Goal: Transaction & Acquisition: Purchase product/service

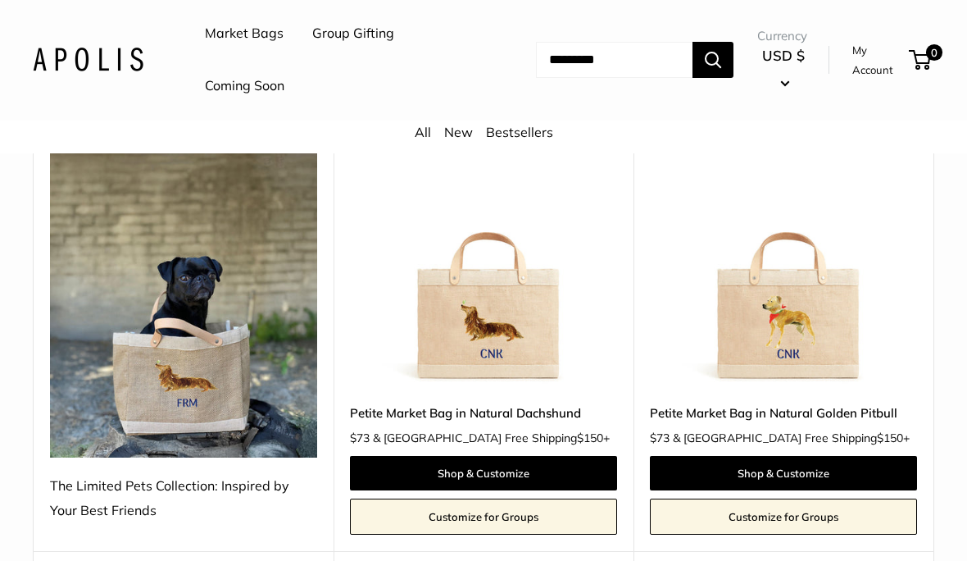
scroll to position [236, 0]
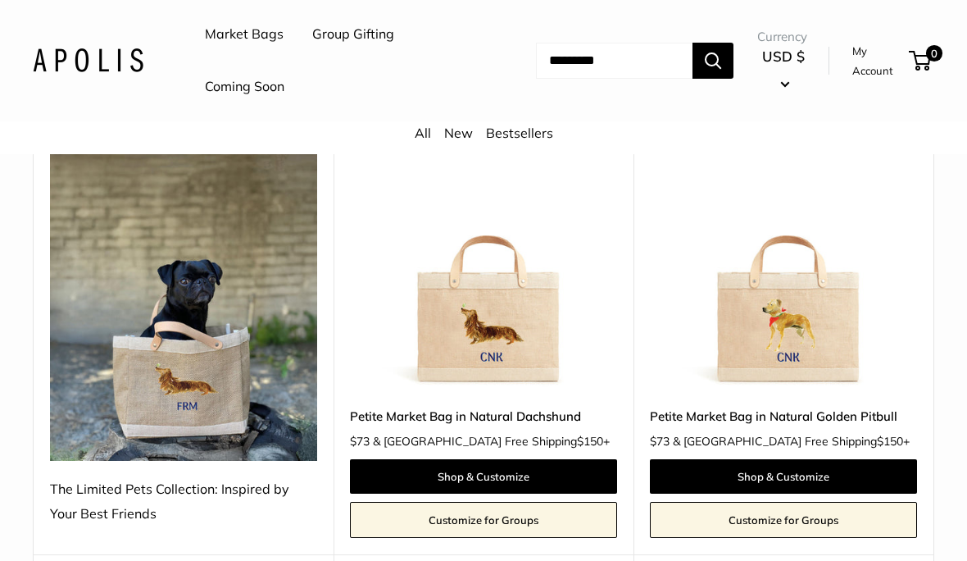
click at [807, 320] on img at bounding box center [783, 256] width 267 height 267
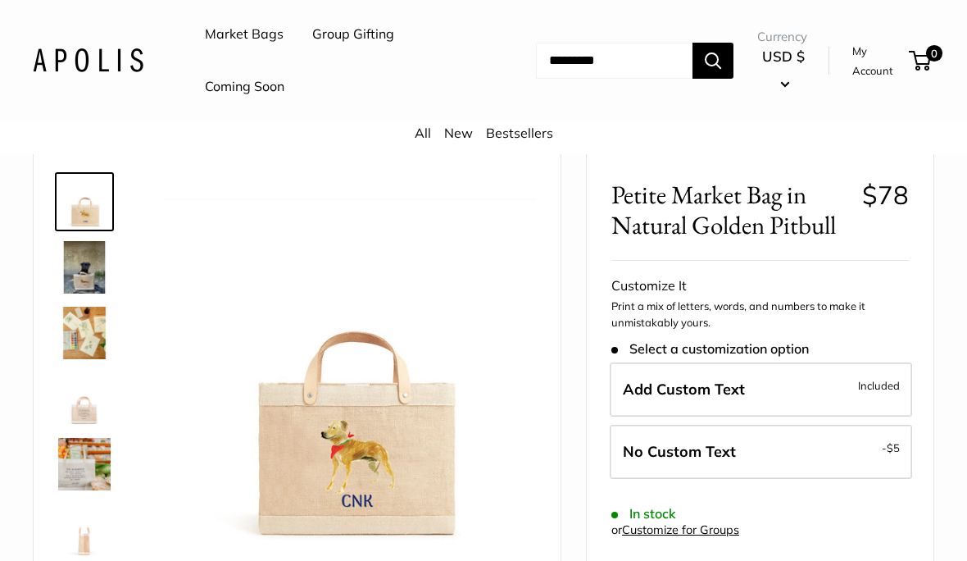
scroll to position [67, 0]
click at [98, 266] on img at bounding box center [84, 268] width 52 height 52
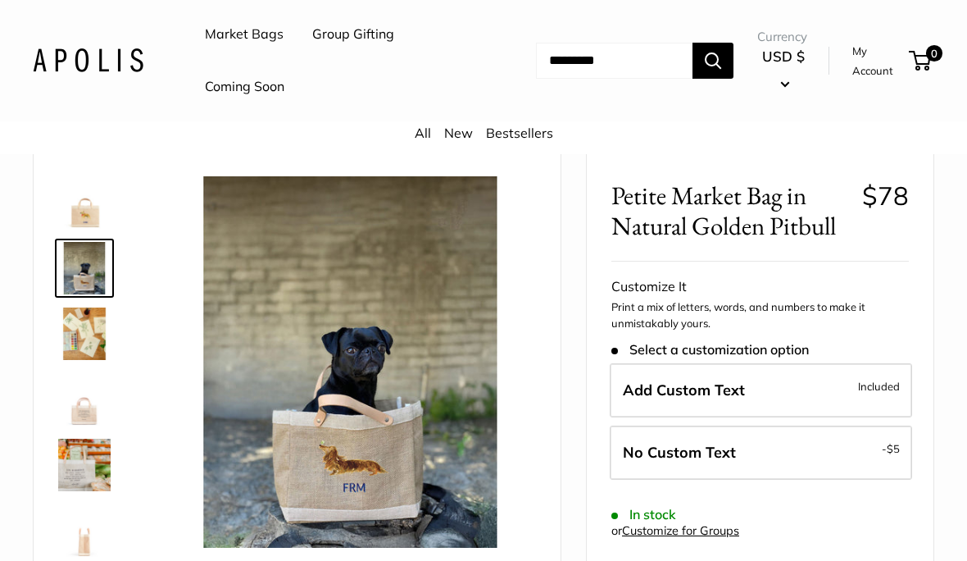
click at [84, 461] on img at bounding box center [84, 465] width 52 height 52
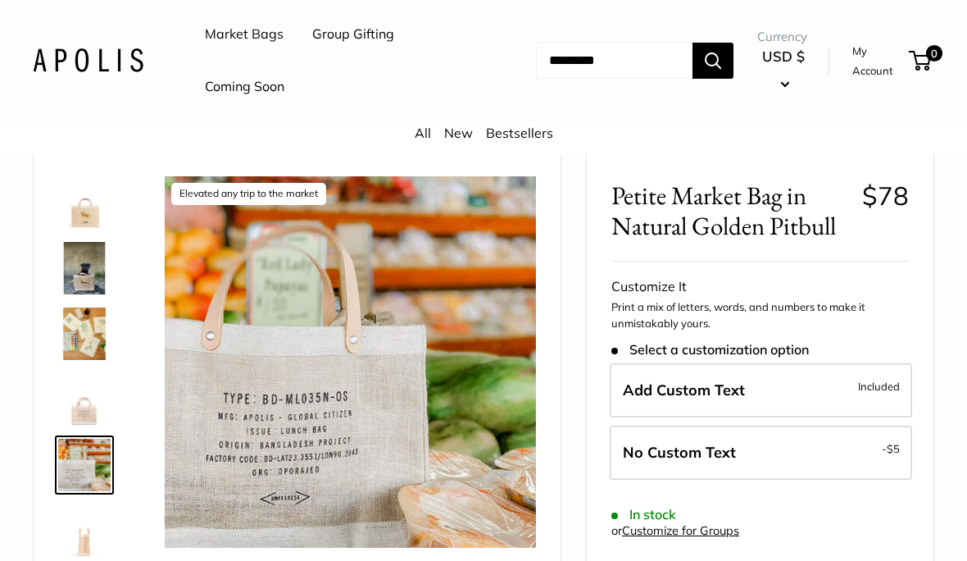
click at [85, 543] on img at bounding box center [84, 530] width 52 height 52
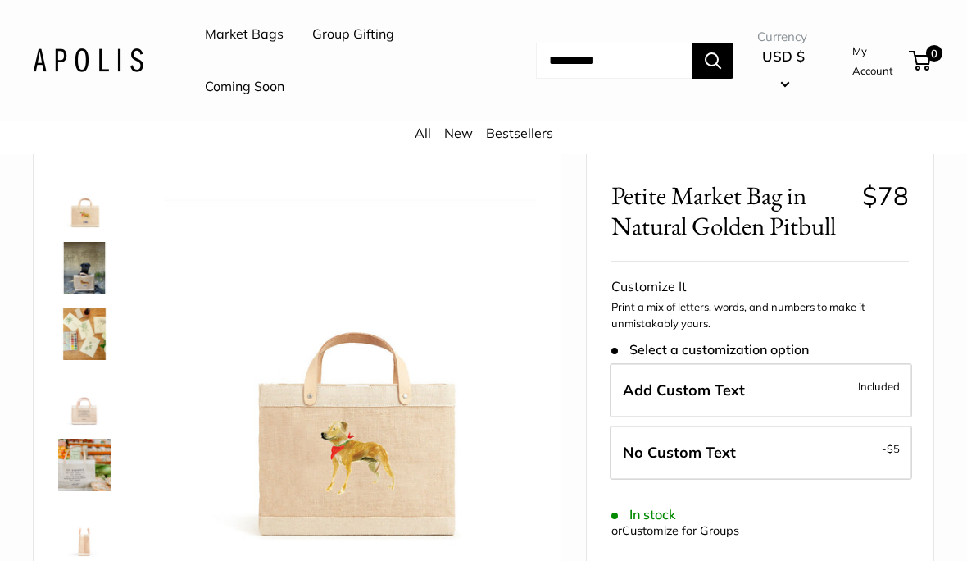
click at [797, 379] on label "Add Custom Text Included" at bounding box center [761, 390] width 302 height 54
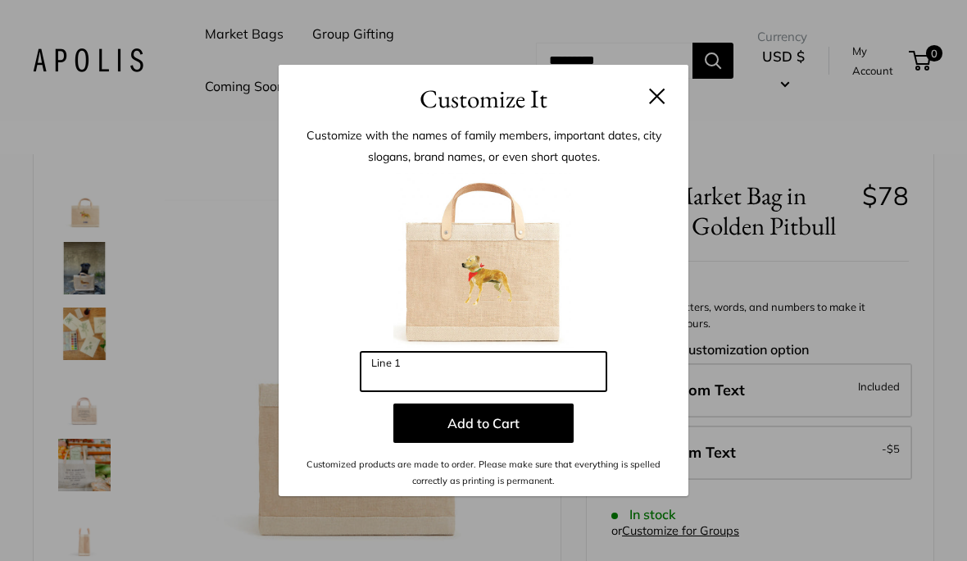
click at [482, 391] on input "Line 1" at bounding box center [484, 371] width 246 height 39
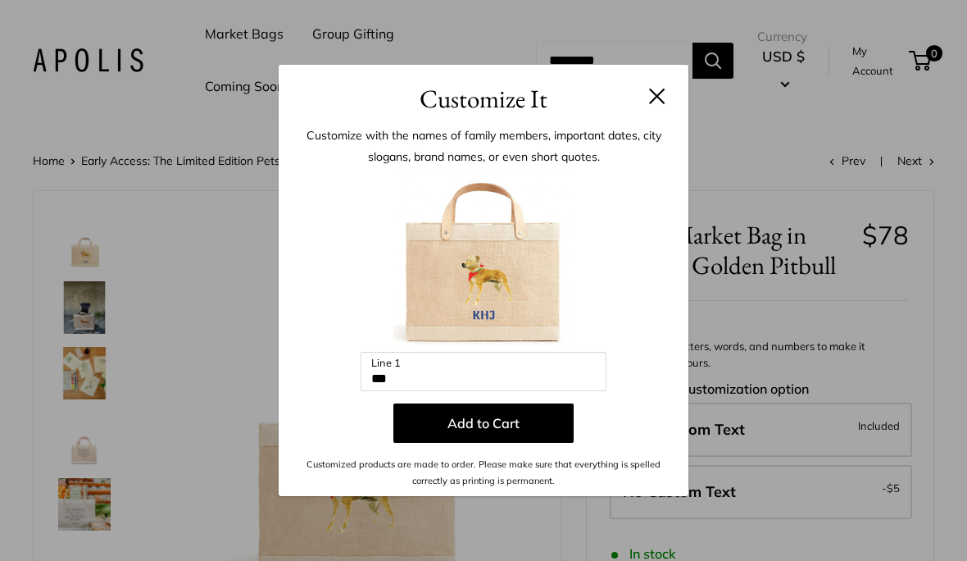
scroll to position [0, 0]
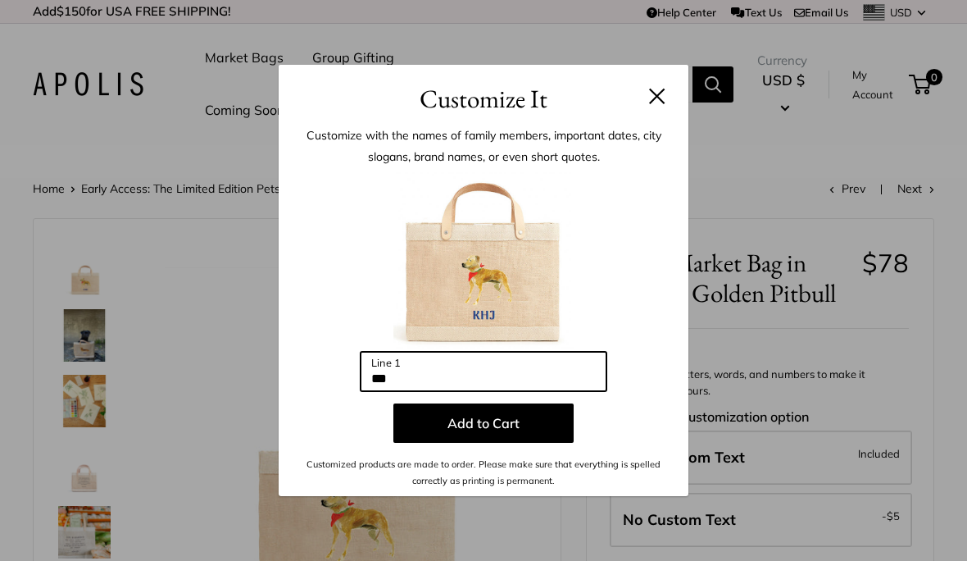
type input "***"
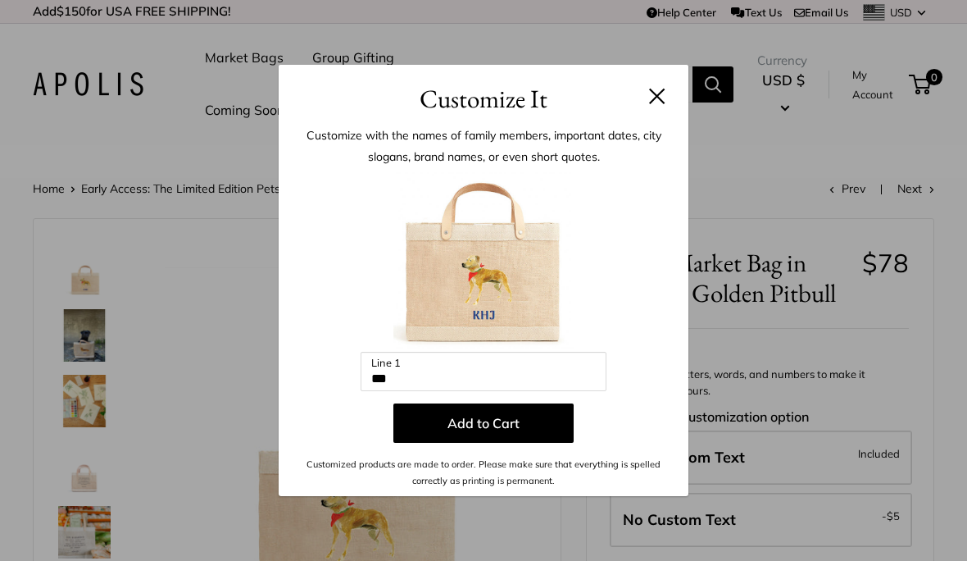
click at [530, 417] on button "Add to Cart" at bounding box center [483, 422] width 180 height 39
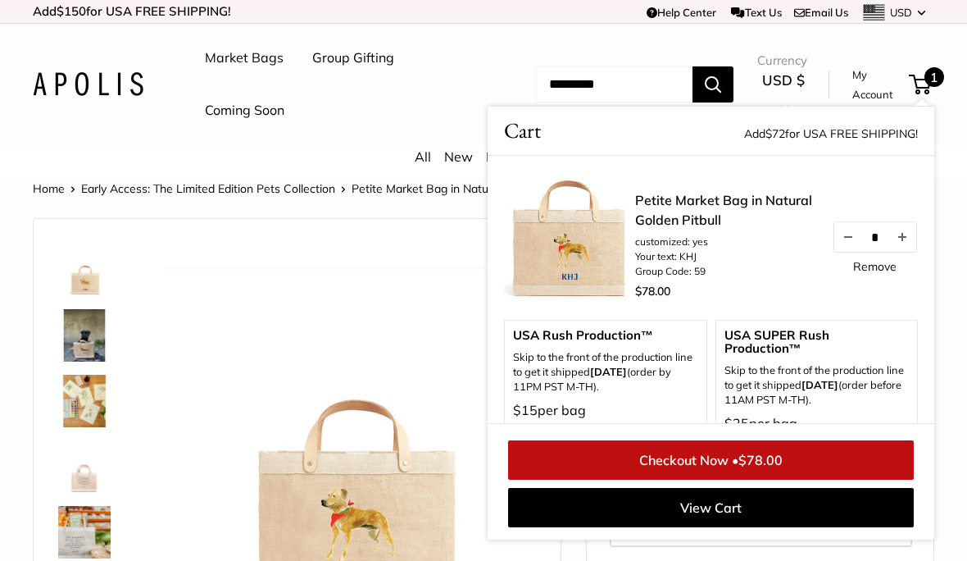
click at [411, 300] on img at bounding box center [350, 428] width 371 height 371
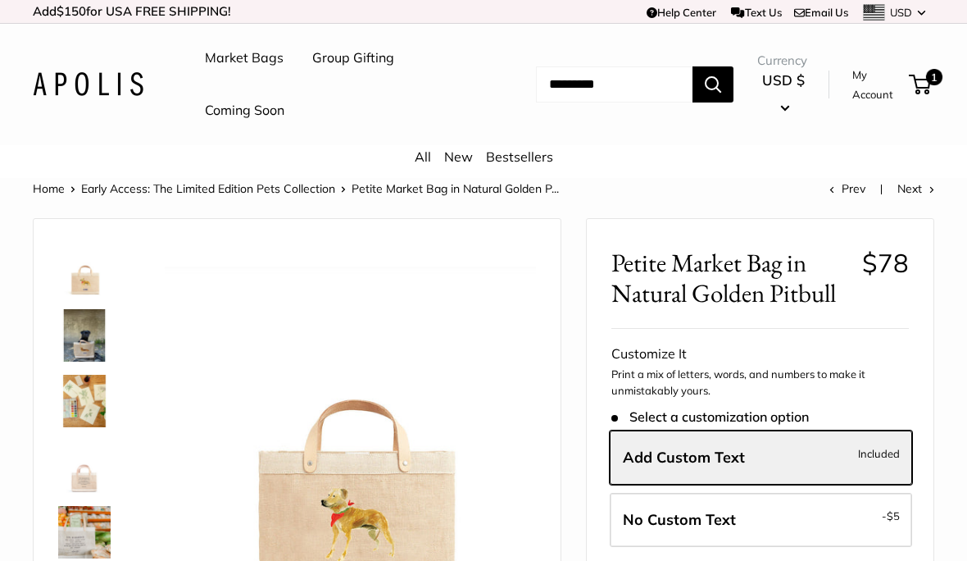
click at [261, 105] on link "Coming Soon" at bounding box center [245, 110] width 80 height 25
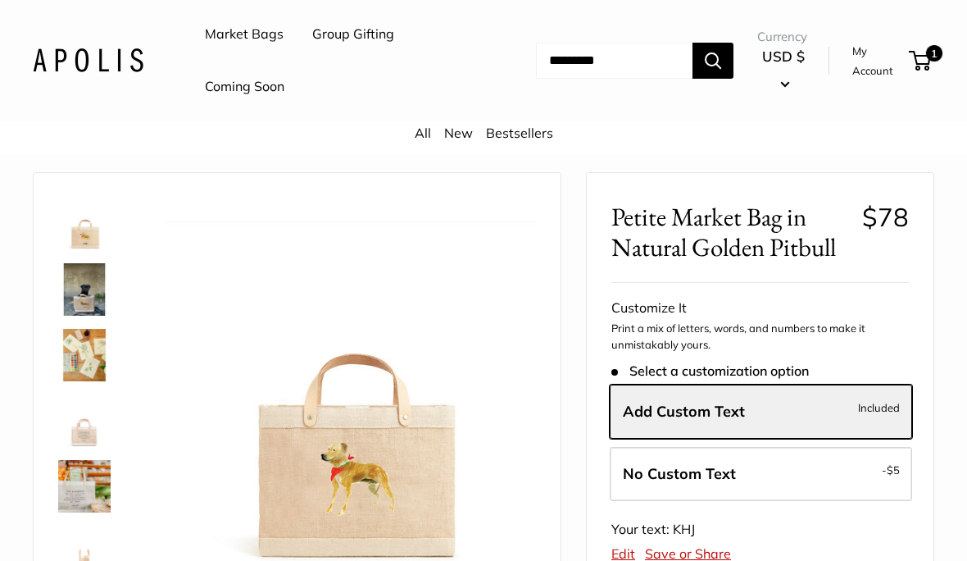
scroll to position [44, 0]
click at [793, 367] on span "Select a customization option" at bounding box center [710, 373] width 198 height 16
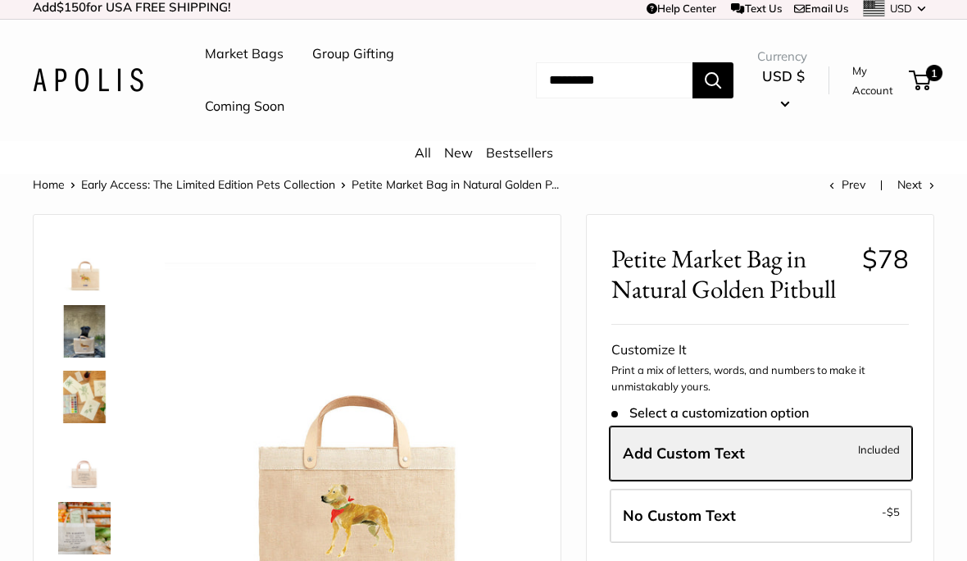
scroll to position [0, 0]
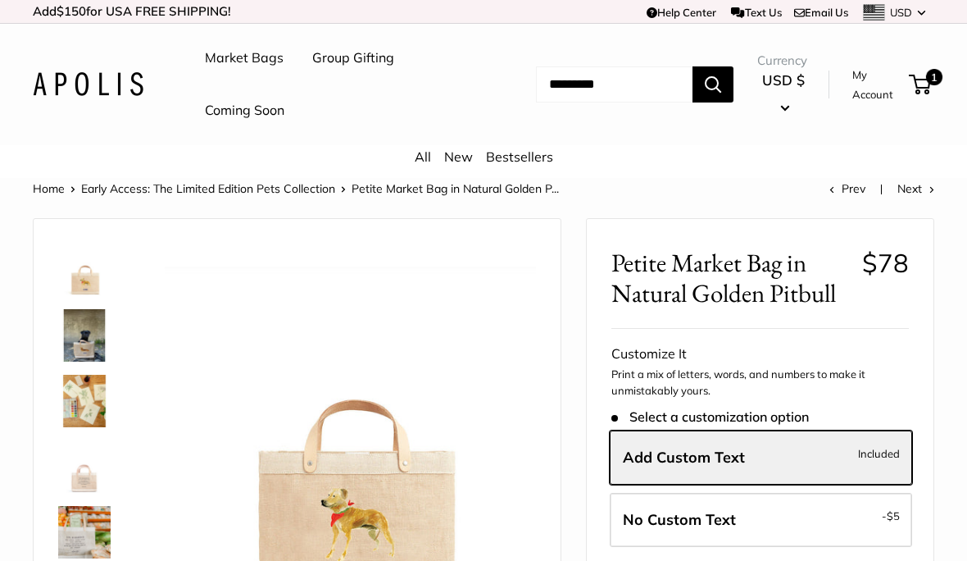
click at [921, 80] on span "1" at bounding box center [920, 85] width 22 height 20
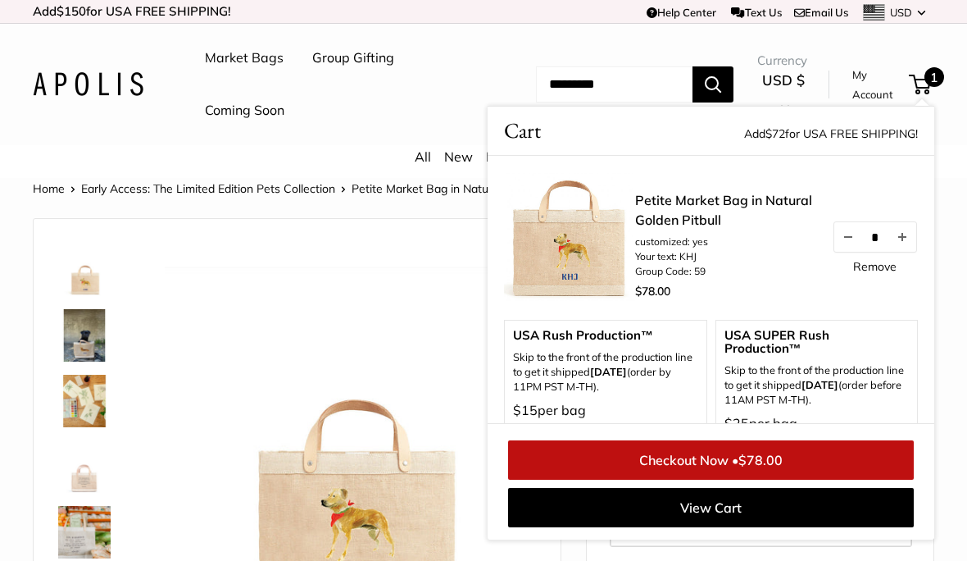
click at [371, 296] on img at bounding box center [350, 428] width 371 height 371
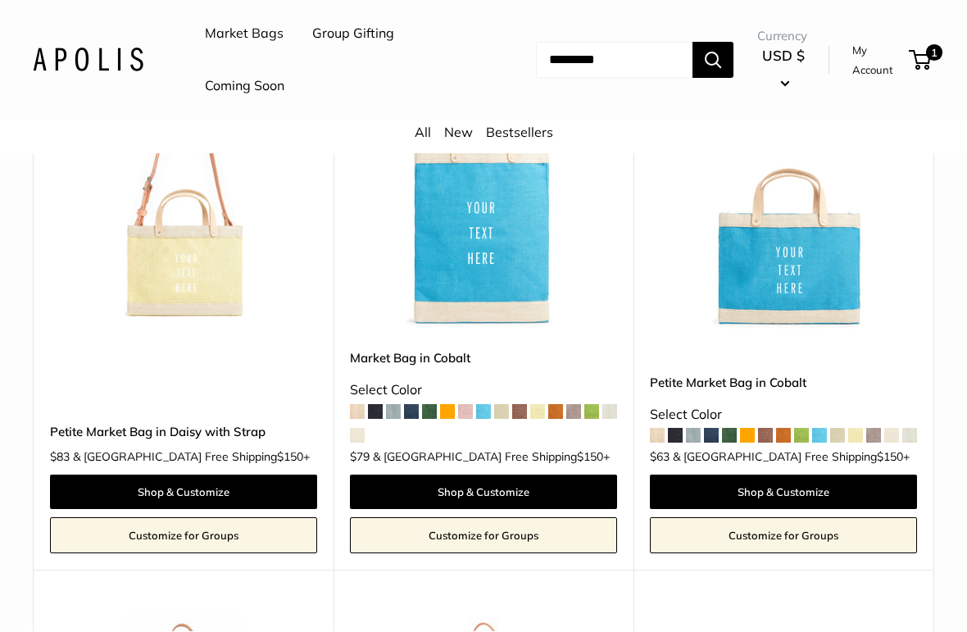
scroll to position [4090, 0]
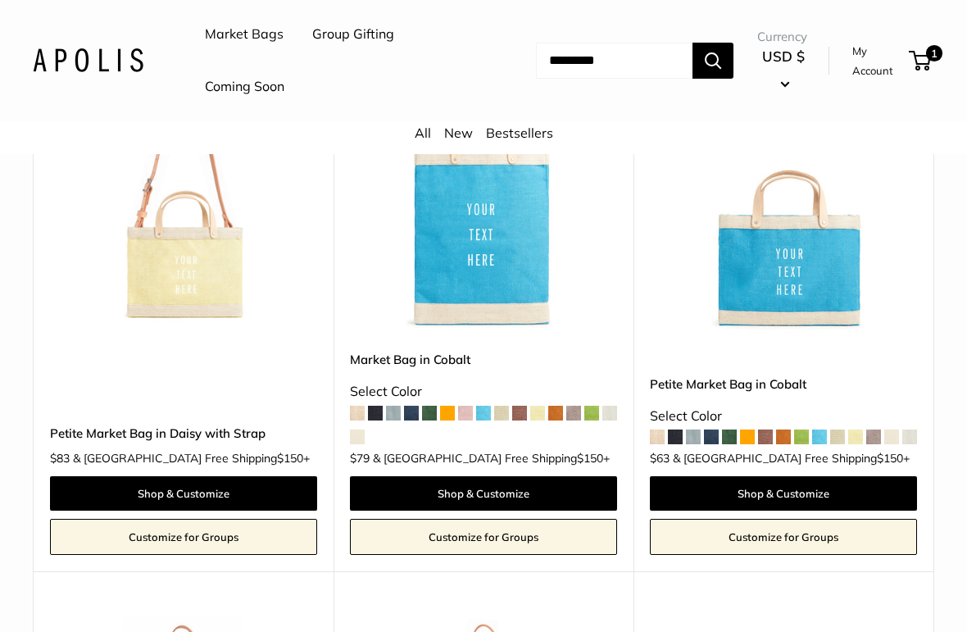
click at [206, 262] on img at bounding box center [183, 199] width 267 height 267
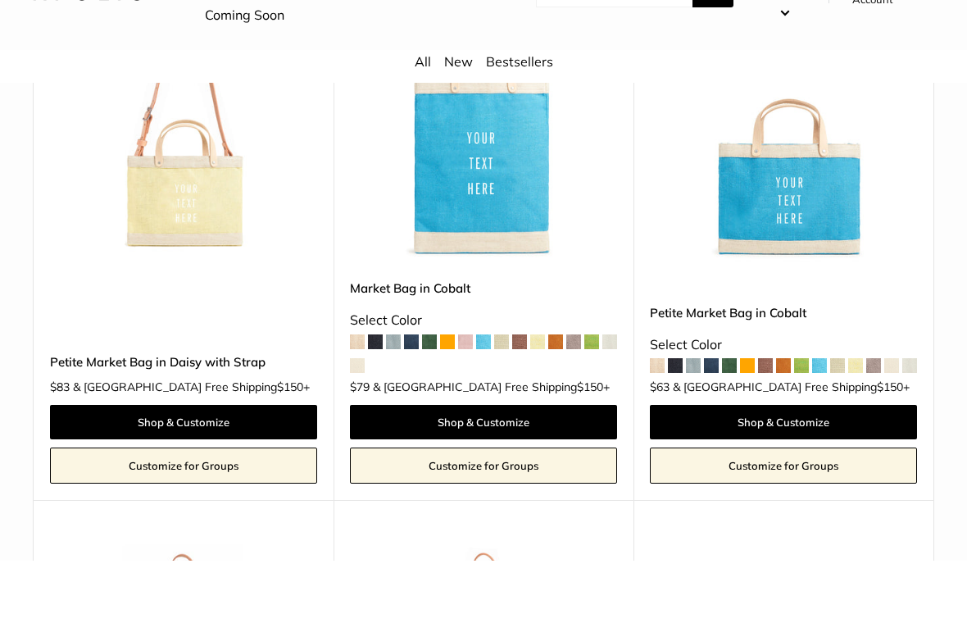
click at [256, 476] on link "Shop & Customize" at bounding box center [183, 493] width 267 height 34
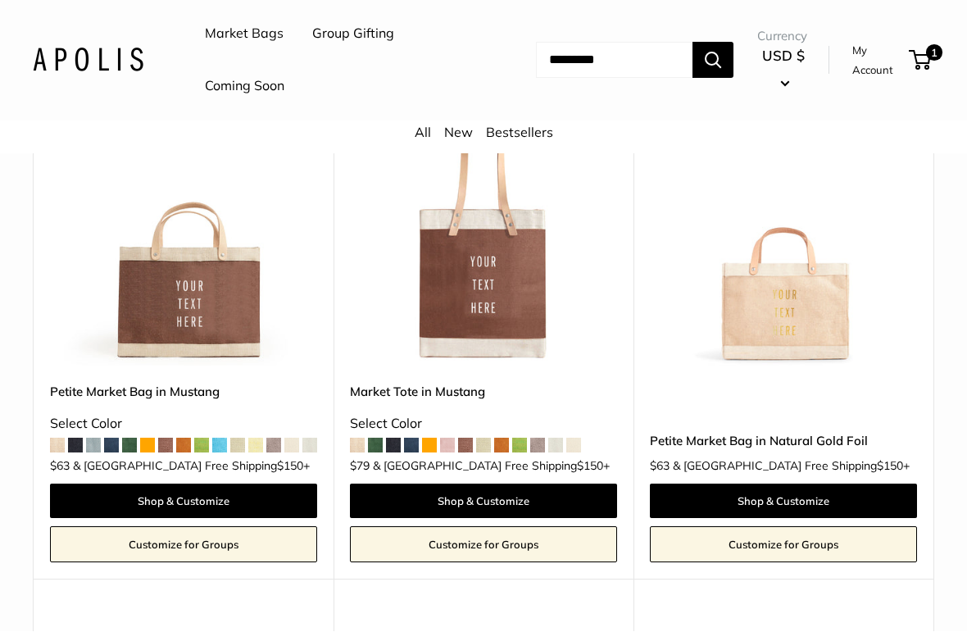
scroll to position [5151, 0]
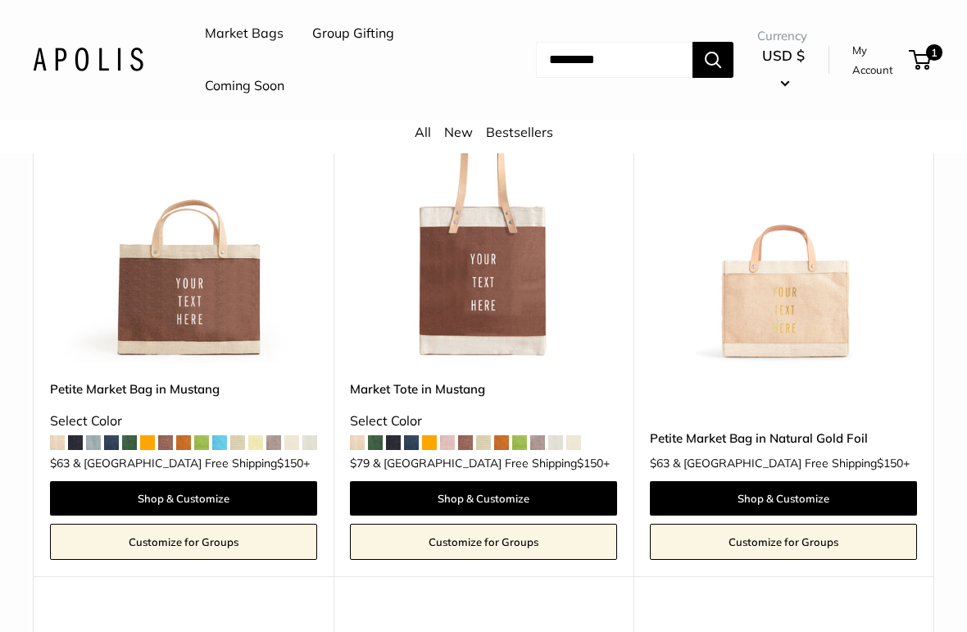
click at [197, 436] on span at bounding box center [201, 443] width 15 height 15
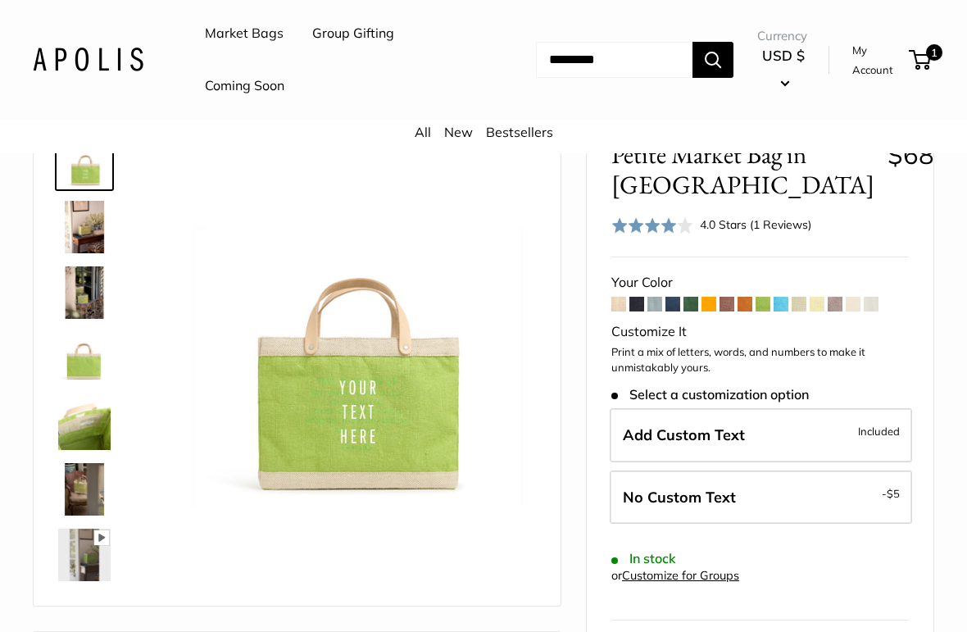
scroll to position [110, 0]
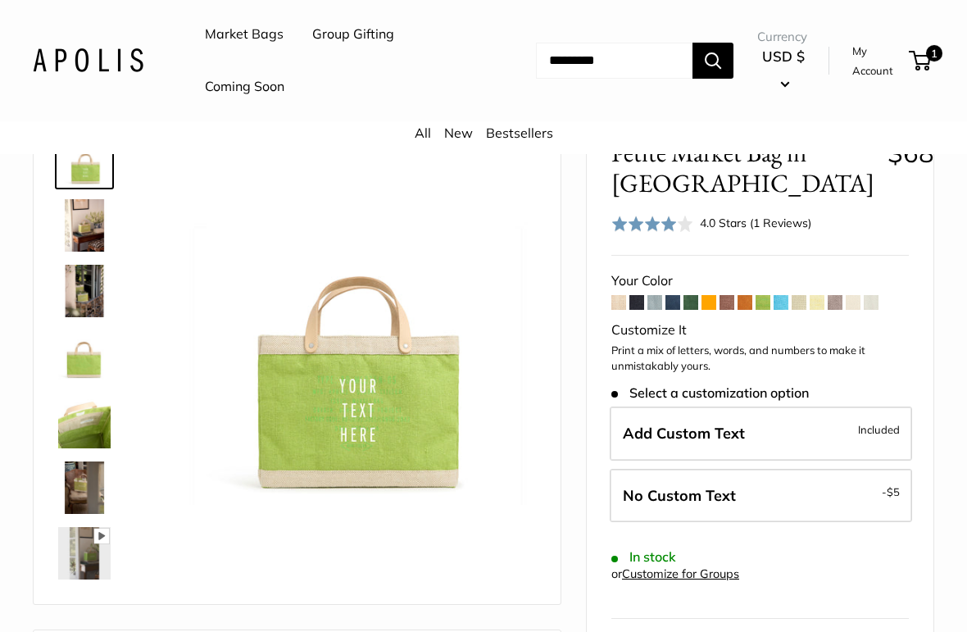
click at [857, 295] on span at bounding box center [853, 302] width 15 height 15
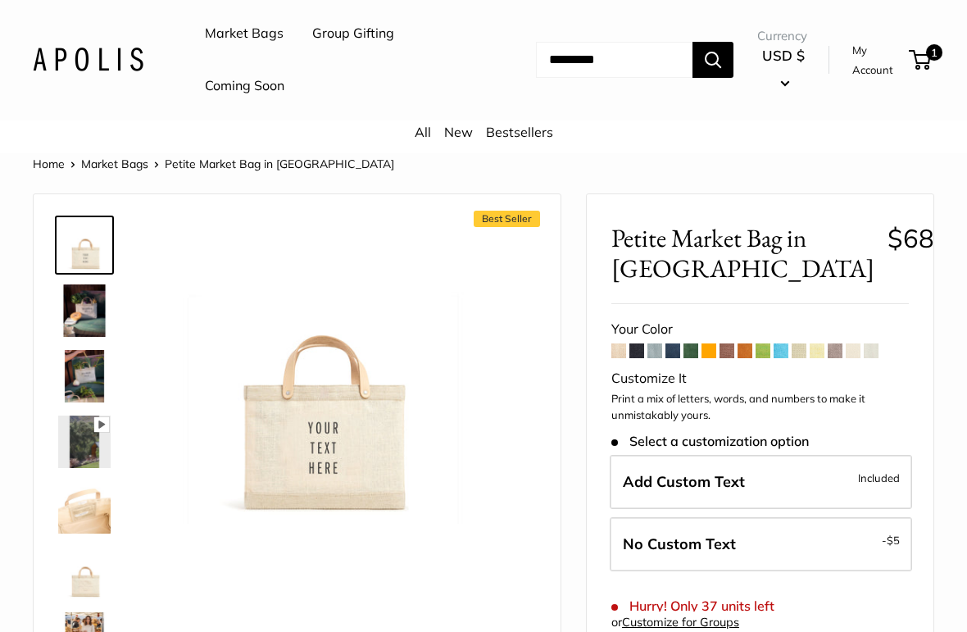
scroll to position [44, 0]
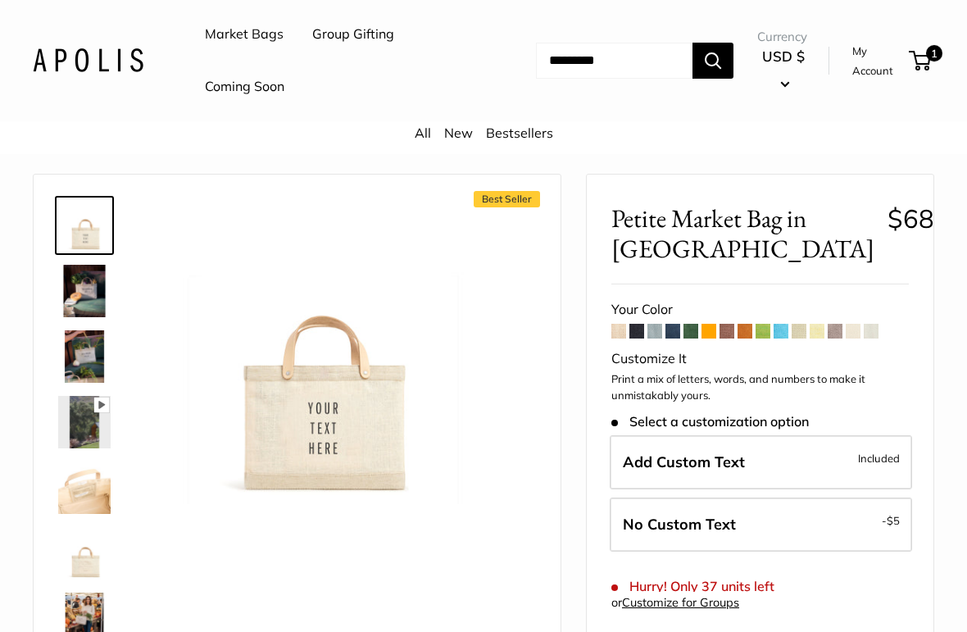
click at [673, 324] on span at bounding box center [673, 331] width 15 height 15
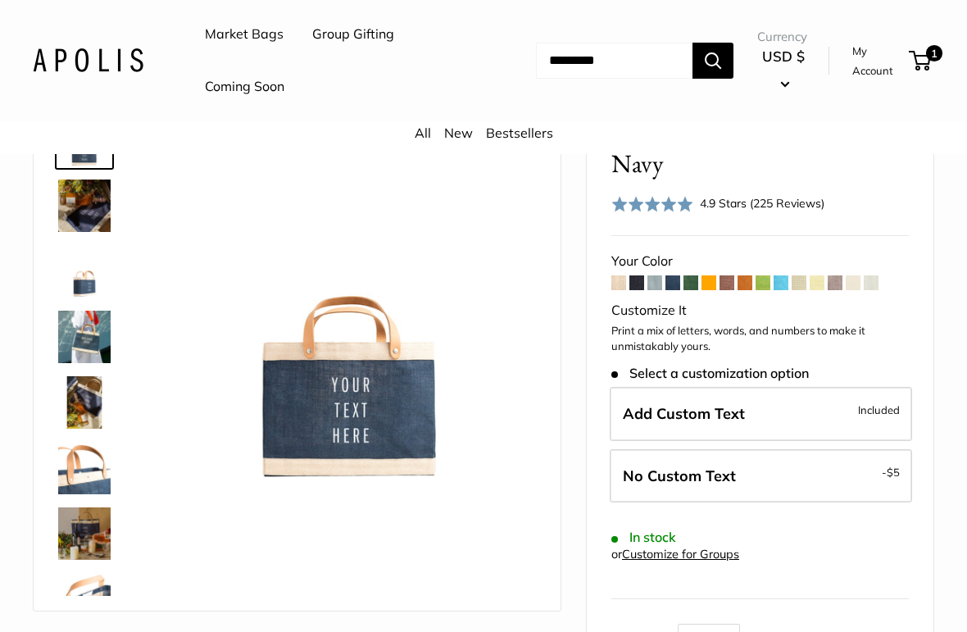
scroll to position [129, 0]
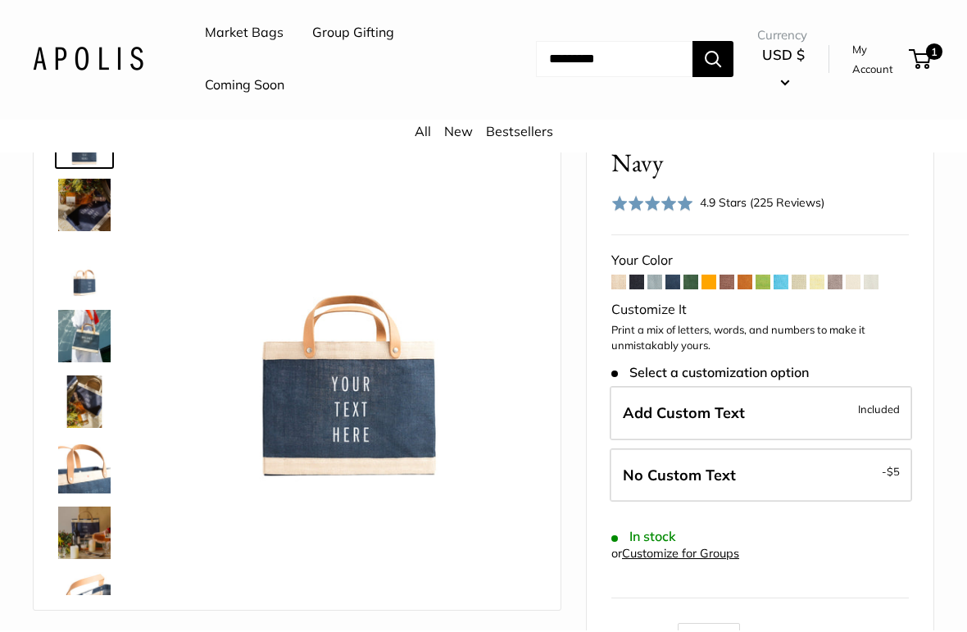
click at [733, 276] on span at bounding box center [727, 283] width 15 height 15
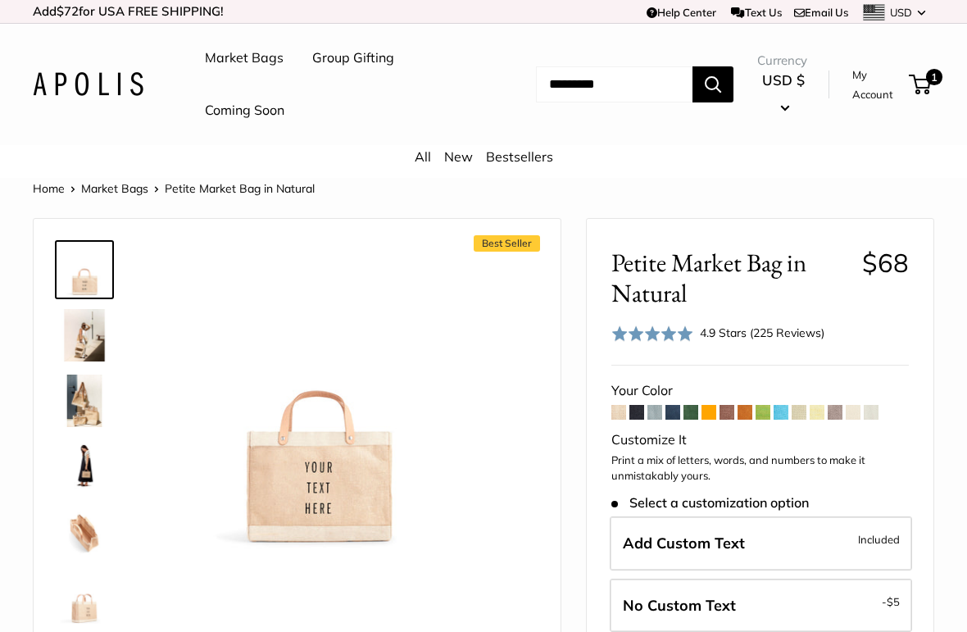
click at [654, 407] on span at bounding box center [655, 412] width 15 height 15
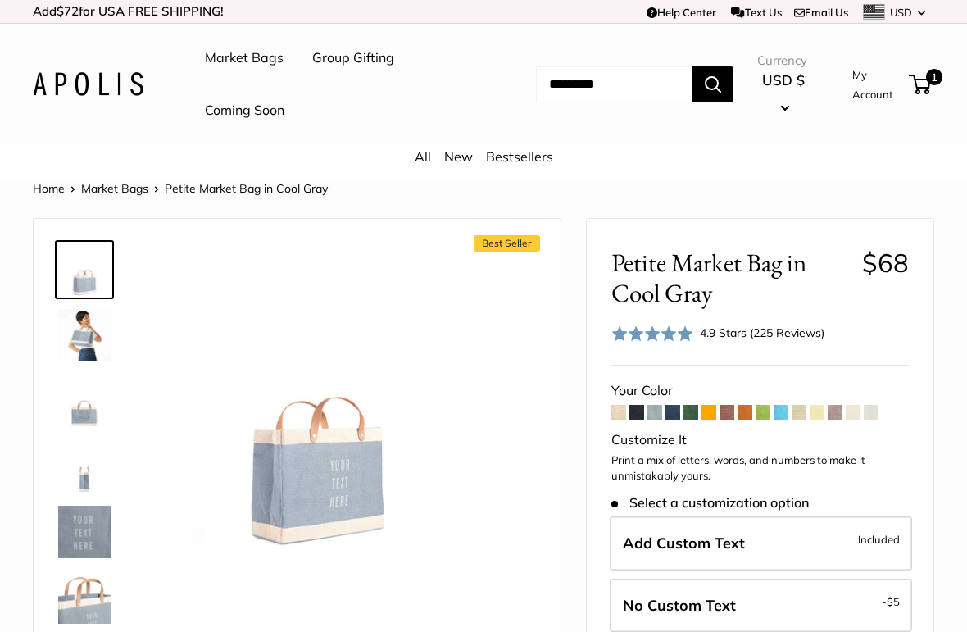
click at [721, 412] on span at bounding box center [727, 412] width 15 height 15
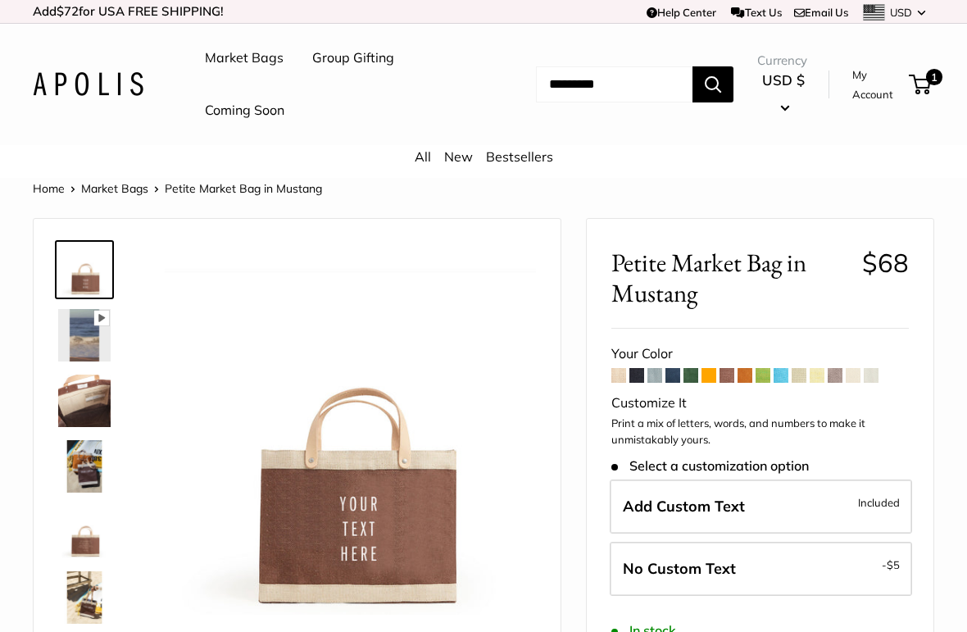
click at [835, 372] on span at bounding box center [835, 375] width 15 height 15
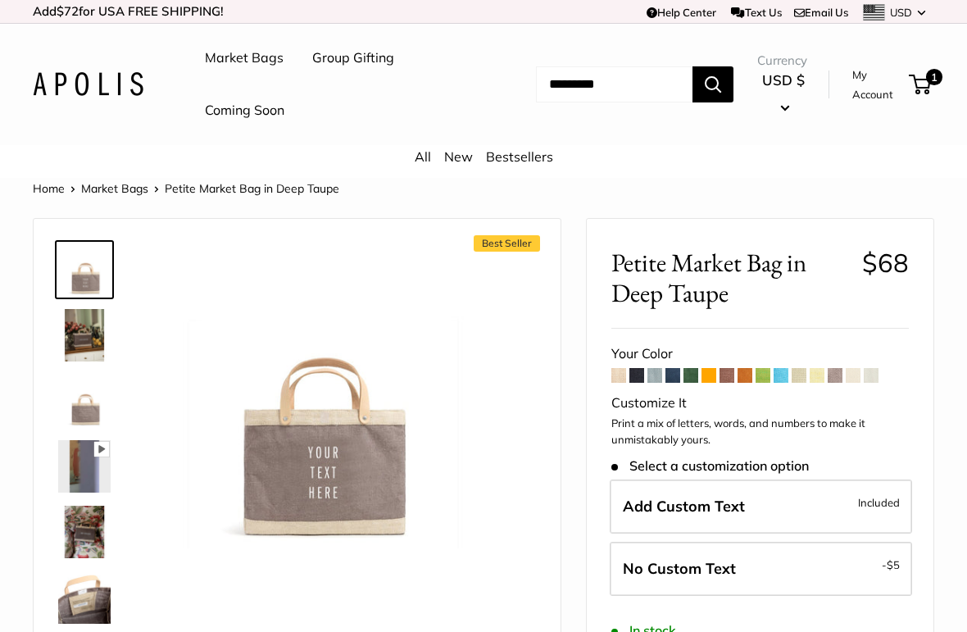
click at [798, 371] on span at bounding box center [799, 375] width 15 height 15
click at [253, 62] on link "Market Bags" at bounding box center [244, 58] width 79 height 25
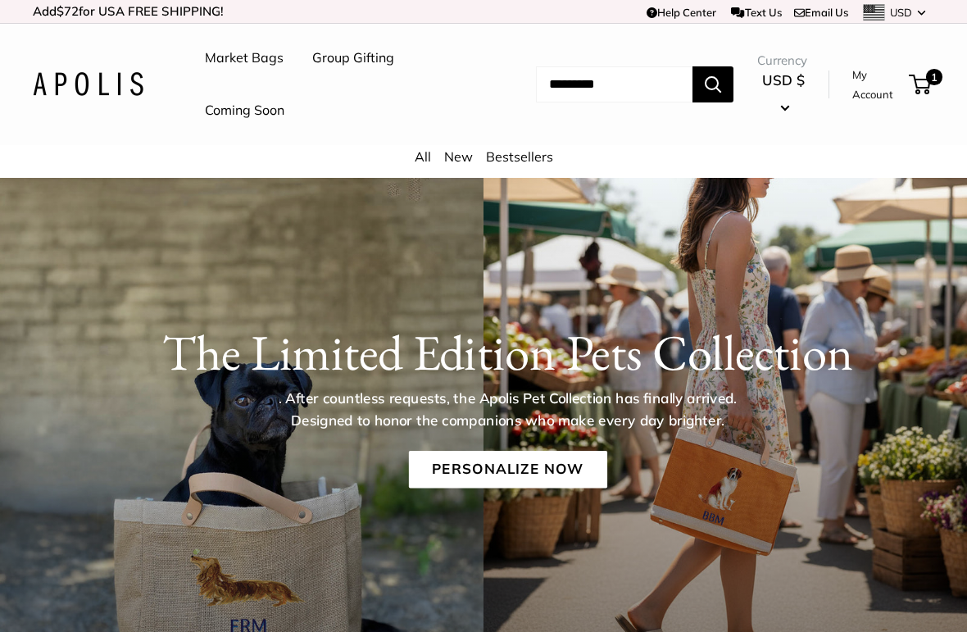
click at [247, 55] on link "Market Bags" at bounding box center [244, 58] width 79 height 25
click at [531, 153] on link "Bestsellers" at bounding box center [519, 156] width 67 height 16
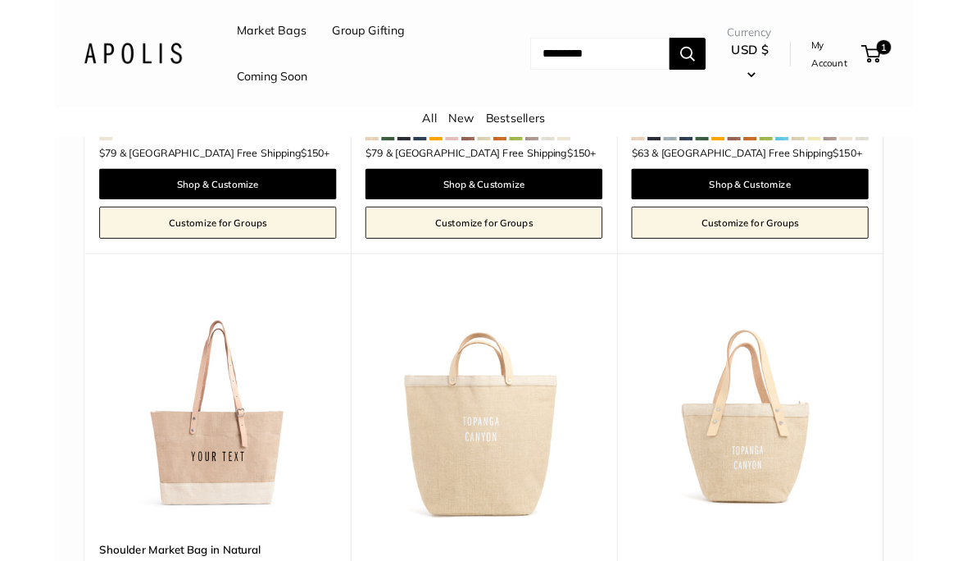
scroll to position [602, 0]
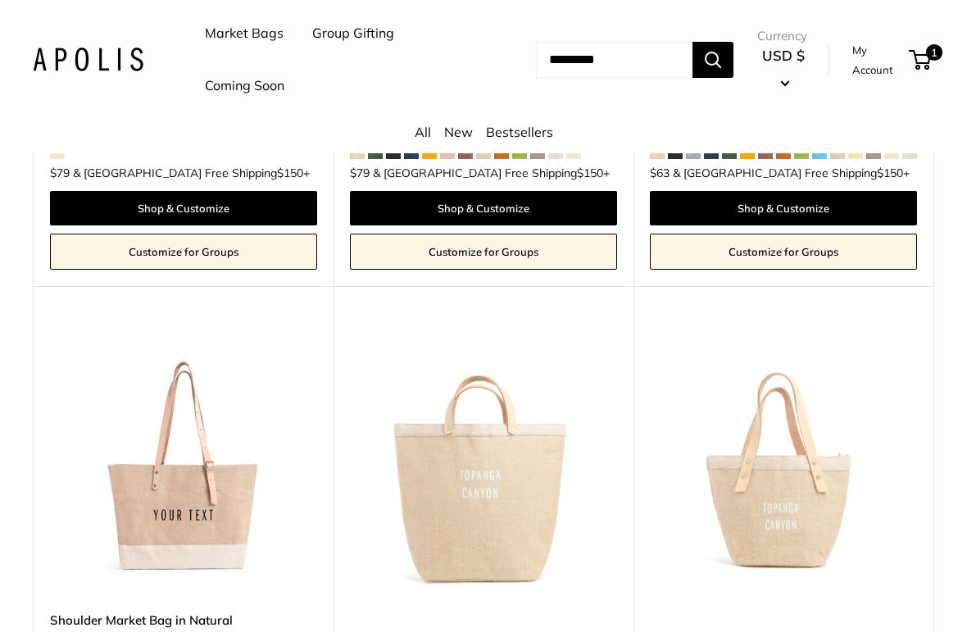
click at [566, 56] on input "Search..." at bounding box center [614, 61] width 157 height 36
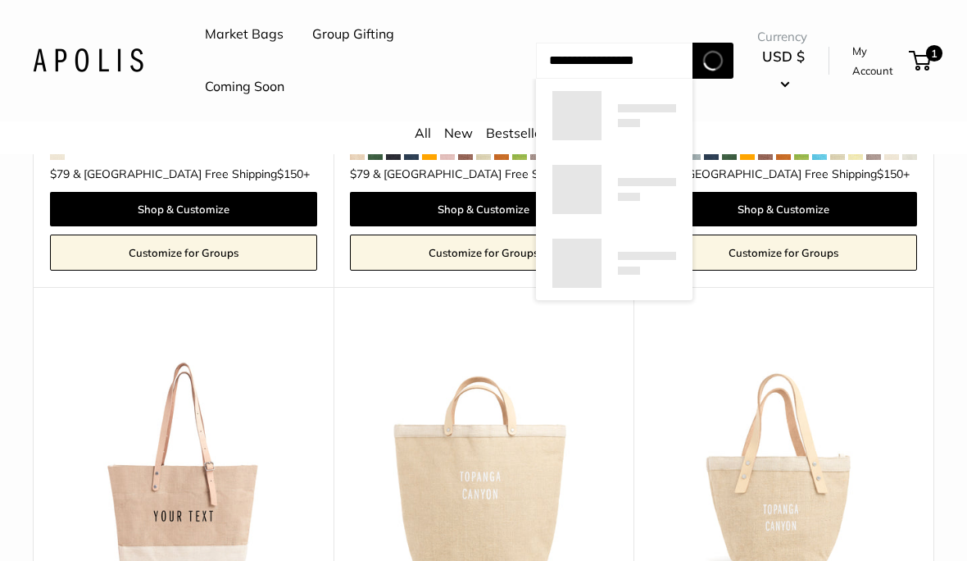
type input "**********"
click at [725, 59] on button "Search" at bounding box center [713, 61] width 41 height 36
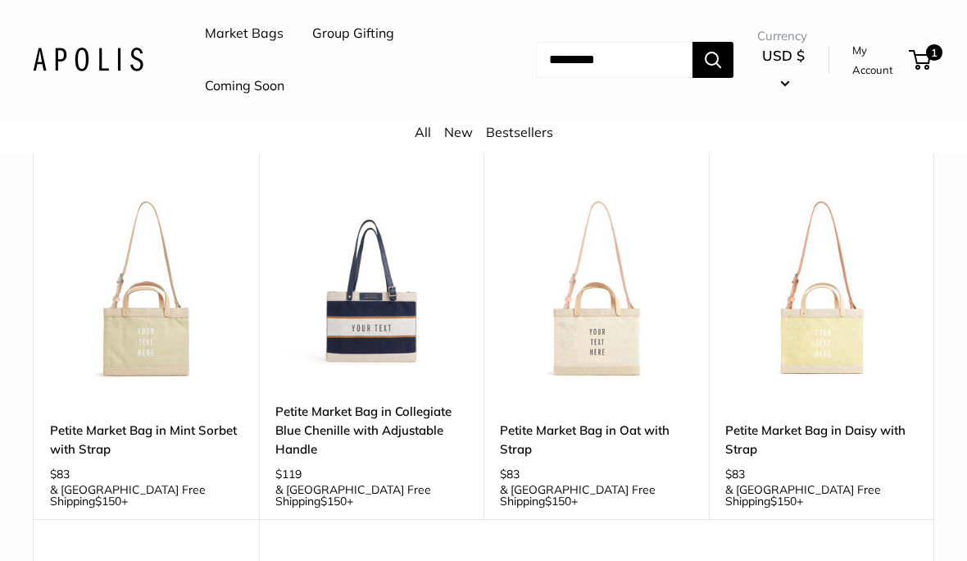
scroll to position [909, 0]
click at [170, 252] on img at bounding box center [146, 289] width 193 height 193
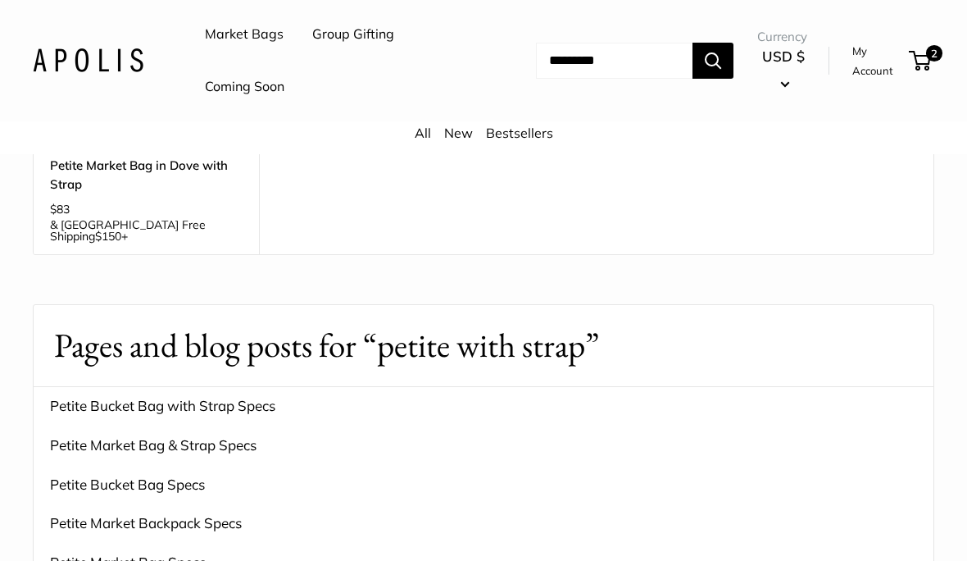
scroll to position [1521, 0]
click at [224, 504] on link "Petite Market Backpack Specs" at bounding box center [484, 523] width 900 height 39
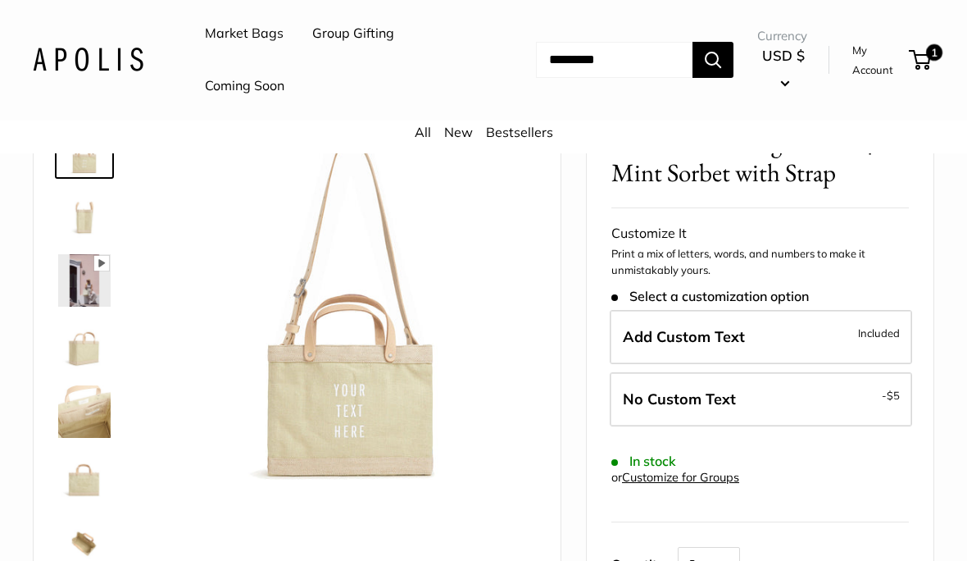
scroll to position [138, 0]
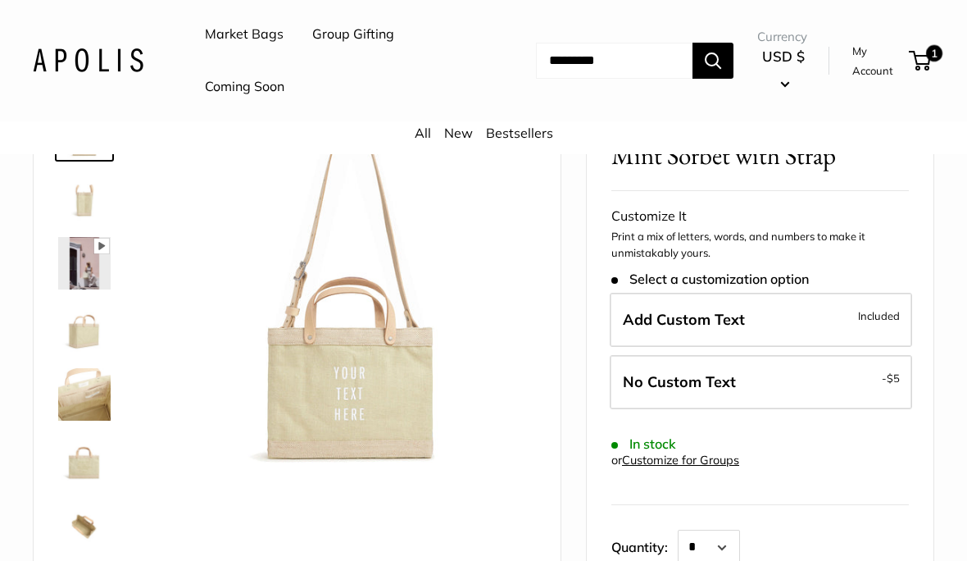
click at [771, 315] on label "Add Custom Text Included" at bounding box center [761, 320] width 302 height 54
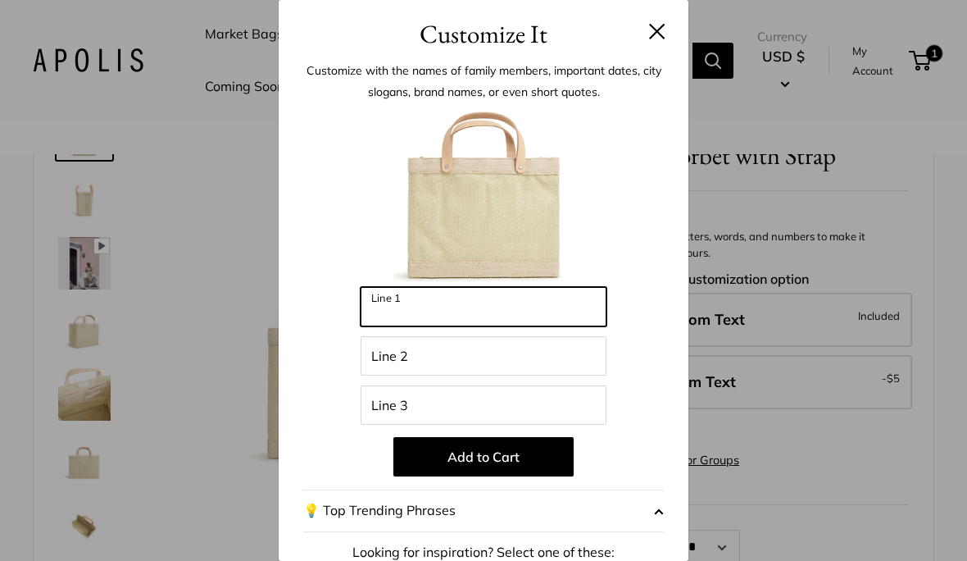
click at [470, 310] on input "Line 1" at bounding box center [484, 306] width 246 height 39
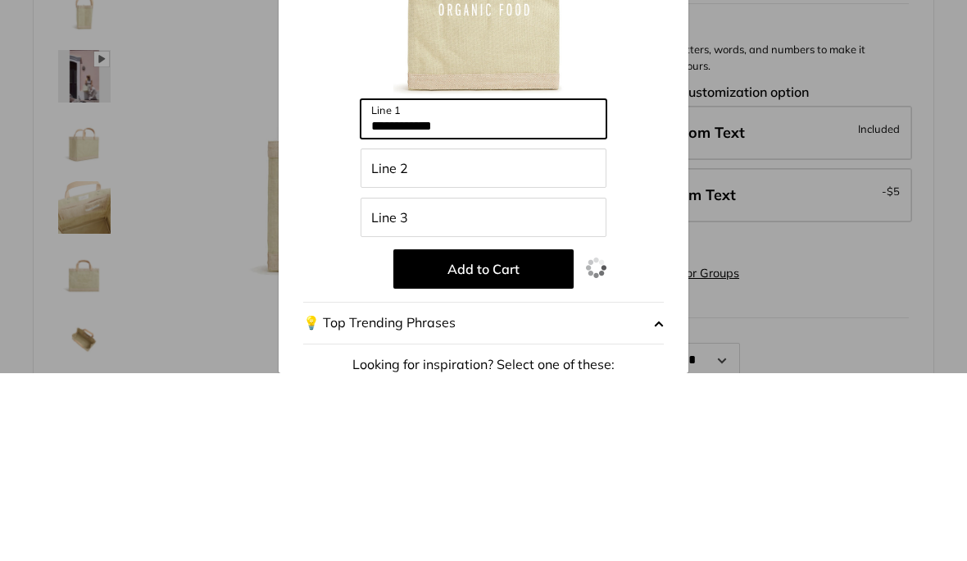
type input "**********"
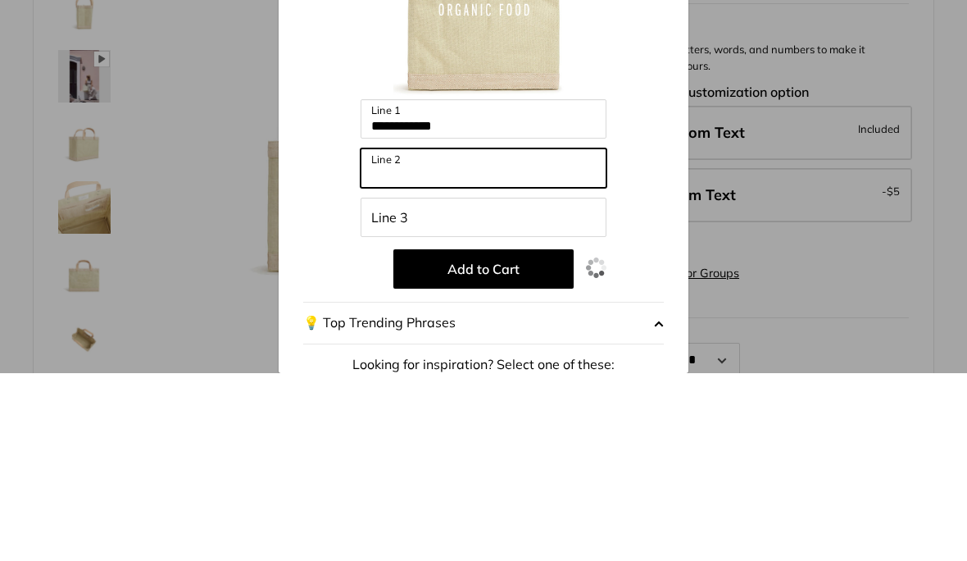
click at [404, 336] on input "Line 2" at bounding box center [484, 355] width 246 height 39
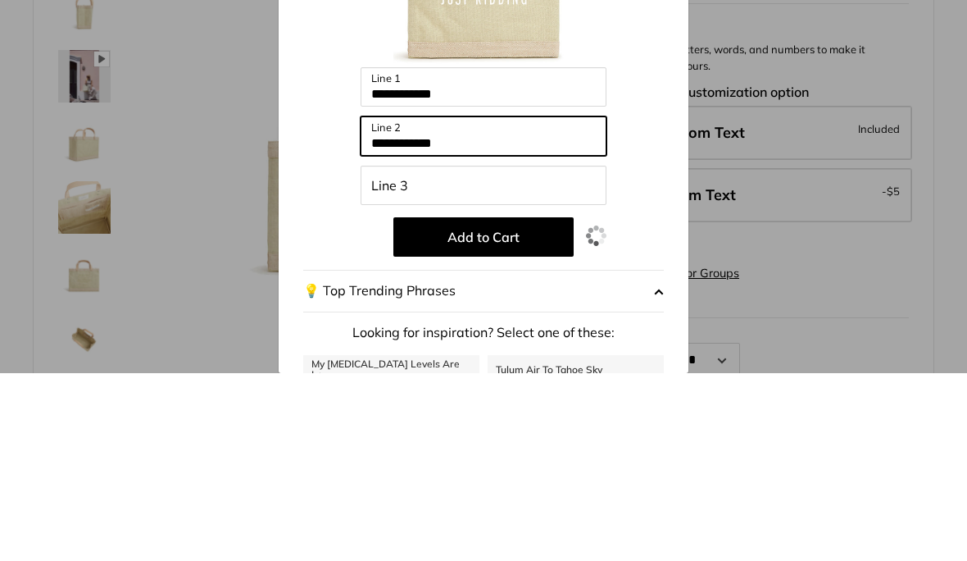
scroll to position [62, 0]
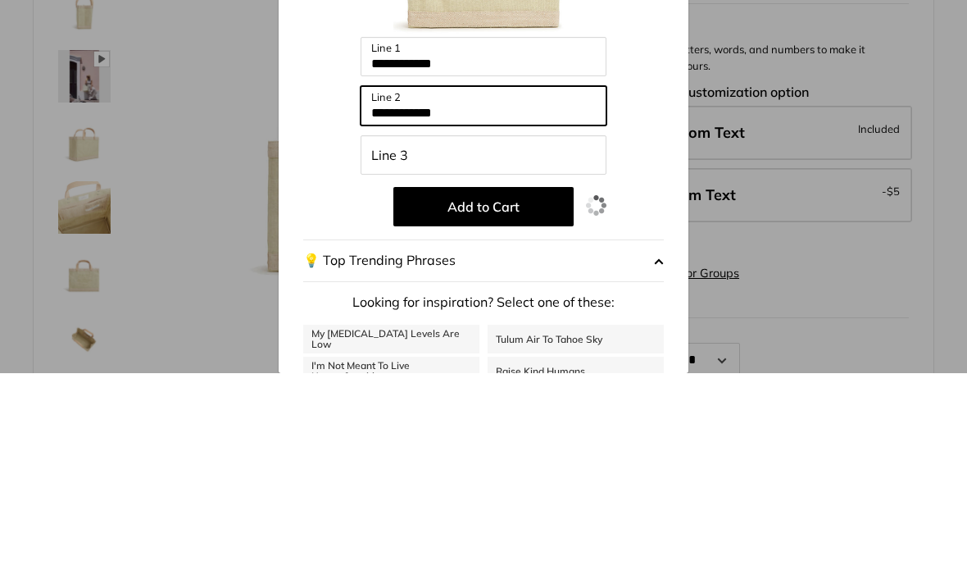
type input "**********"
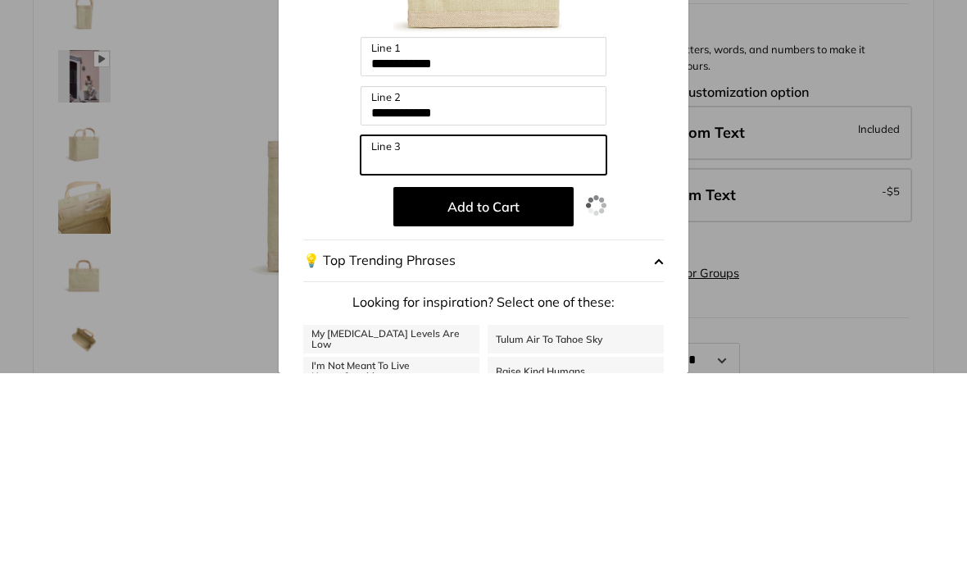
click at [371, 323] on input "Line 3" at bounding box center [484, 342] width 246 height 39
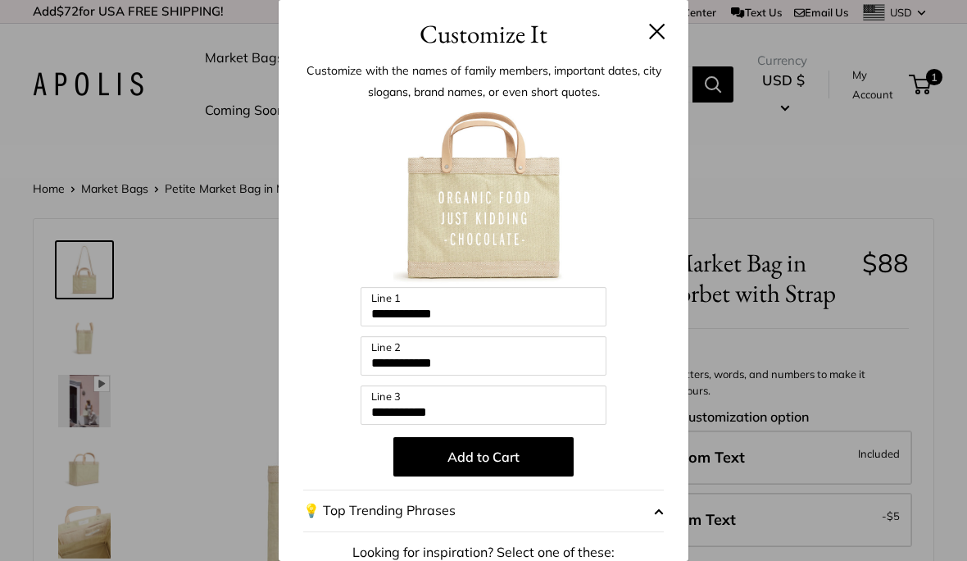
scroll to position [0, 0]
type input "**********"
click at [532, 454] on button "Add to Cart" at bounding box center [483, 456] width 180 height 39
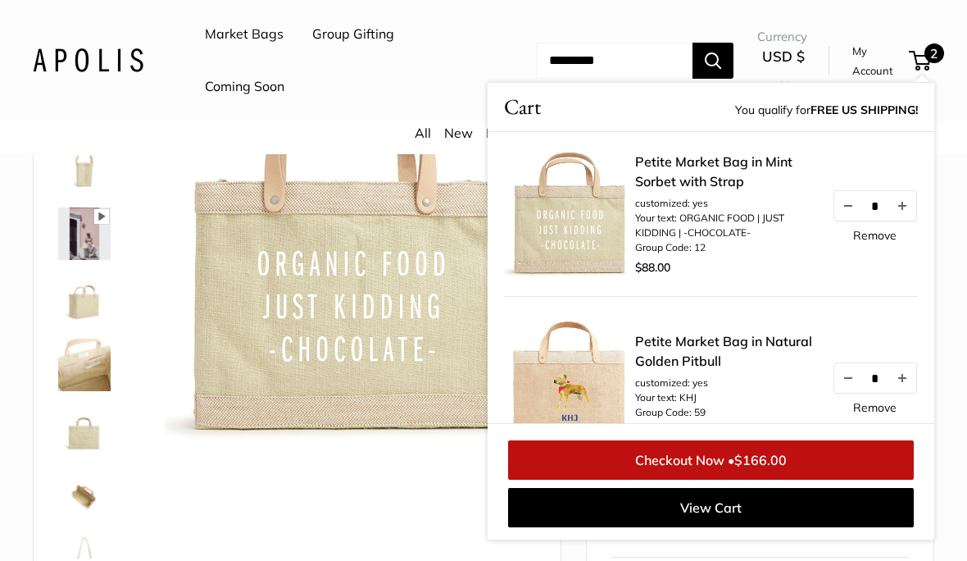
scroll to position [166, 0]
click at [382, 439] on img at bounding box center [350, 262] width 371 height 371
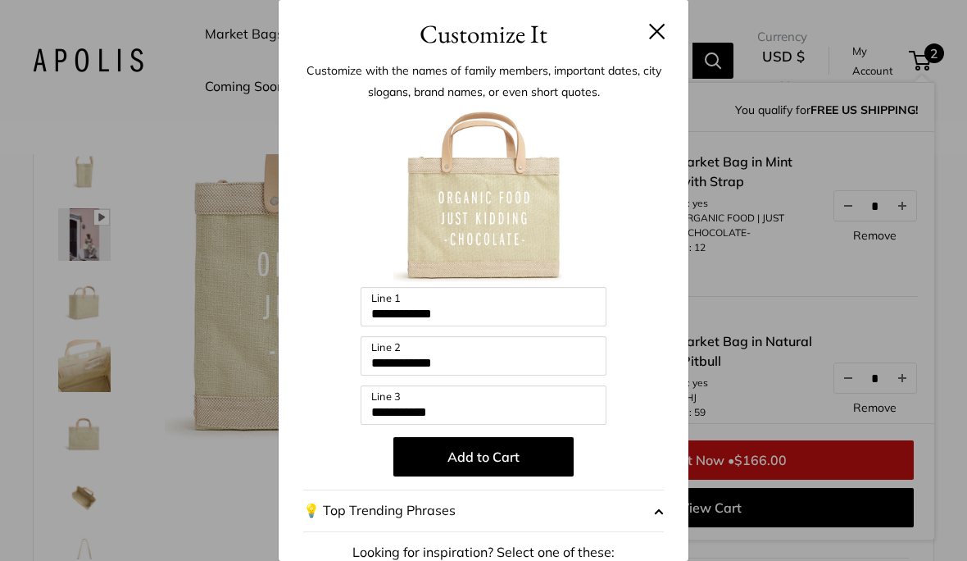
click at [653, 25] on button at bounding box center [657, 31] width 16 height 16
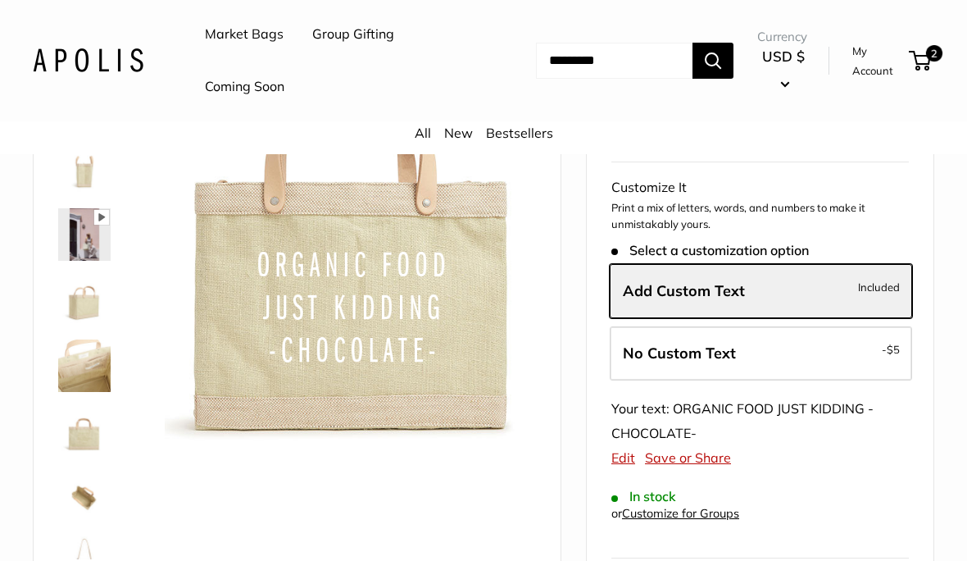
click at [269, 479] on div "Pause Play % buffered 00:00 Unmute Mute Exit fullscreen Enter fullscreen Play S…" at bounding box center [297, 313] width 486 height 488
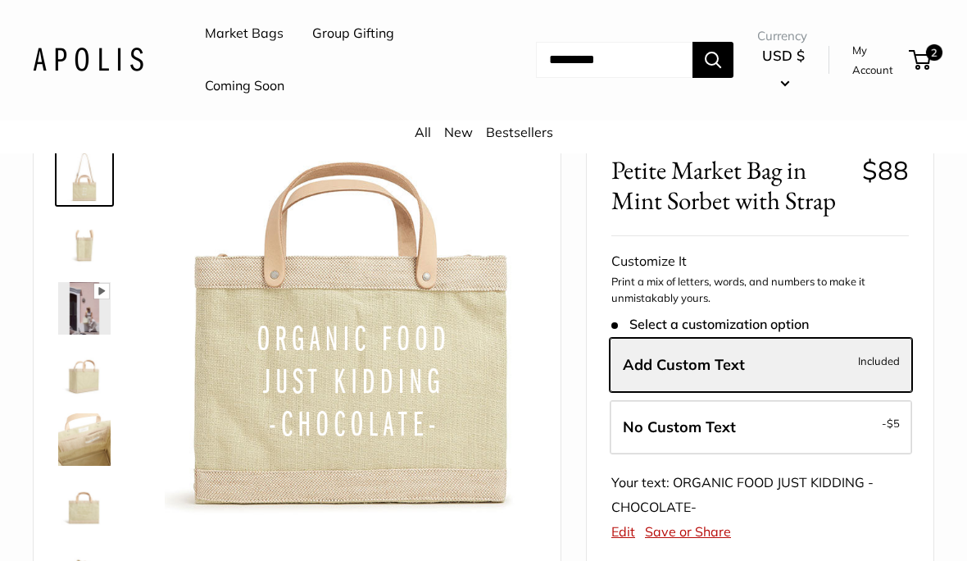
scroll to position [0, 0]
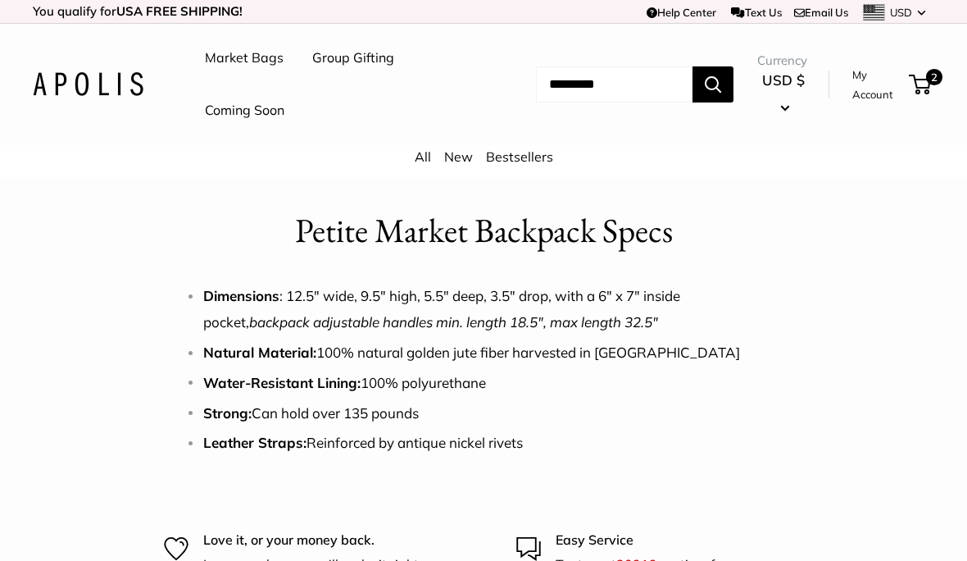
click at [267, 64] on link "Market Bags" at bounding box center [244, 58] width 79 height 25
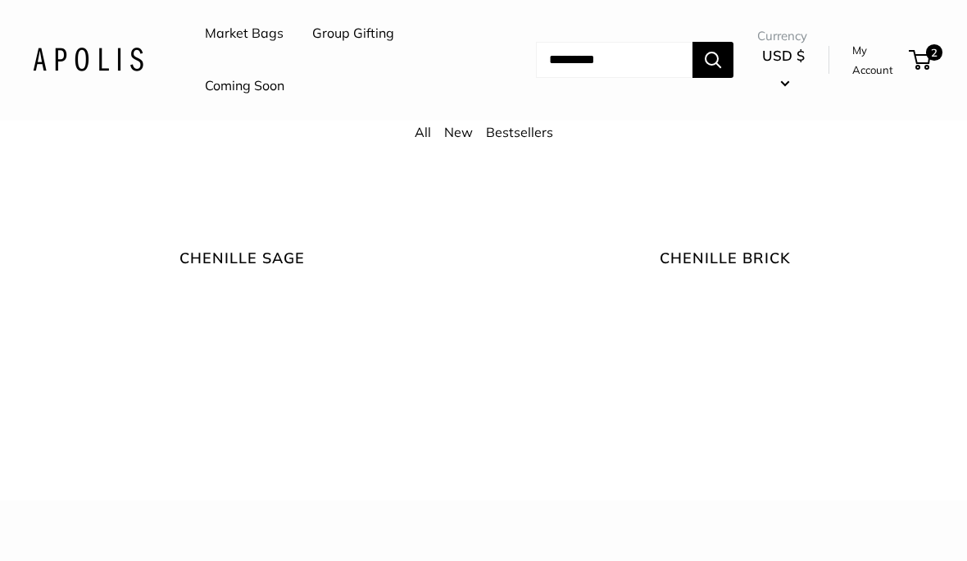
scroll to position [3224, 0]
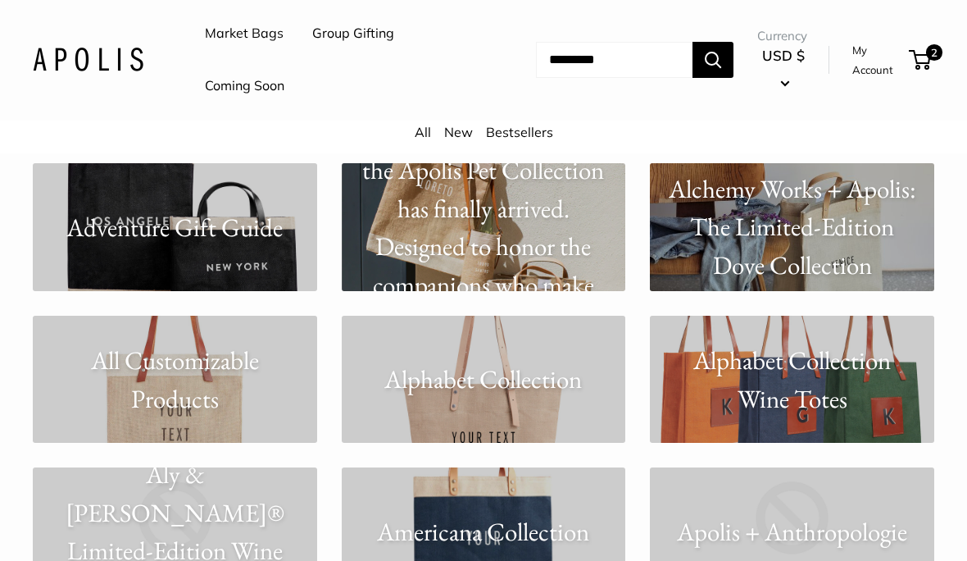
scroll to position [600, 0]
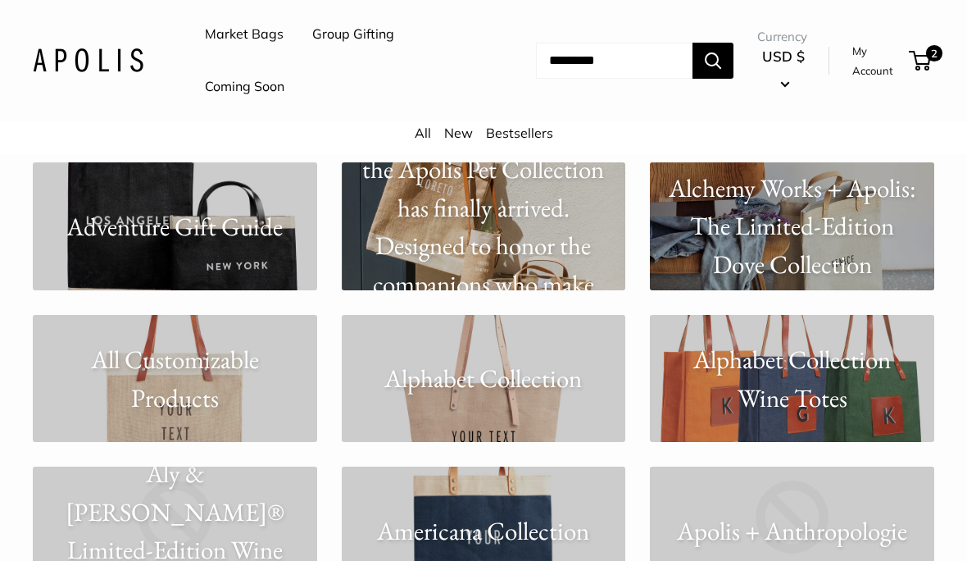
click at [838, 392] on p "Alphabet Collection Wine Totes" at bounding box center [792, 378] width 284 height 76
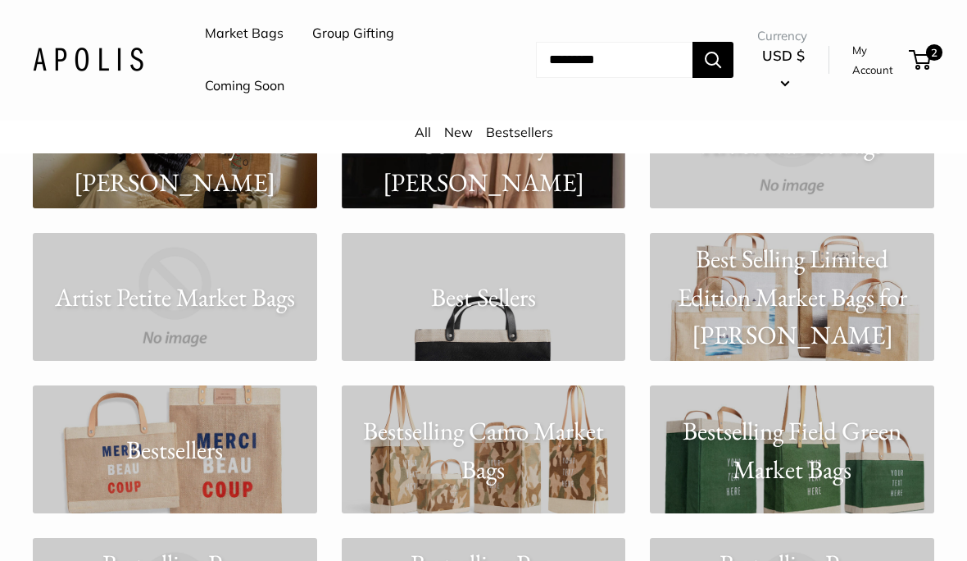
scroll to position [2054, 0]
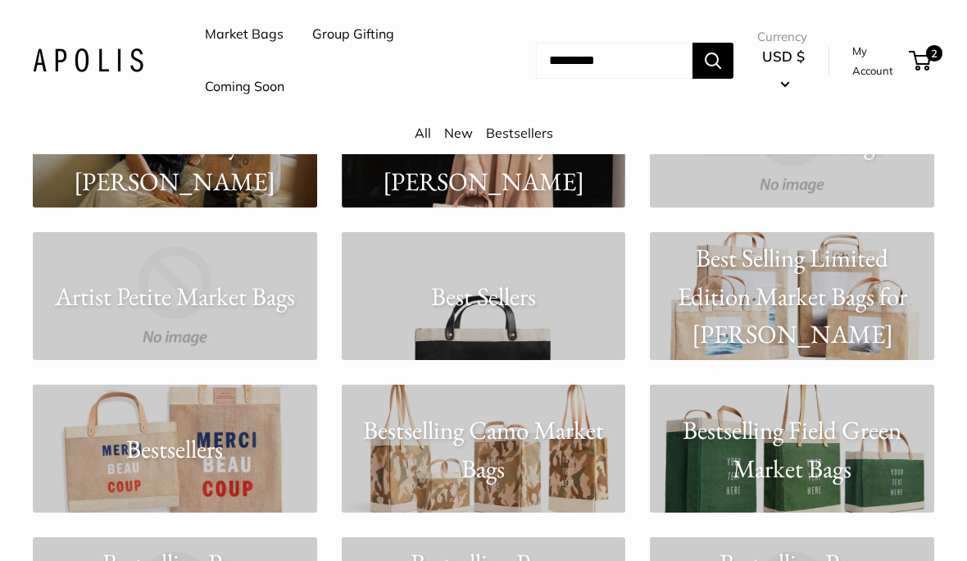
click at [510, 448] on p "Bestselling Camo Market Bags" at bounding box center [484, 449] width 284 height 76
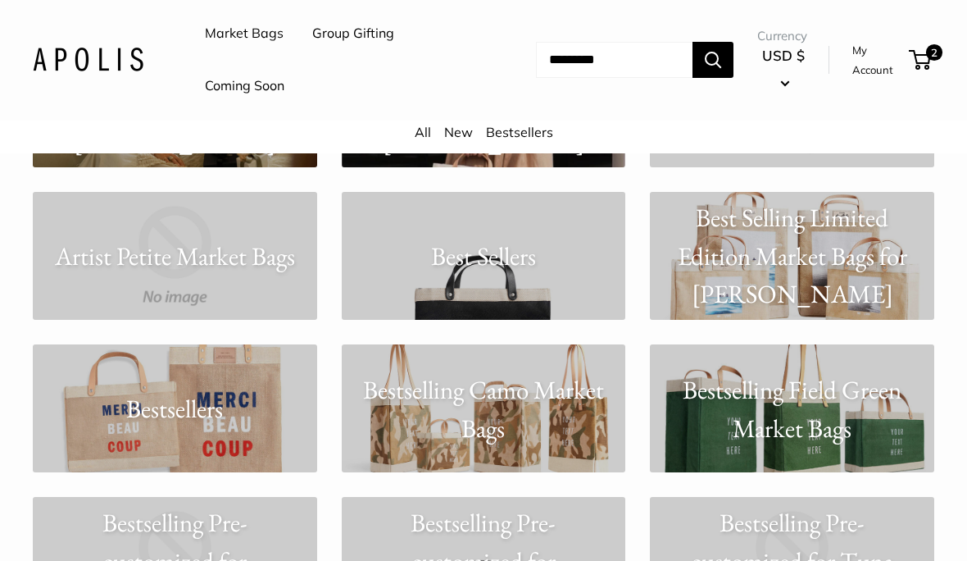
scroll to position [2090, 0]
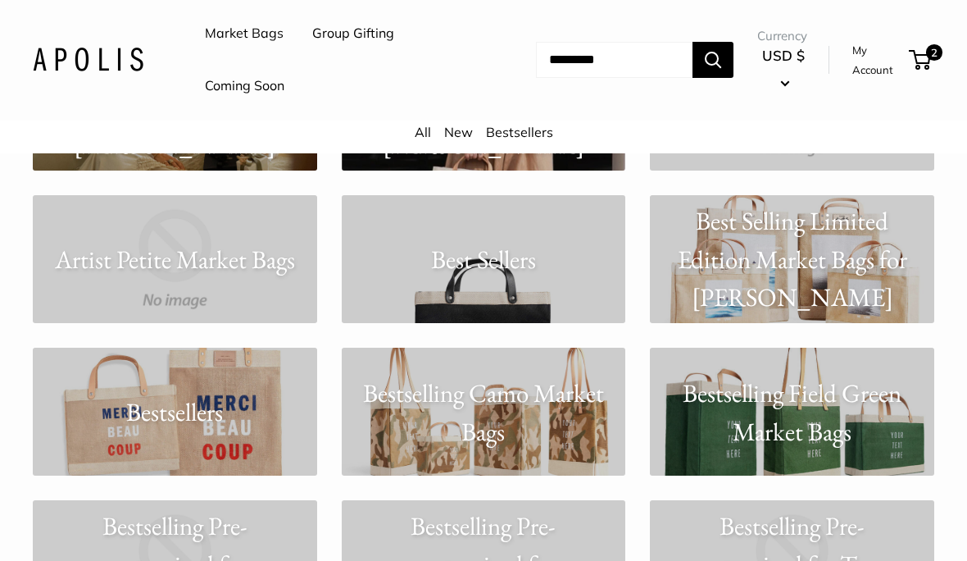
click at [836, 421] on p "Bestselling Field Green Market Bags" at bounding box center [792, 413] width 284 height 76
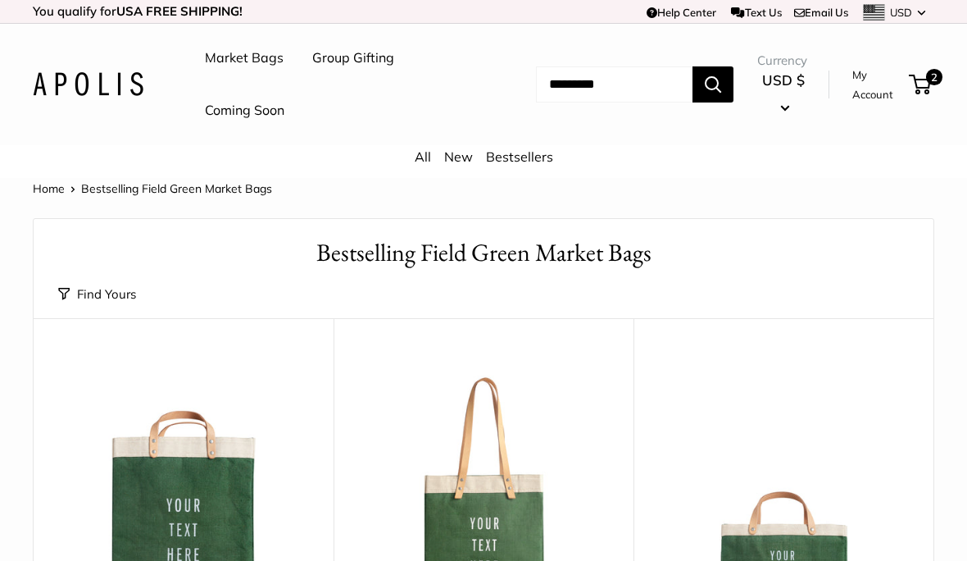
click at [551, 84] on input "Search..." at bounding box center [614, 84] width 157 height 36
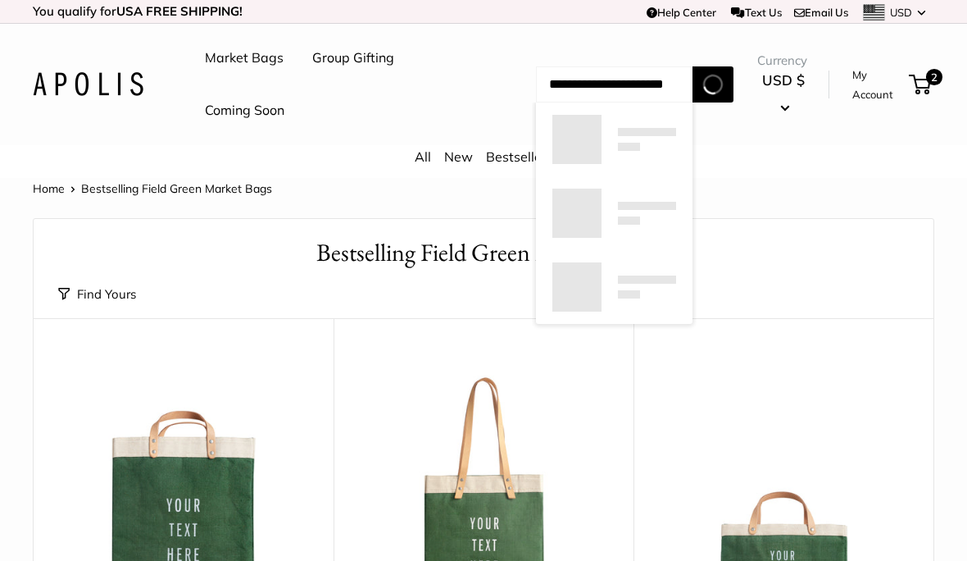
type input "**********"
click at [725, 84] on button "Search" at bounding box center [713, 84] width 41 height 36
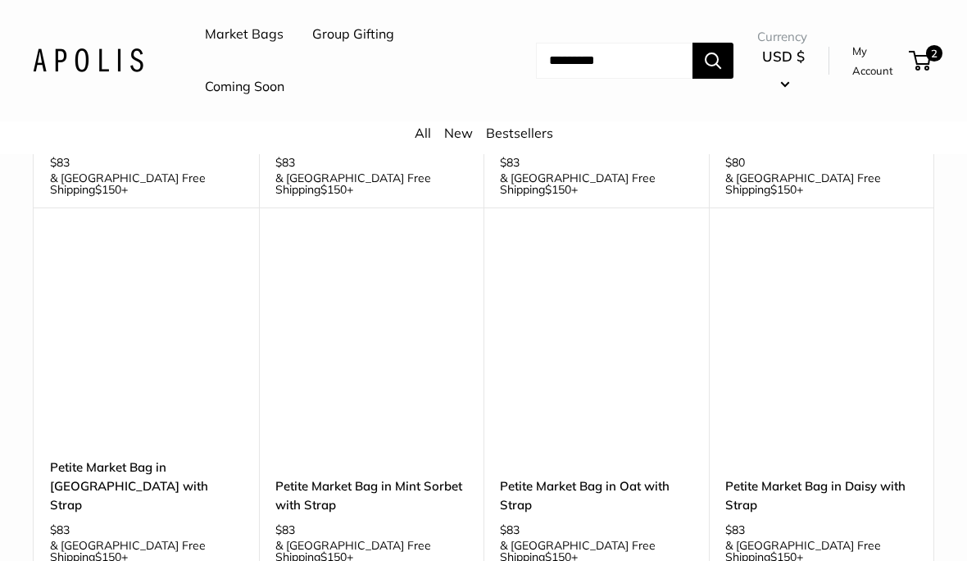
scroll to position [911, 0]
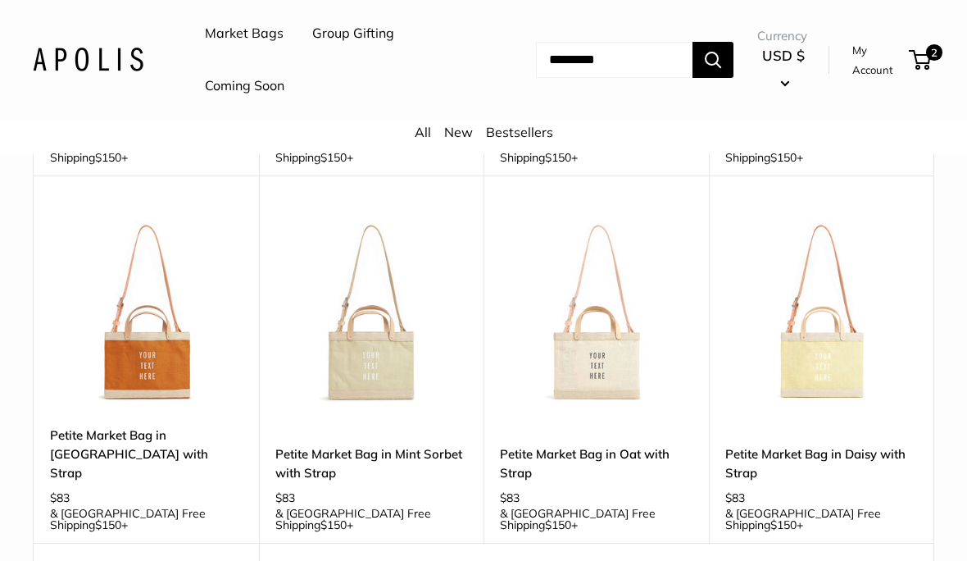
scroll to position [945, 0]
click at [122, 327] on img at bounding box center [146, 312] width 193 height 193
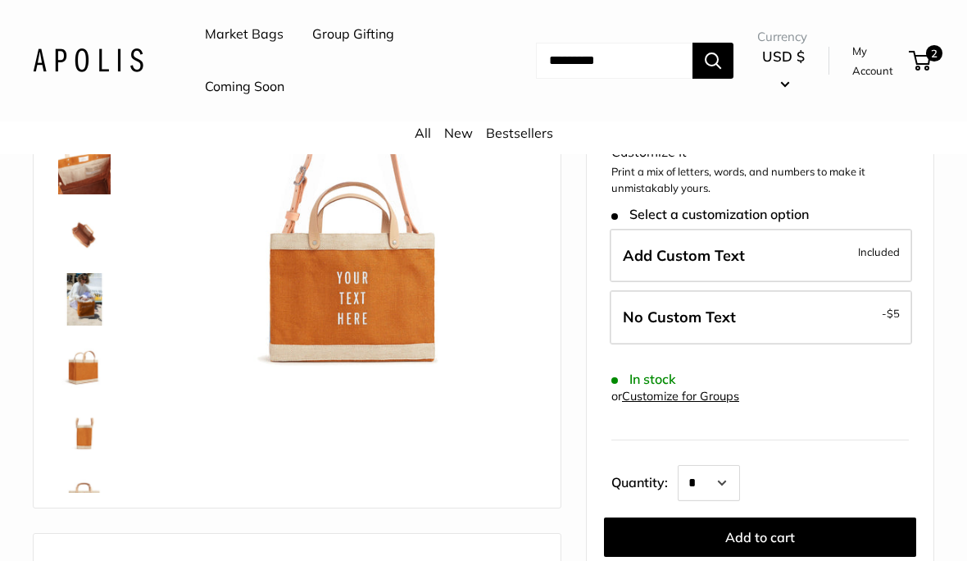
scroll to position [234, 0]
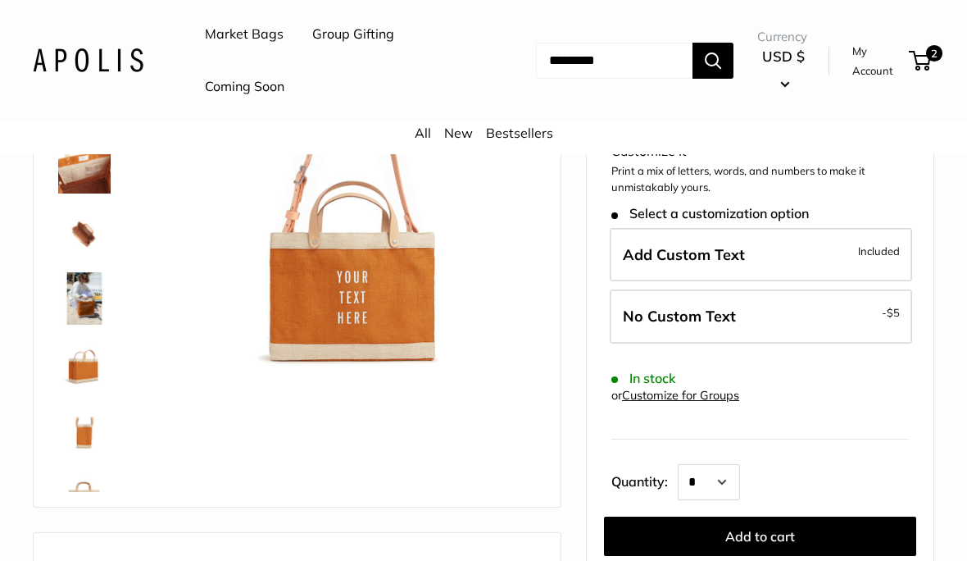
click at [793, 228] on label "Add Custom Text Included" at bounding box center [761, 255] width 302 height 54
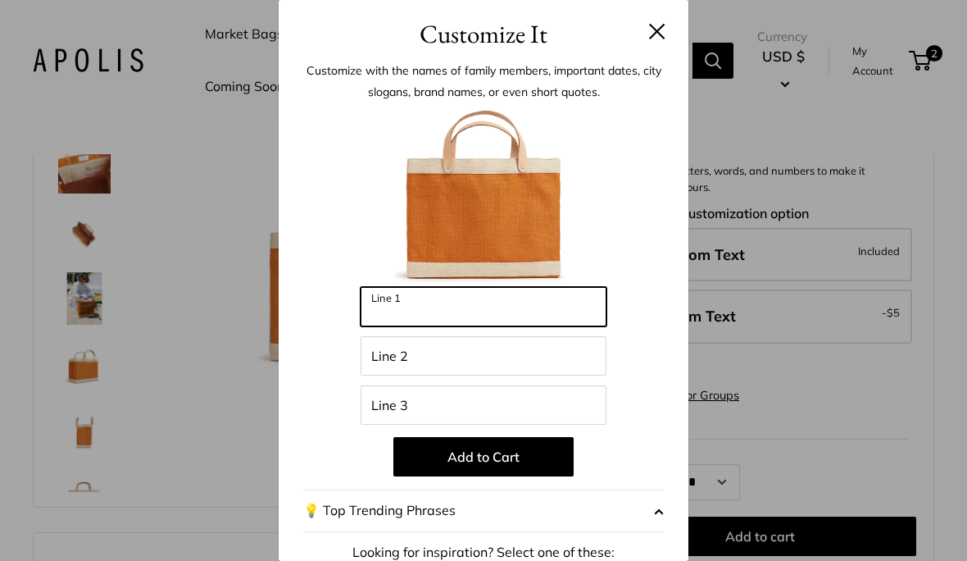
click at [487, 309] on input "Line 1" at bounding box center [484, 306] width 246 height 39
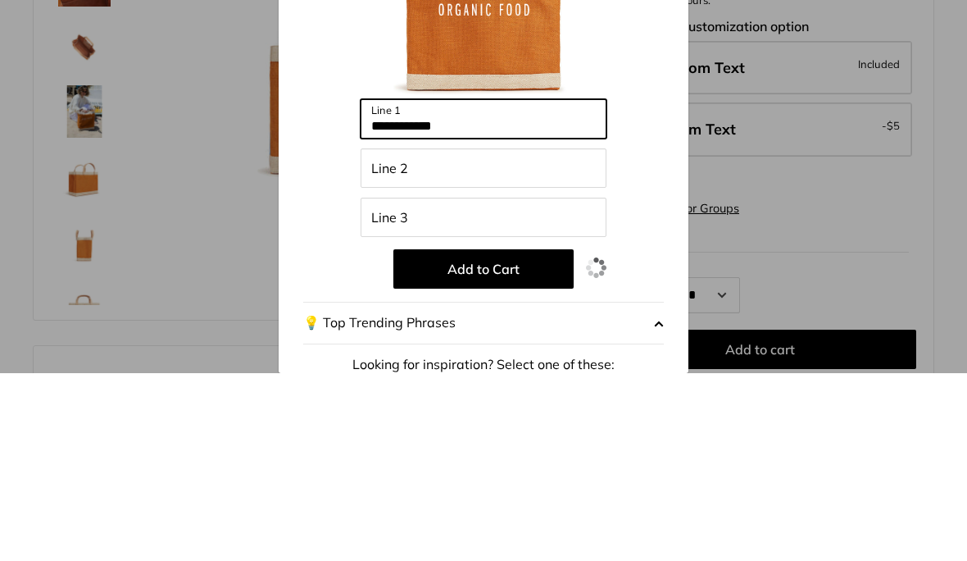
type input "**********"
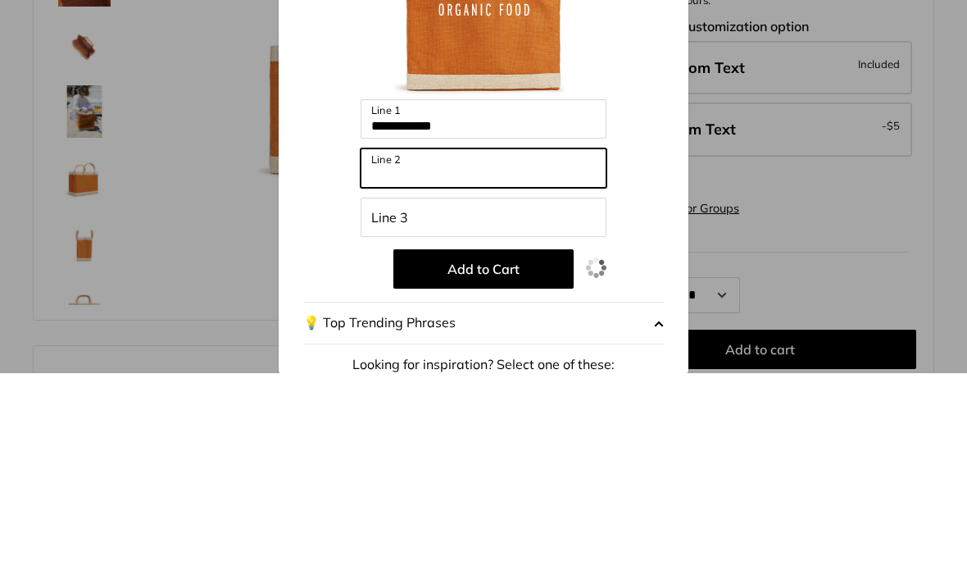
click at [389, 336] on input "Line 2" at bounding box center [484, 355] width 246 height 39
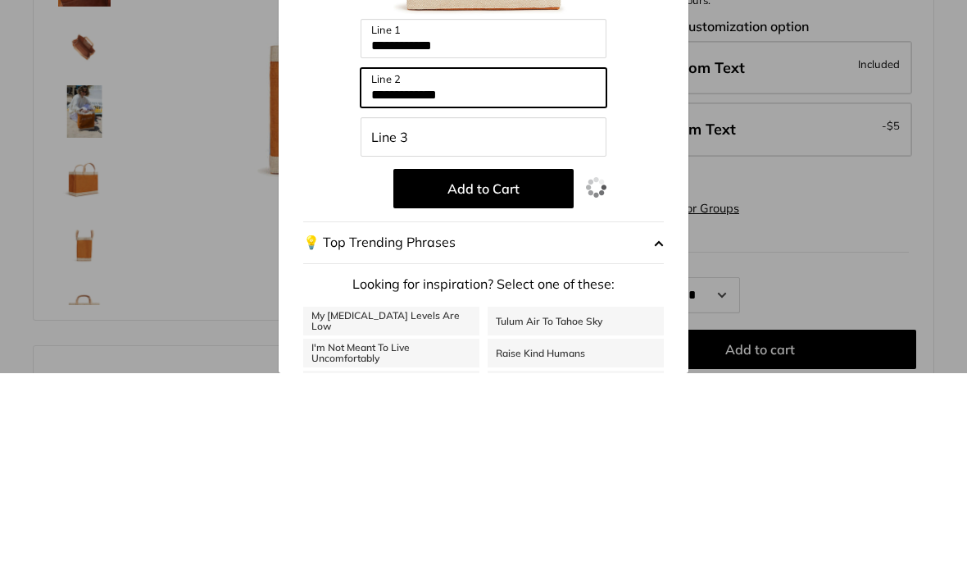
scroll to position [81, 0]
type input "**********"
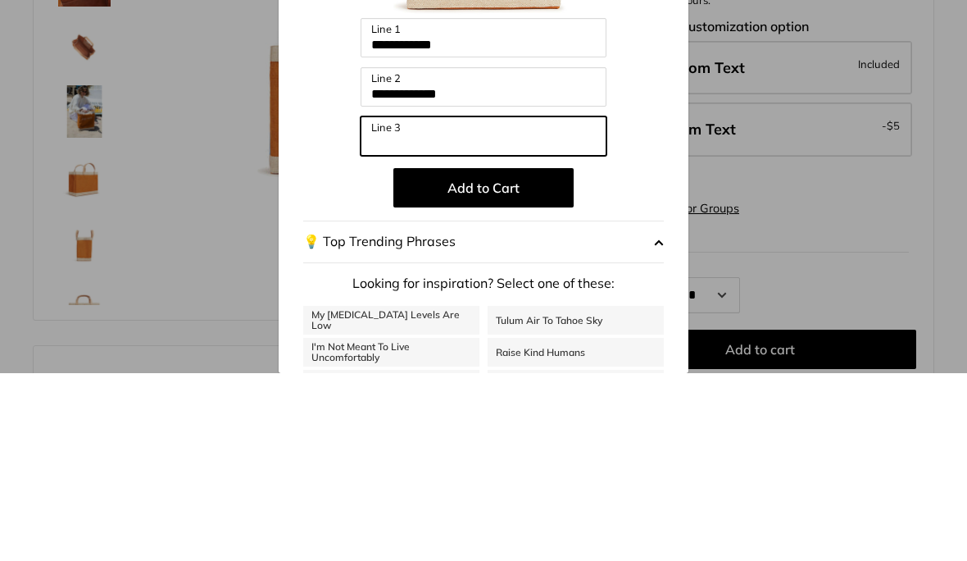
click at [386, 304] on input "Line 3" at bounding box center [484, 323] width 246 height 39
type input "*"
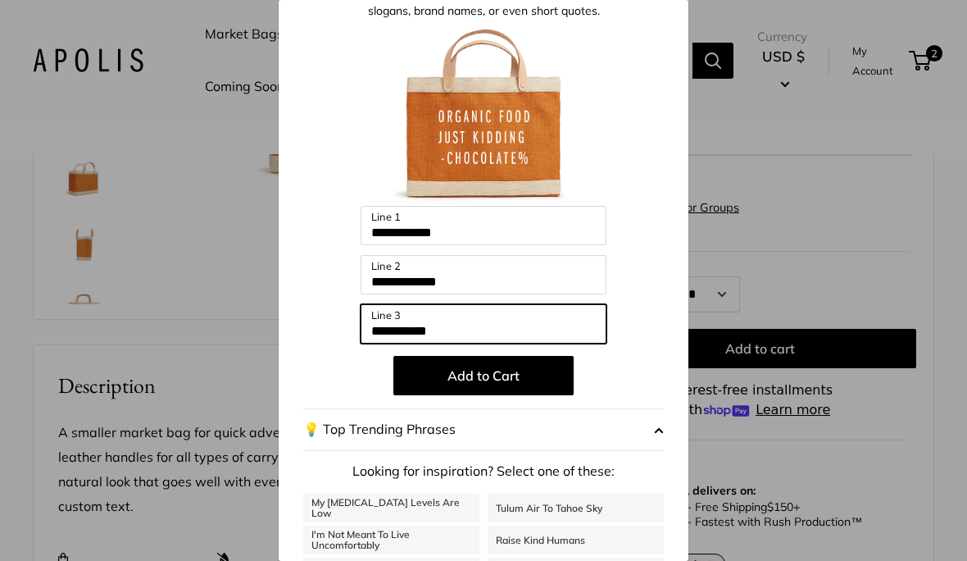
click at [497, 323] on input "**********" at bounding box center [484, 323] width 246 height 39
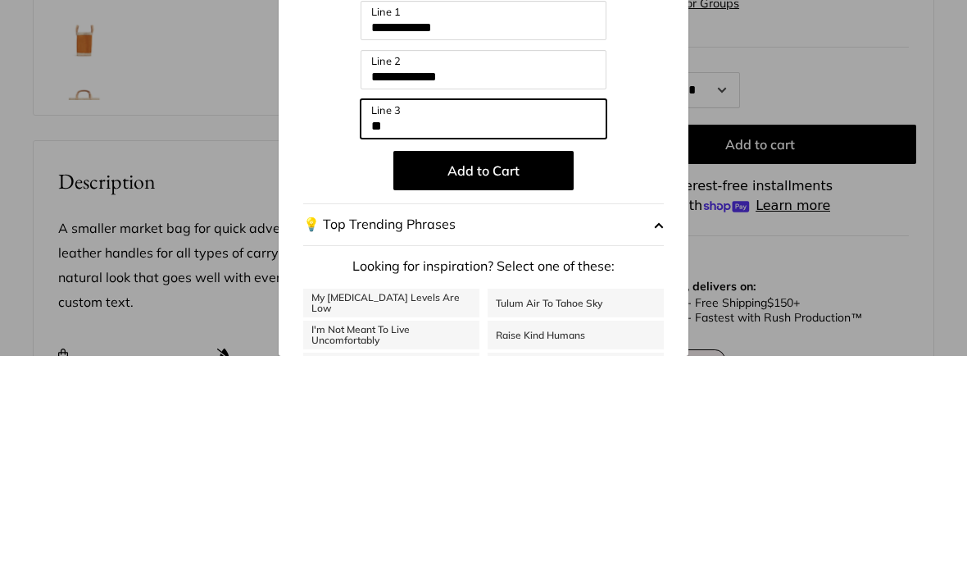
type input "*"
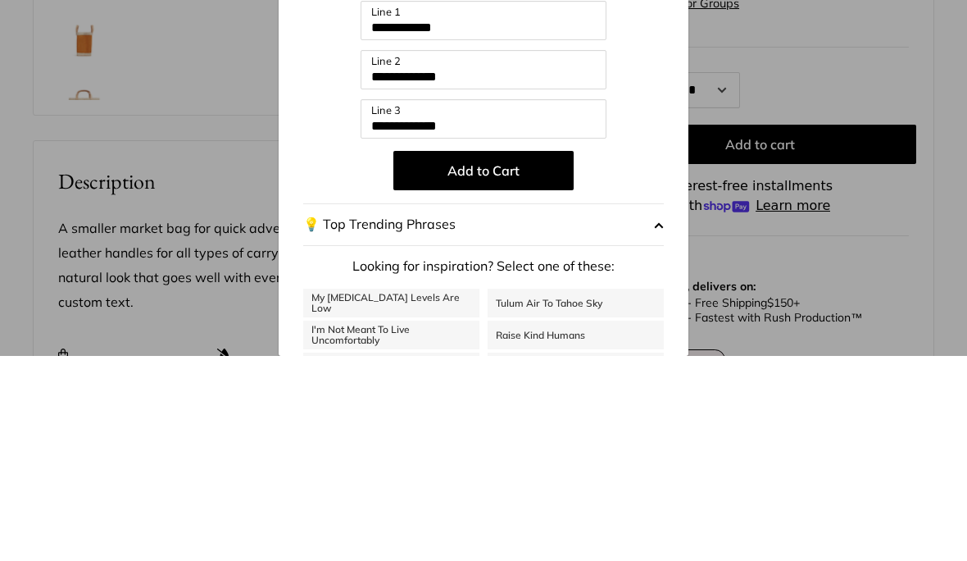
scroll to position [626, 0]
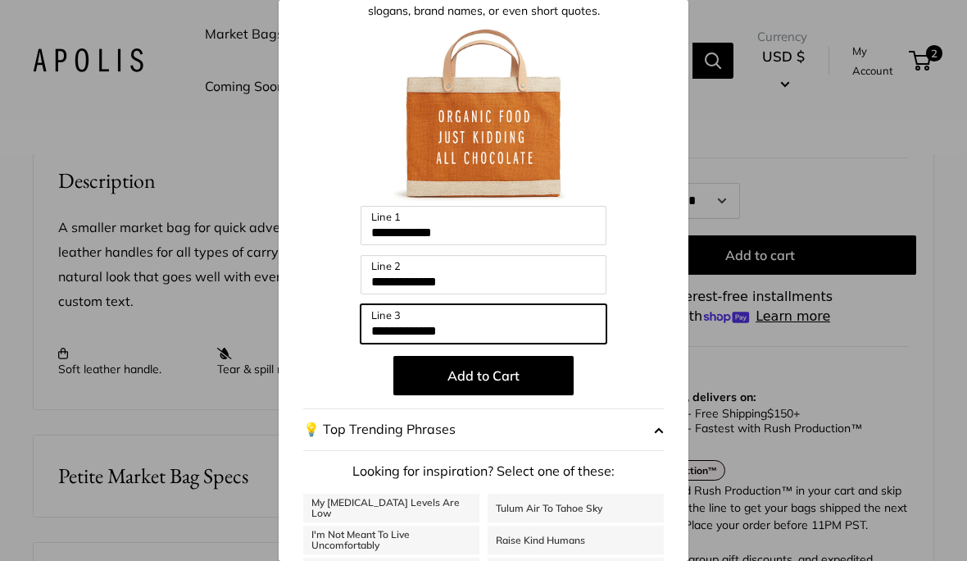
type input "**********"
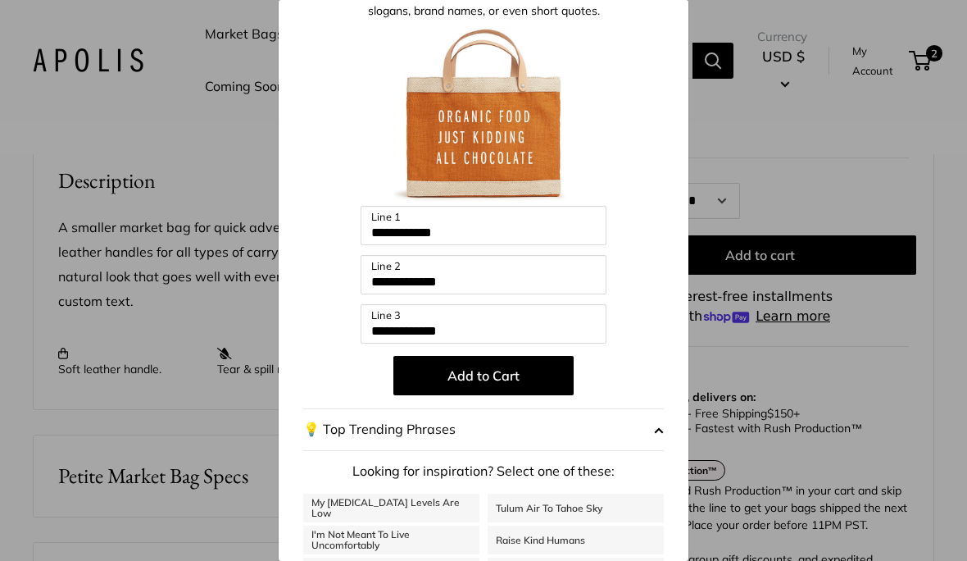
click at [539, 375] on button "Add to Cart" at bounding box center [483, 375] width 180 height 39
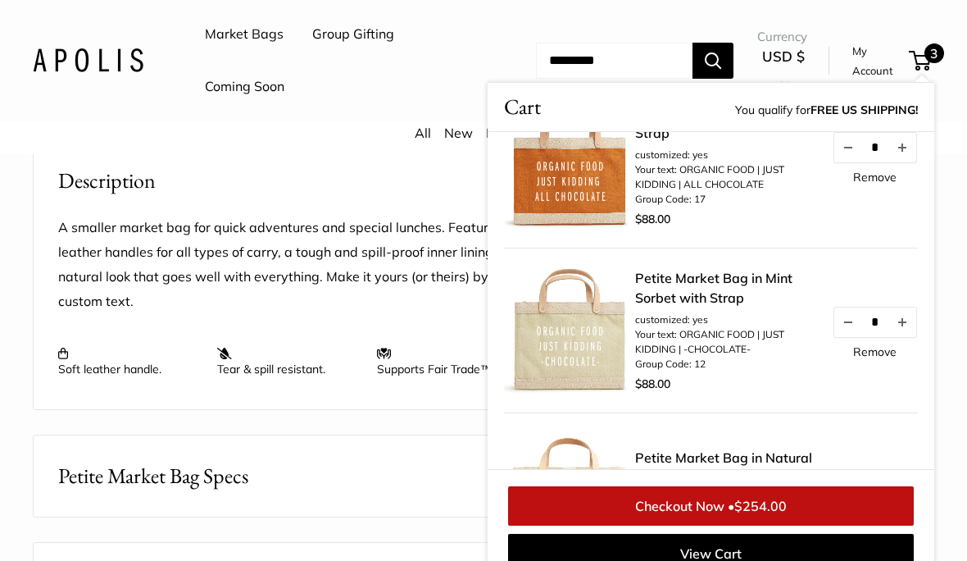
scroll to position [52, 0]
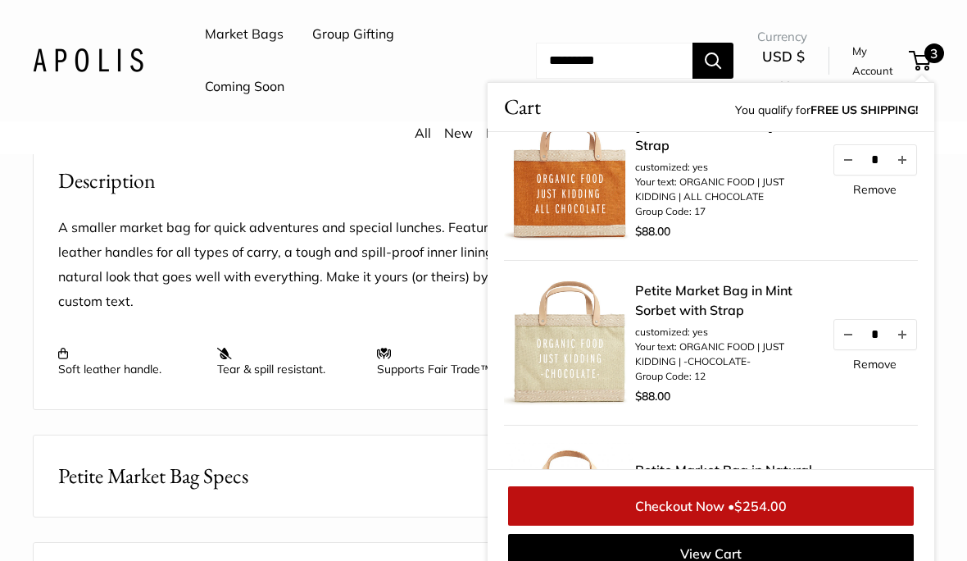
click at [887, 358] on link "Remove" at bounding box center [874, 363] width 43 height 11
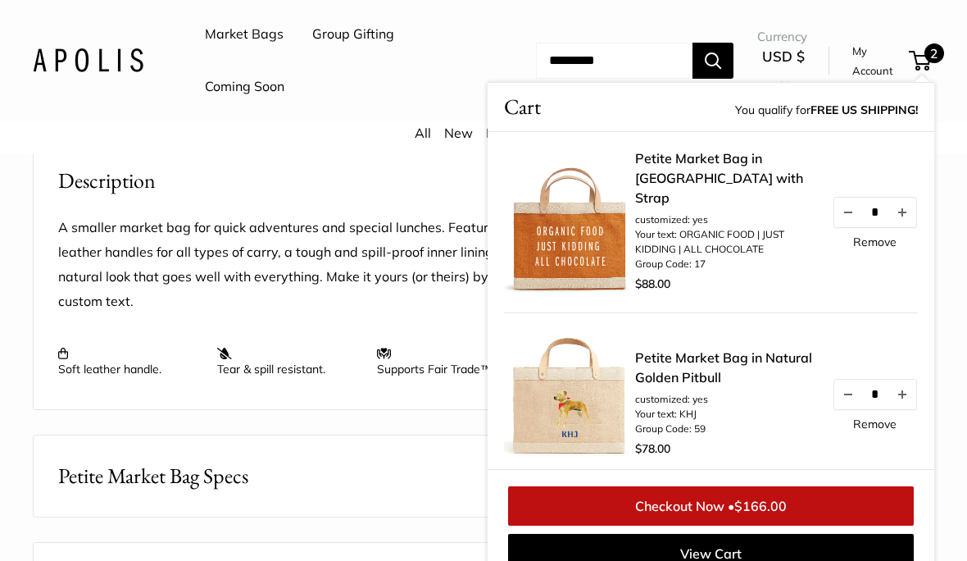
click at [770, 560] on link "View Cart" at bounding box center [711, 553] width 406 height 39
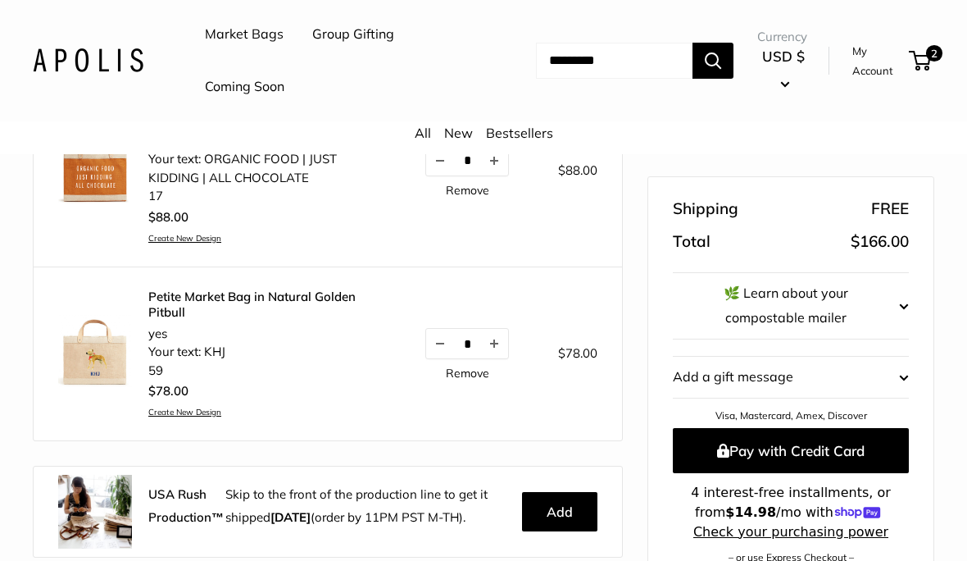
scroll to position [295, 0]
click at [475, 373] on link "Remove" at bounding box center [467, 373] width 43 height 11
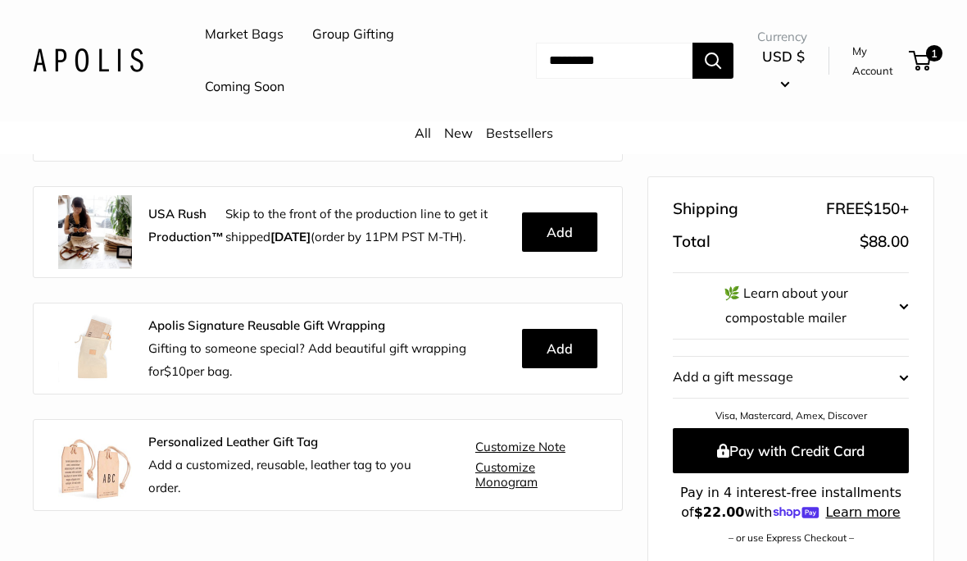
scroll to position [443, 0]
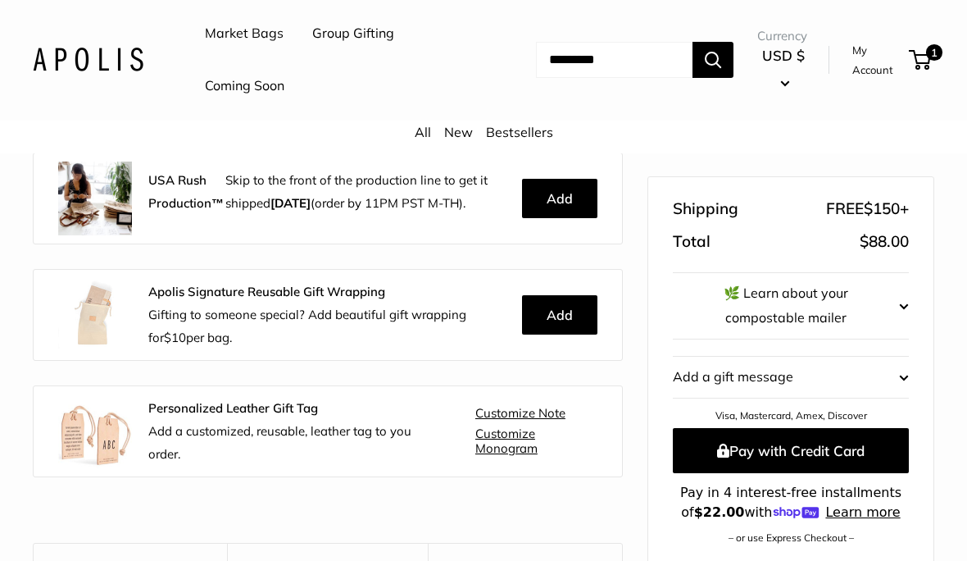
click at [676, 560] on shop-pay-wallet-button at bounding box center [674, 558] width 3 height 16
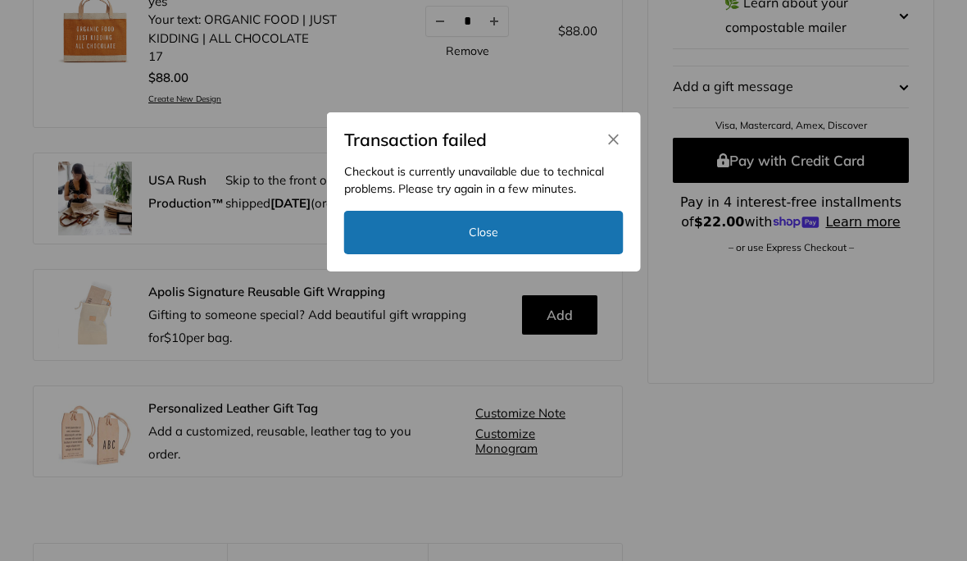
click at [865, 273] on div "Transaction failed Checkout is currently unavailable due to technical problems.…" at bounding box center [483, 280] width 967 height 561
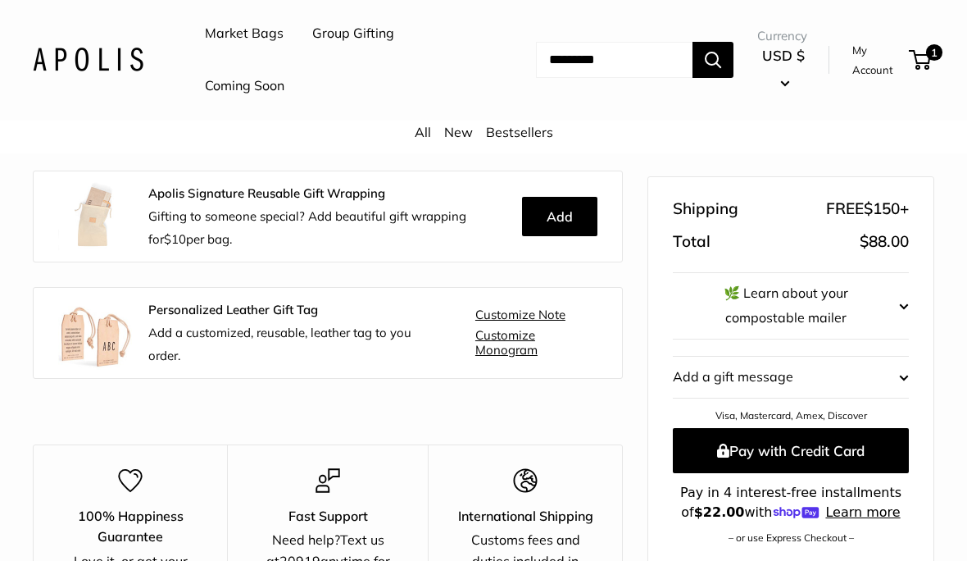
scroll to position [575, 0]
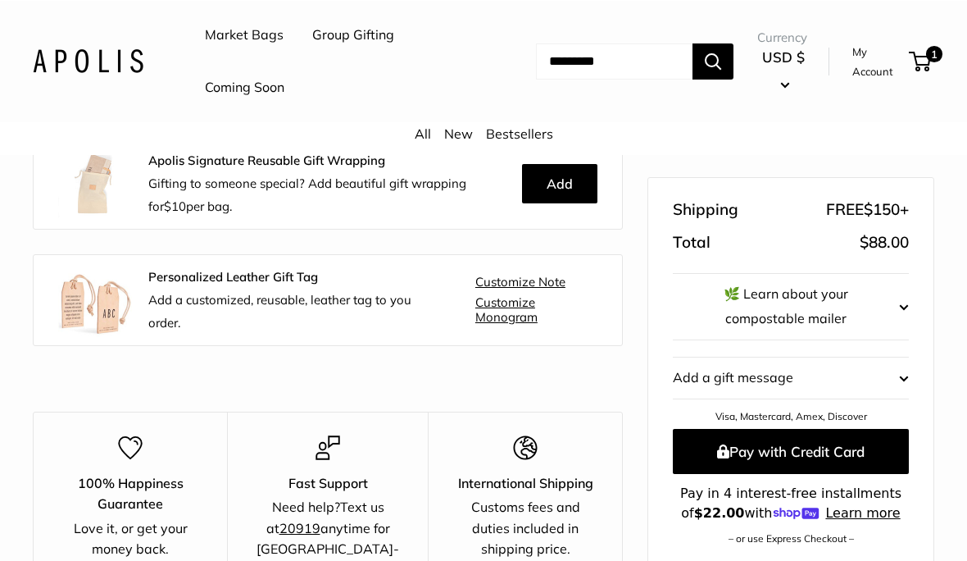
click at [676, 560] on shop-pay-wallet-button at bounding box center [674, 558] width 3 height 16
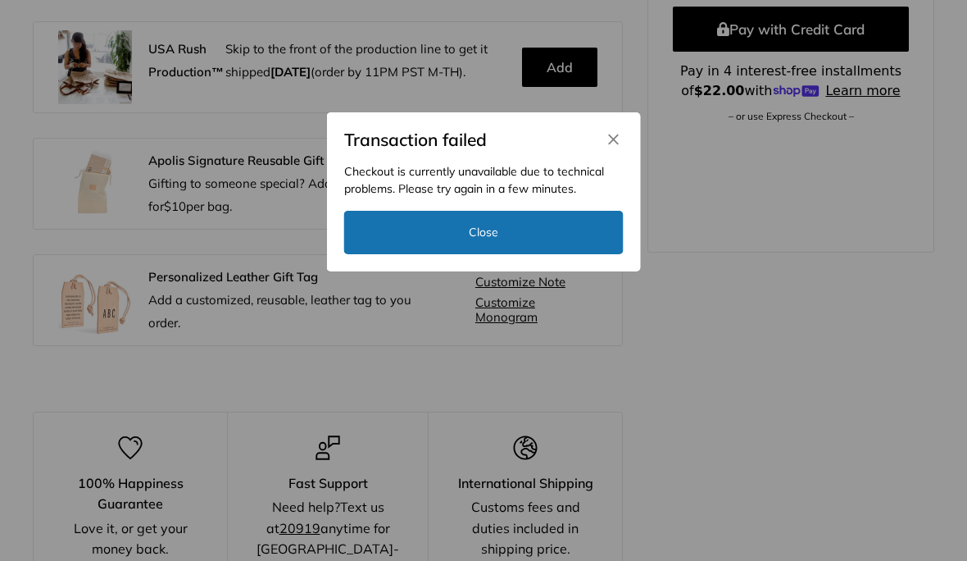
click at [617, 147] on icon "Close" at bounding box center [614, 139] width 15 height 15
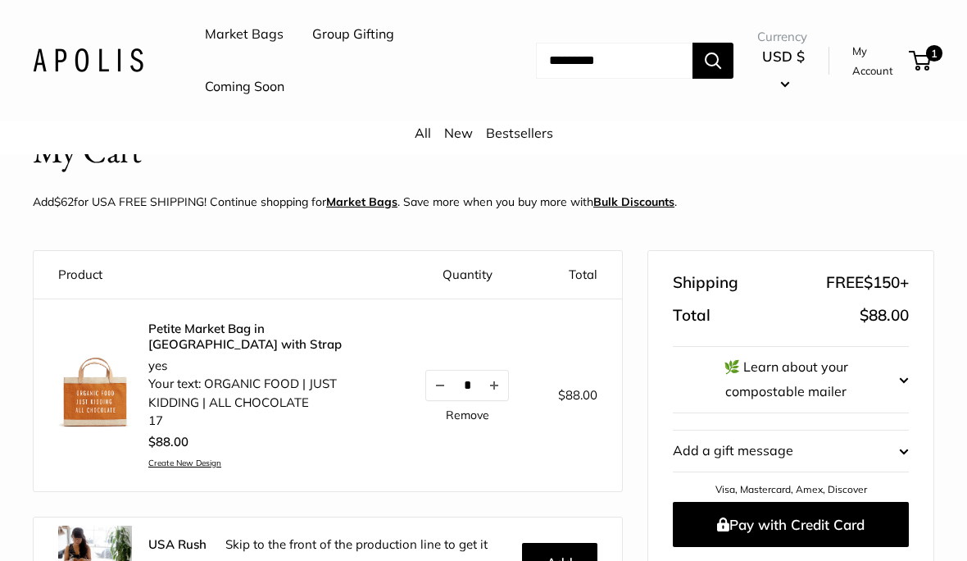
scroll to position [0, 0]
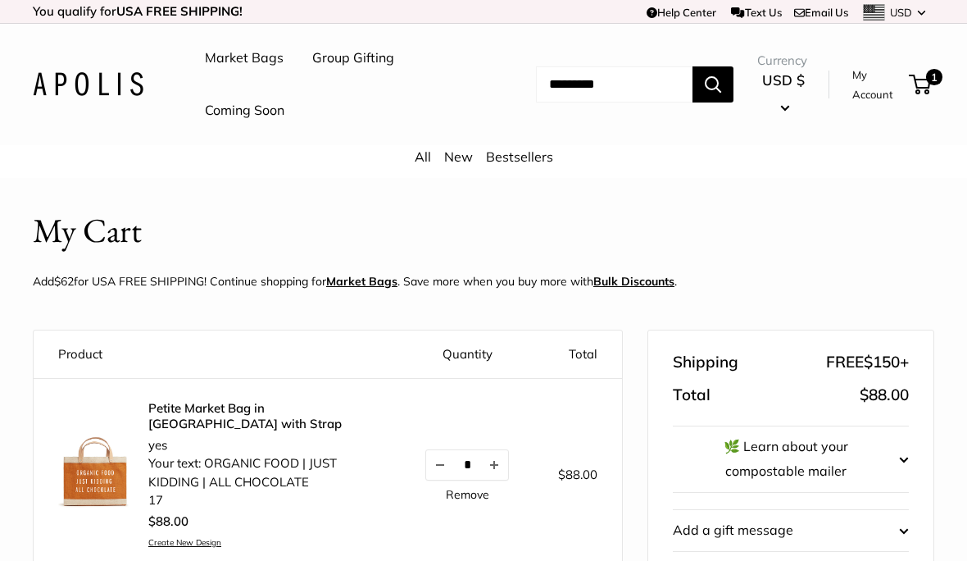
click at [890, 78] on link "My Account" at bounding box center [877, 85] width 51 height 40
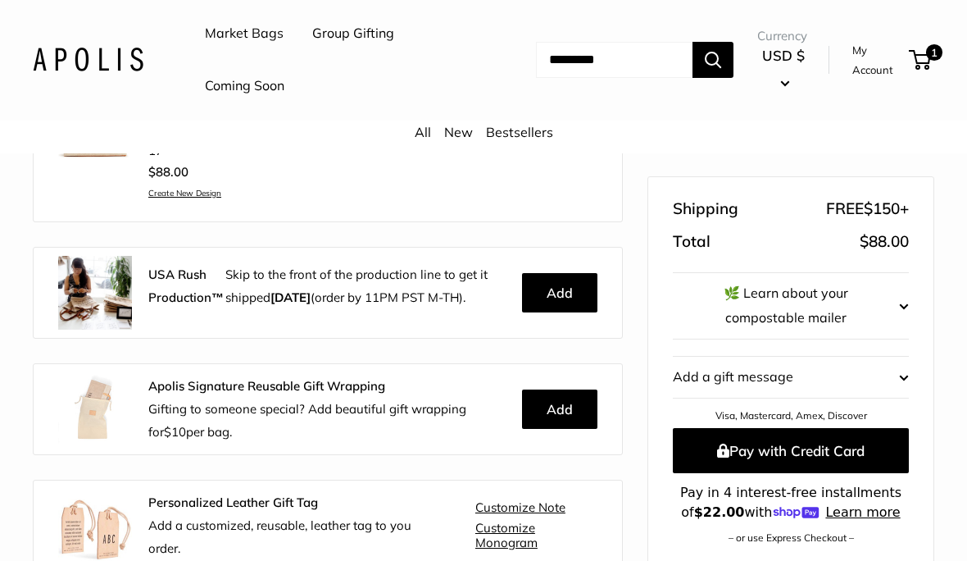
scroll to position [349, 0]
click at [365, 393] on p "Apolis Signature Reusable Gift Wrapping Gifting to someone special? Add beautif…" at bounding box center [328, 409] width 361 height 69
click at [560, 407] on button "Add" at bounding box center [559, 408] width 75 height 39
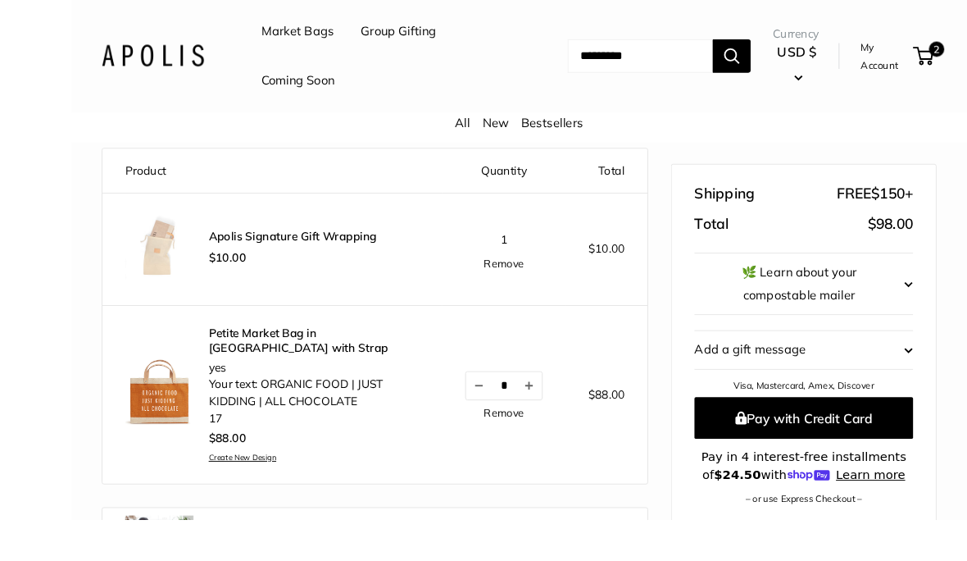
scroll to position [169, 0]
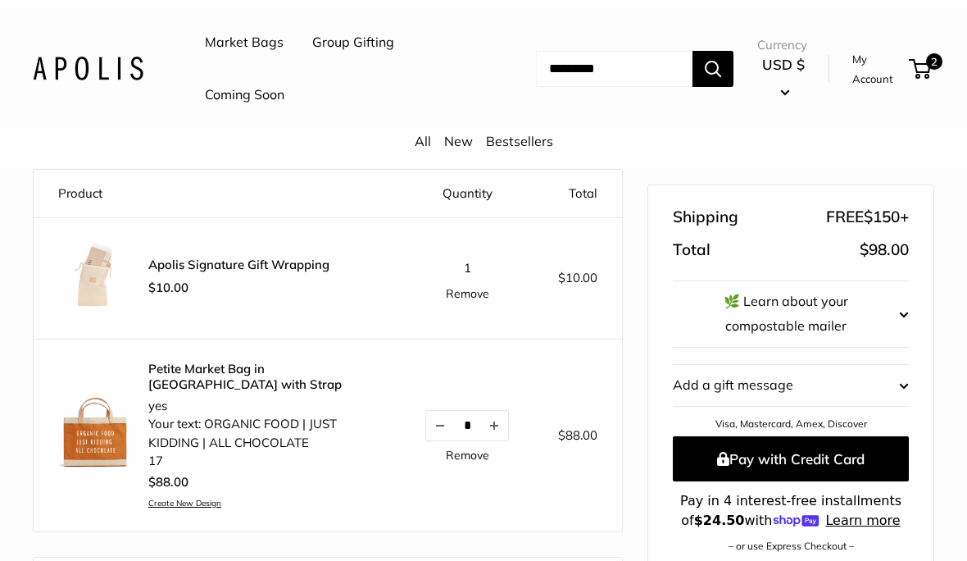
click at [468, 291] on link "Remove" at bounding box center [467, 284] width 43 height 11
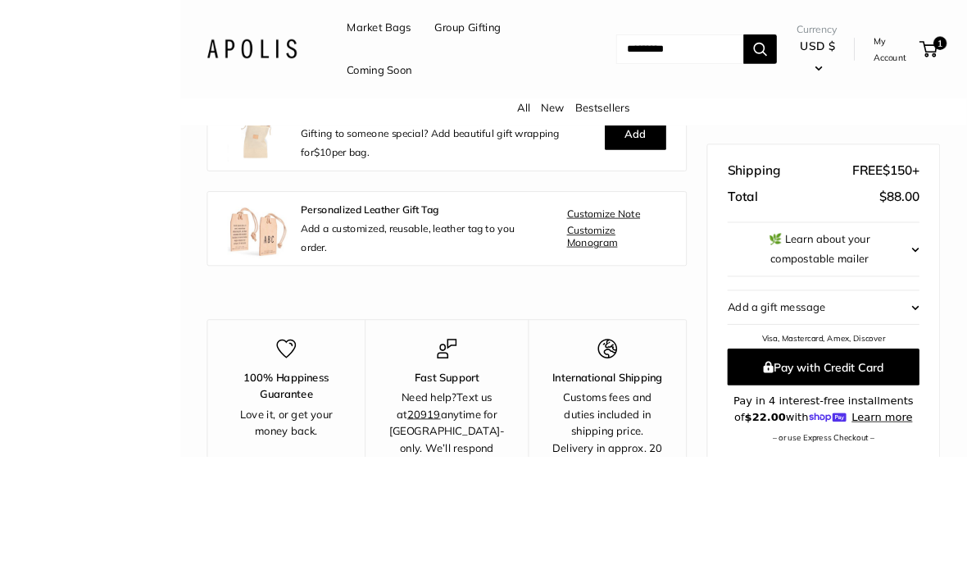
scroll to position [602, 0]
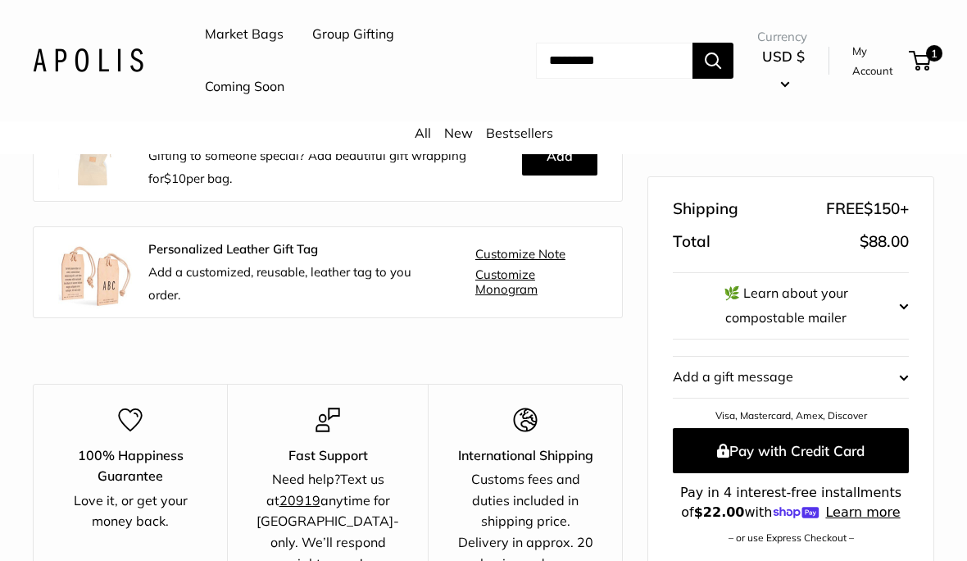
click at [902, 305] on span "button" at bounding box center [904, 306] width 10 height 25
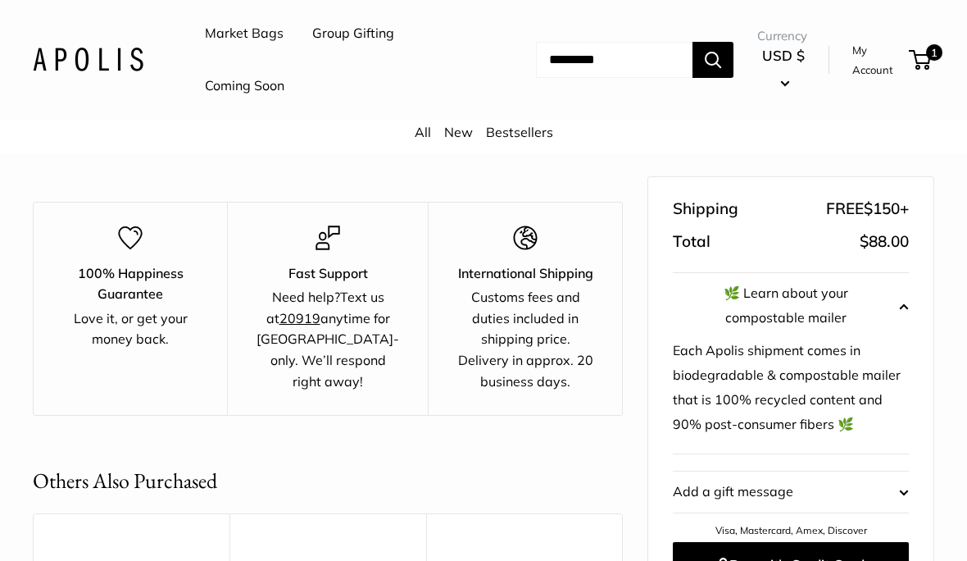
click at [899, 479] on span "Edit" at bounding box center [886, 491] width 45 height 25
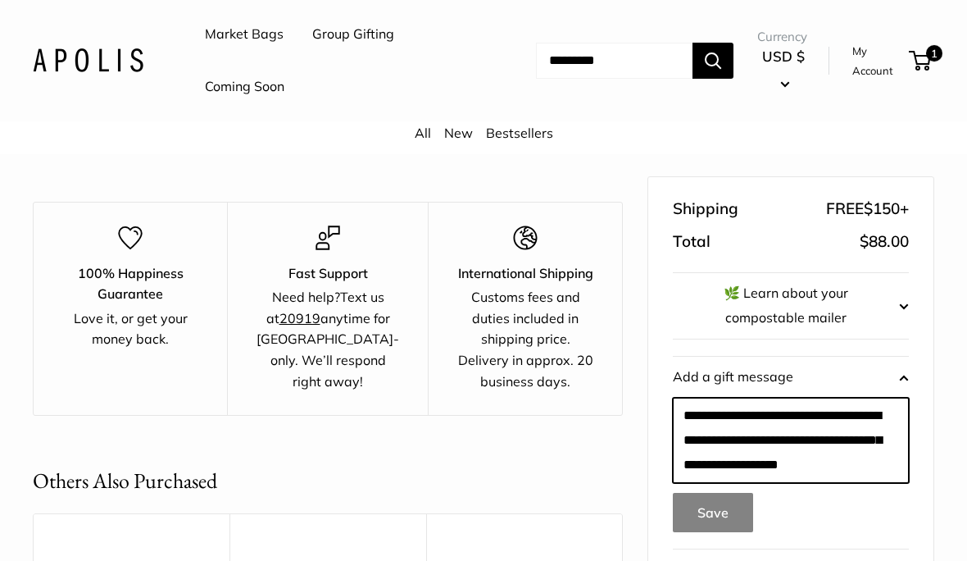
click at [855, 405] on textarea at bounding box center [791, 440] width 236 height 85
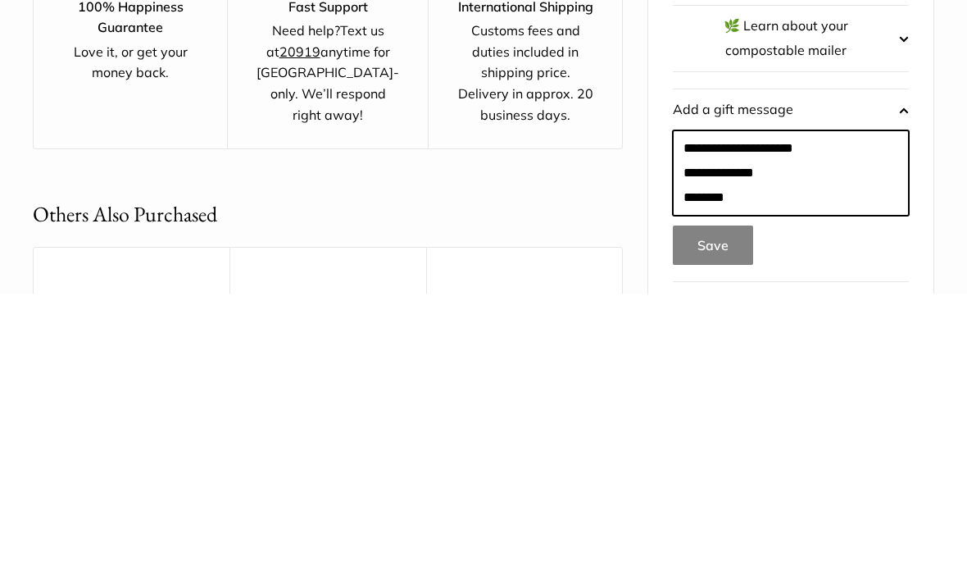
type textarea "**********"
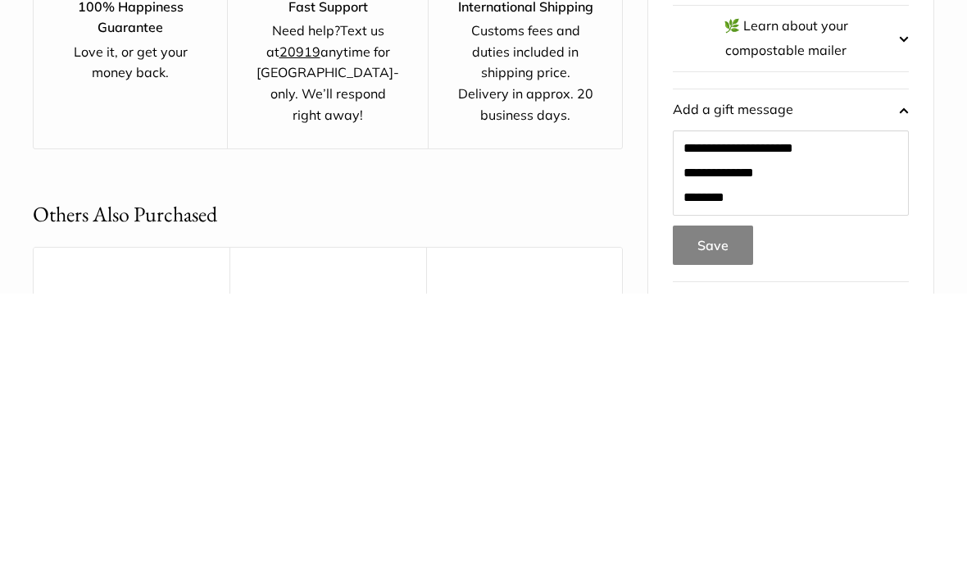
click at [729, 493] on button "Save" at bounding box center [713, 512] width 80 height 39
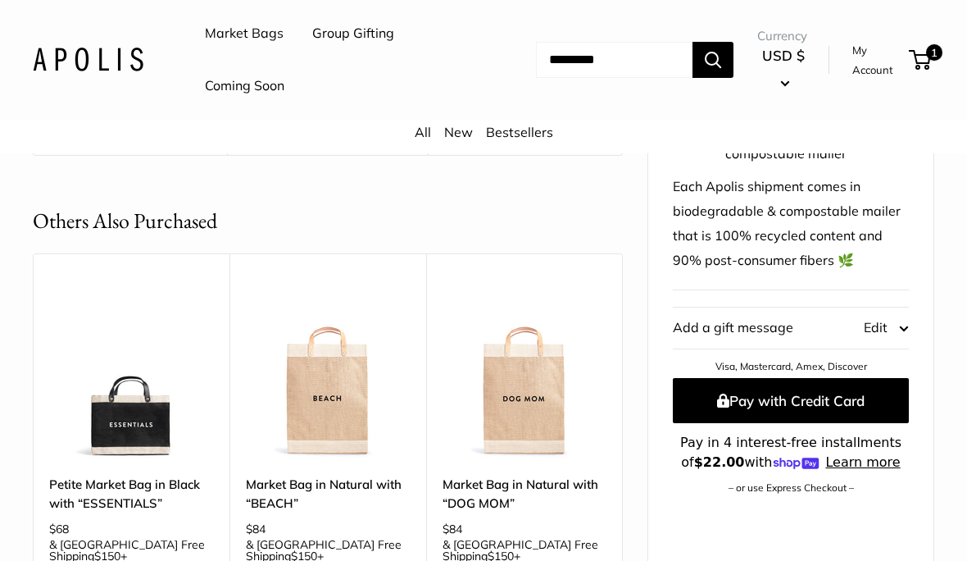
scroll to position [1052, 0]
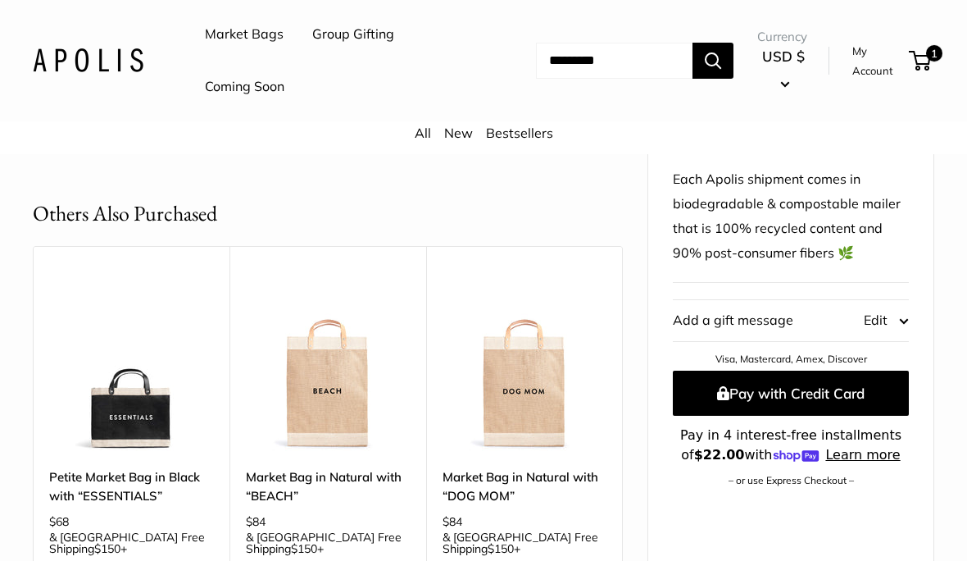
click at [804, 300] on button "Add a gift message Edit" at bounding box center [791, 320] width 236 height 41
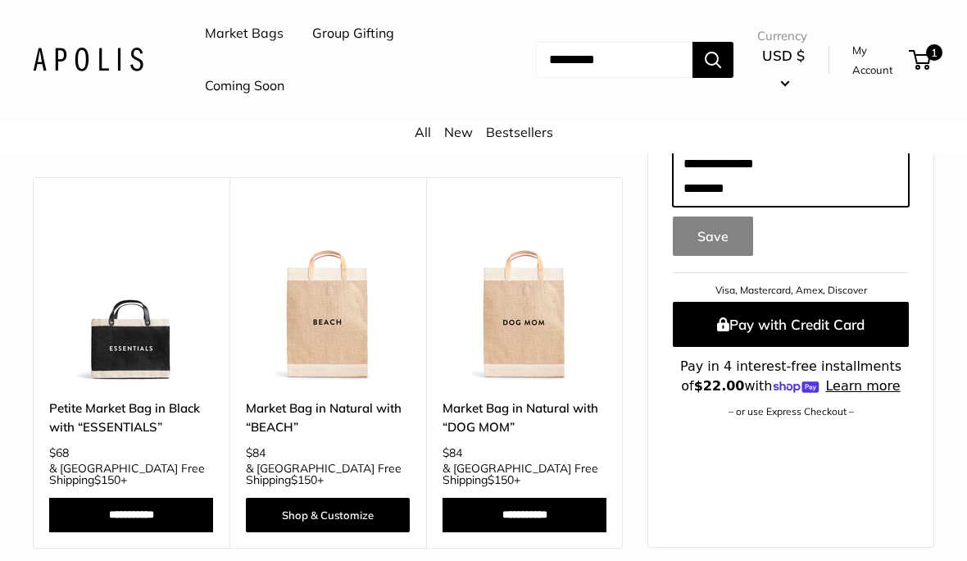
scroll to position [1120, 0]
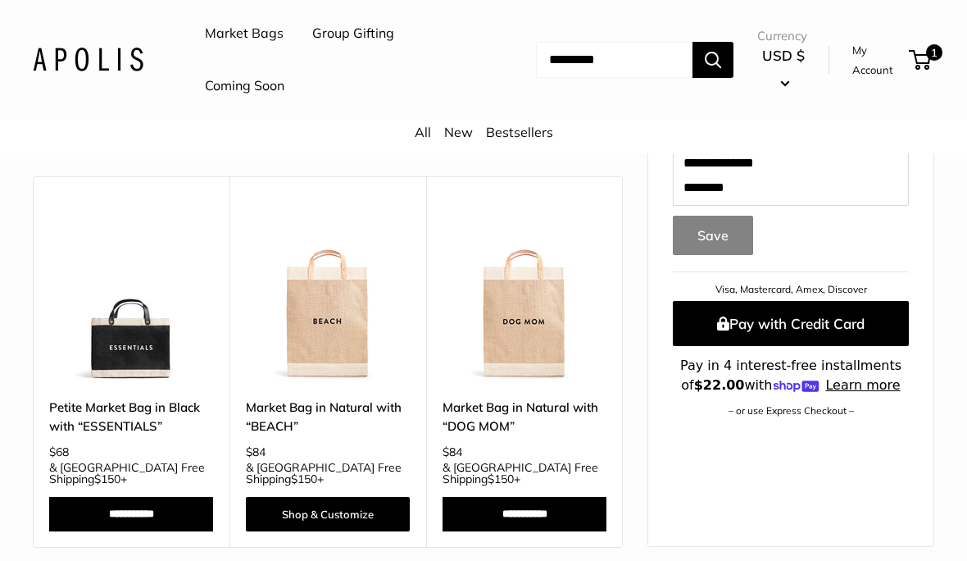
click at [676, 425] on shop-pay-wallet-button at bounding box center [674, 433] width 3 height 16
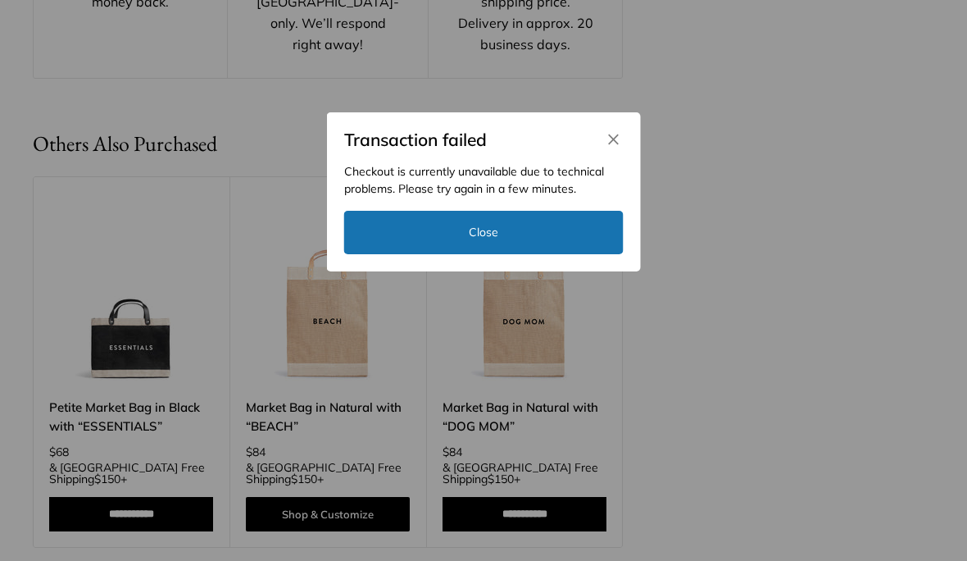
click at [622, 147] on svg-icon "Close" at bounding box center [614, 139] width 20 height 15
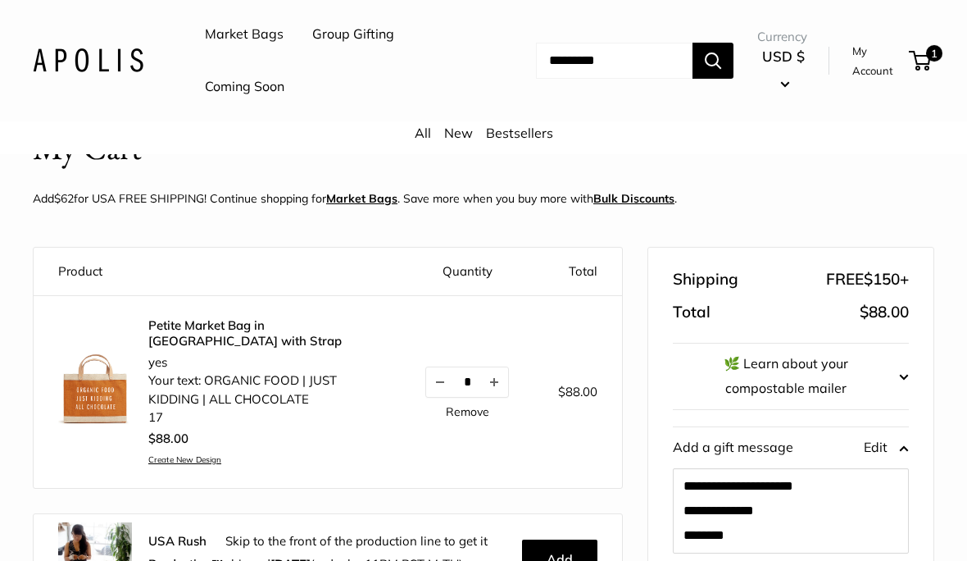
scroll to position [81, 0]
click at [884, 52] on link "My Account" at bounding box center [877, 61] width 51 height 40
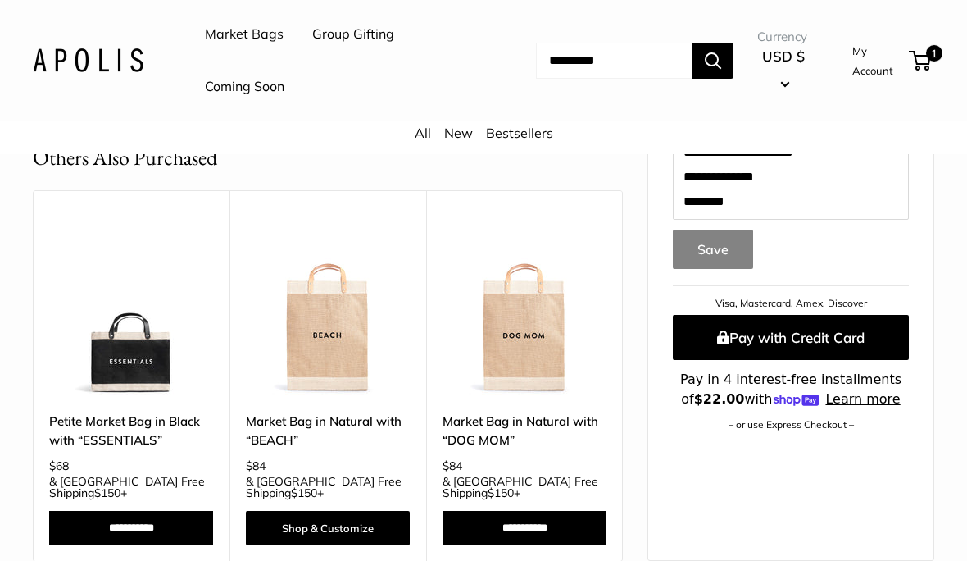
scroll to position [1128, 0]
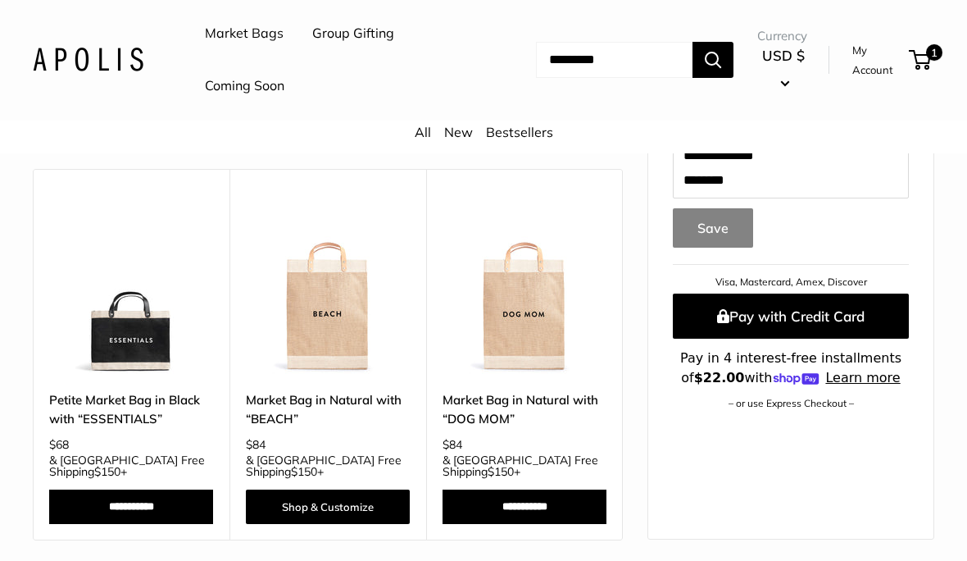
click at [676, 417] on shop-pay-wallet-button at bounding box center [674, 425] width 3 height 16
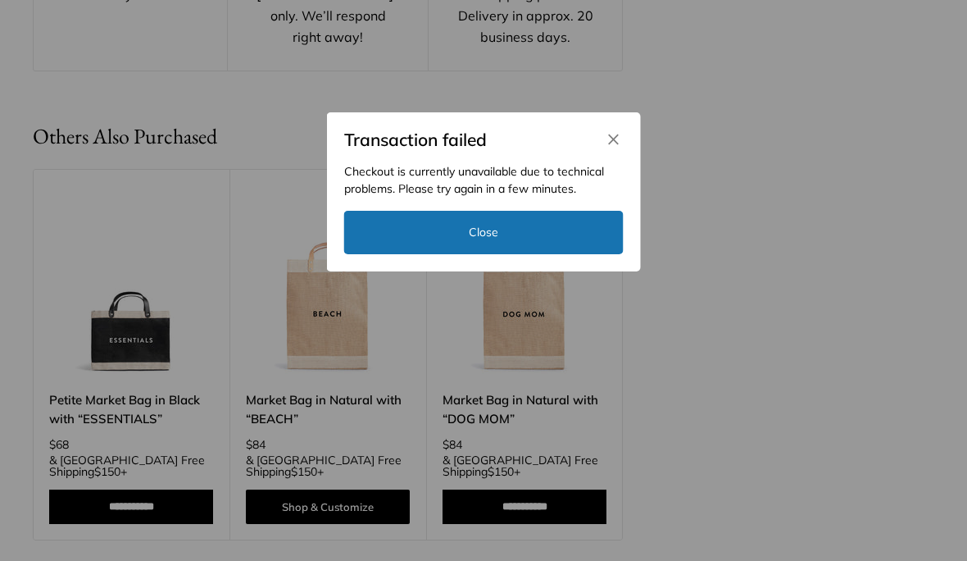
click at [616, 147] on icon "Close" at bounding box center [614, 139] width 15 height 15
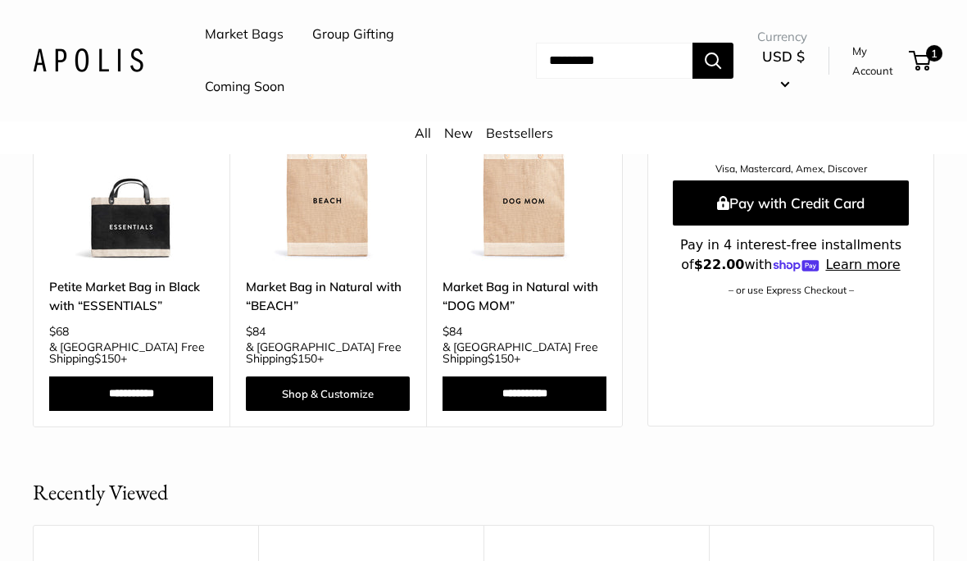
scroll to position [1251, 0]
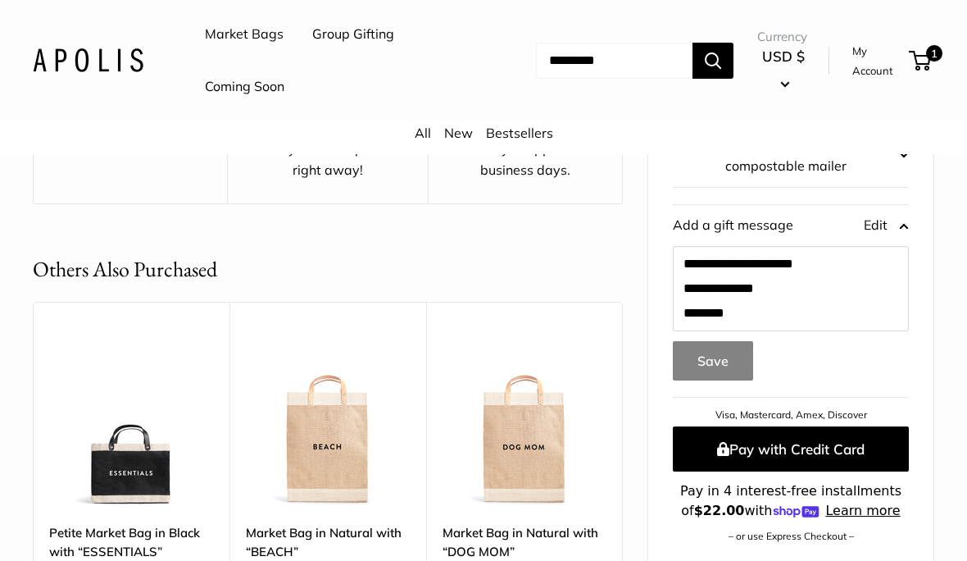
scroll to position [1004, 0]
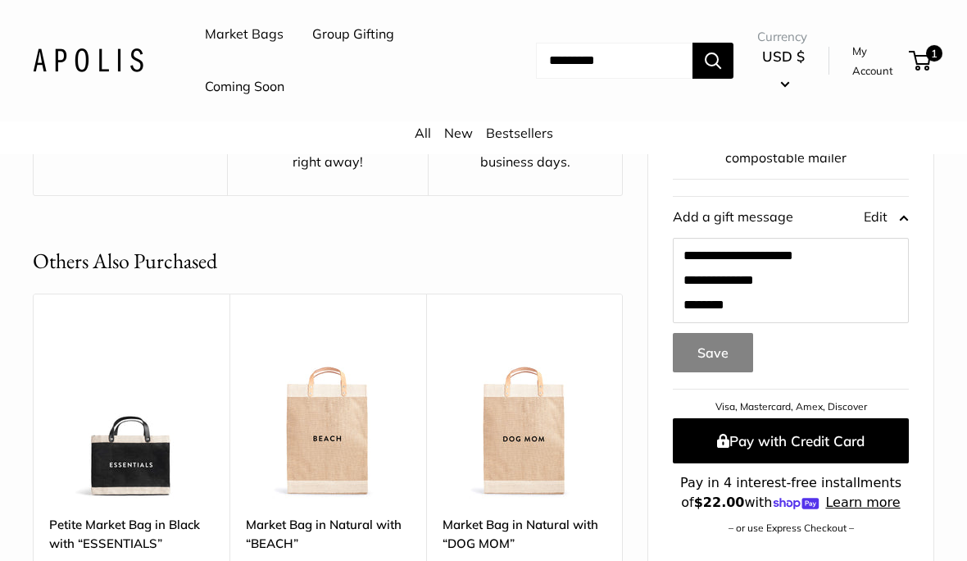
click at [676, 541] on shop-pay-wallet-button at bounding box center [674, 549] width 3 height 16
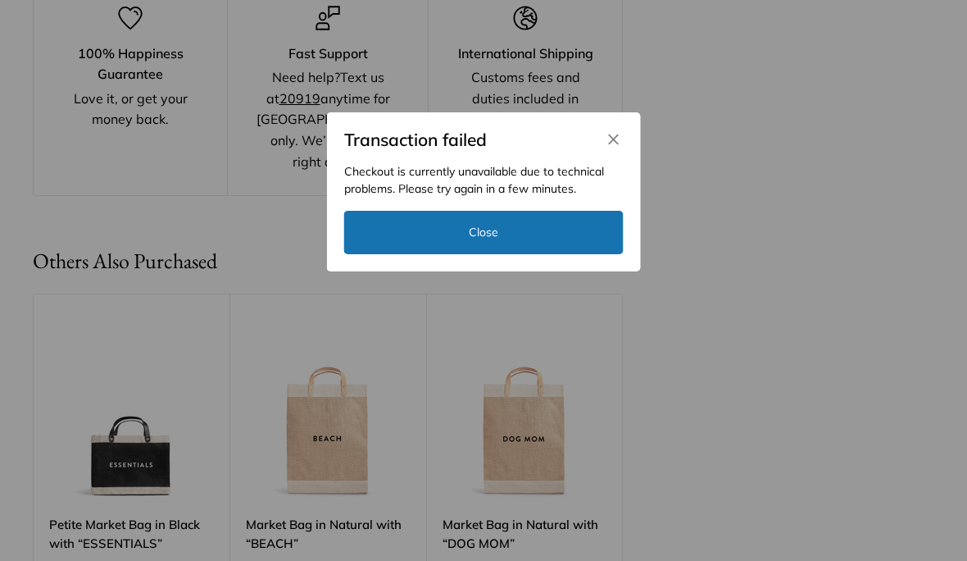
click at [552, 232] on button "Close" at bounding box center [483, 232] width 279 height 43
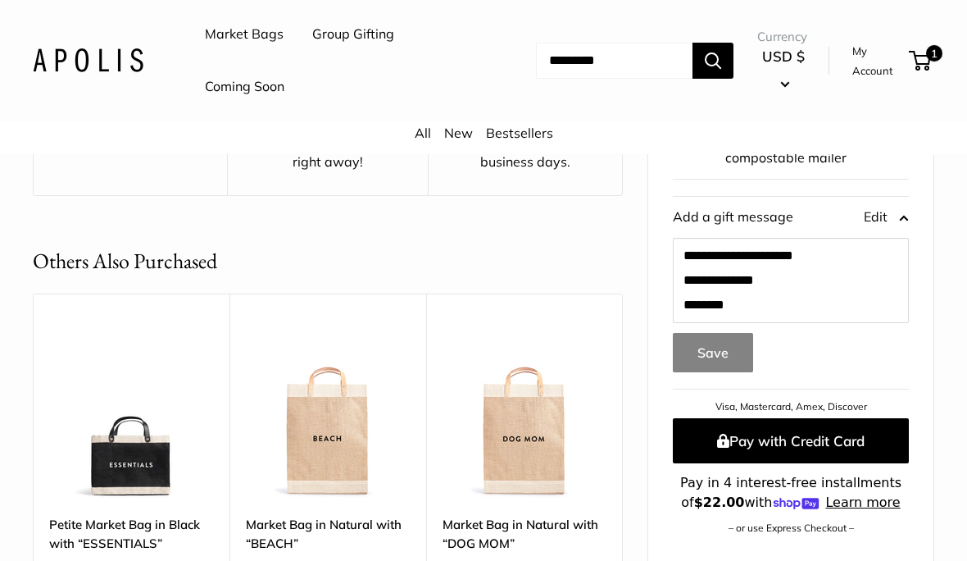
scroll to position [1075, 0]
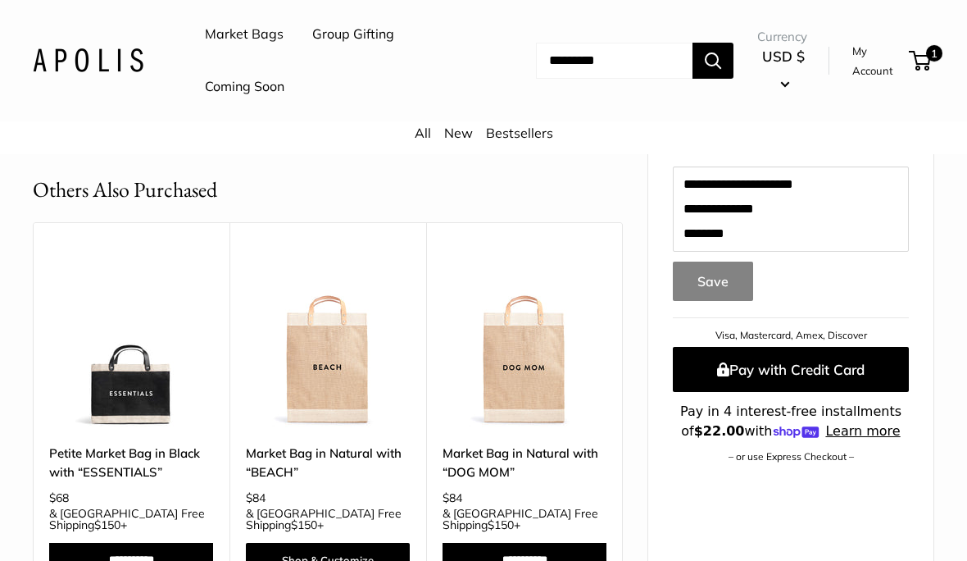
click at [676, 470] on shop-pay-wallet-button at bounding box center [674, 478] width 3 height 16
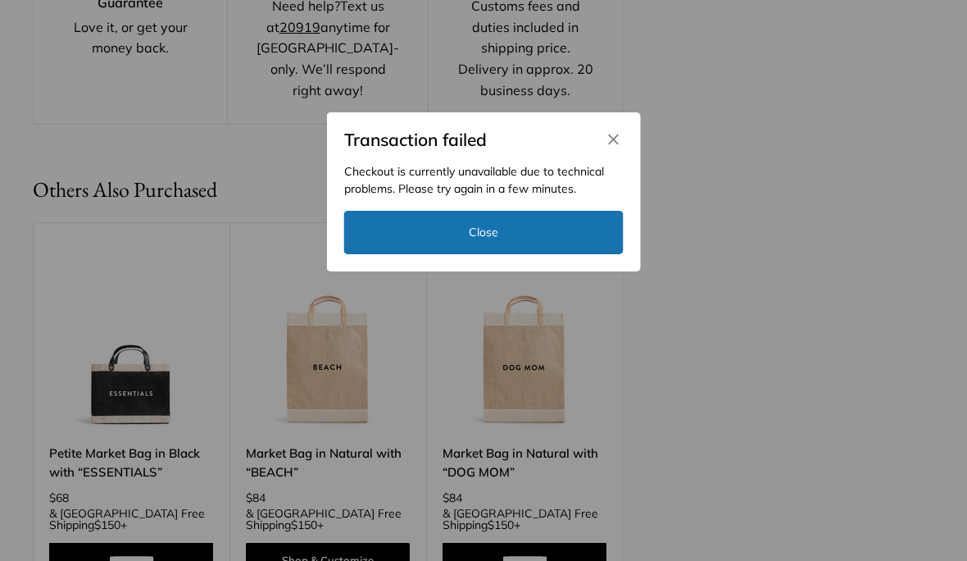
click at [610, 134] on icon "Close" at bounding box center [614, 139] width 15 height 15
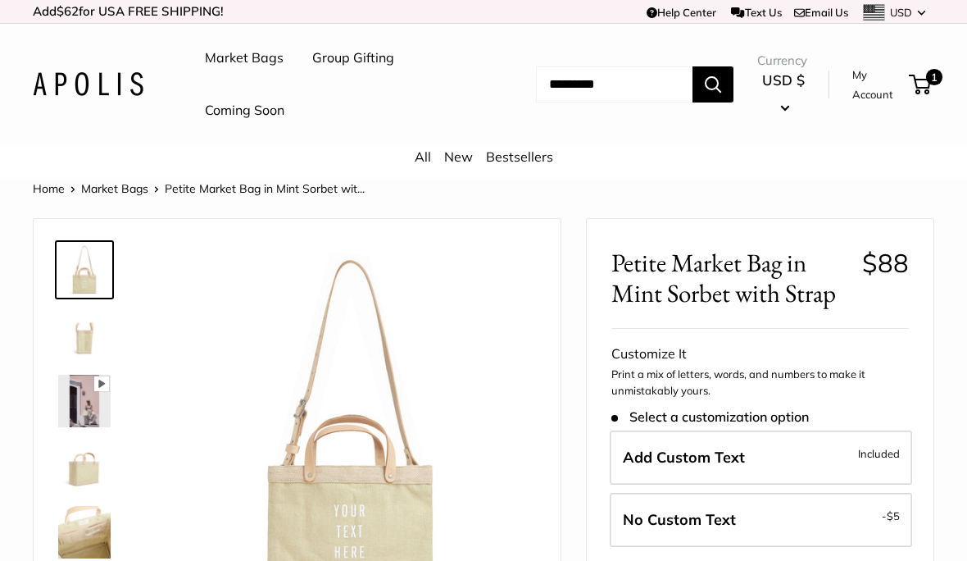
click at [928, 83] on span "1" at bounding box center [934, 77] width 16 height 16
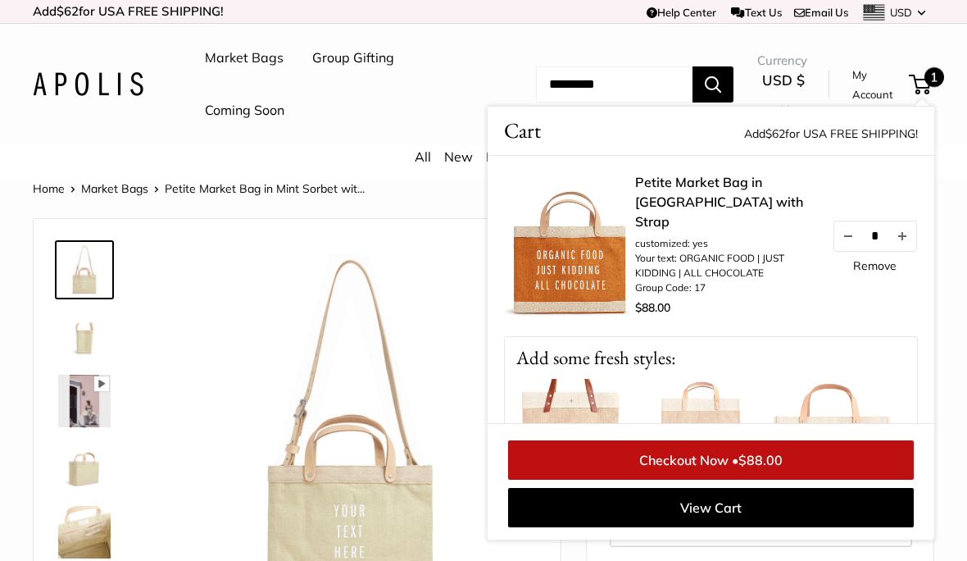
click at [820, 502] on link "View Cart" at bounding box center [711, 507] width 406 height 39
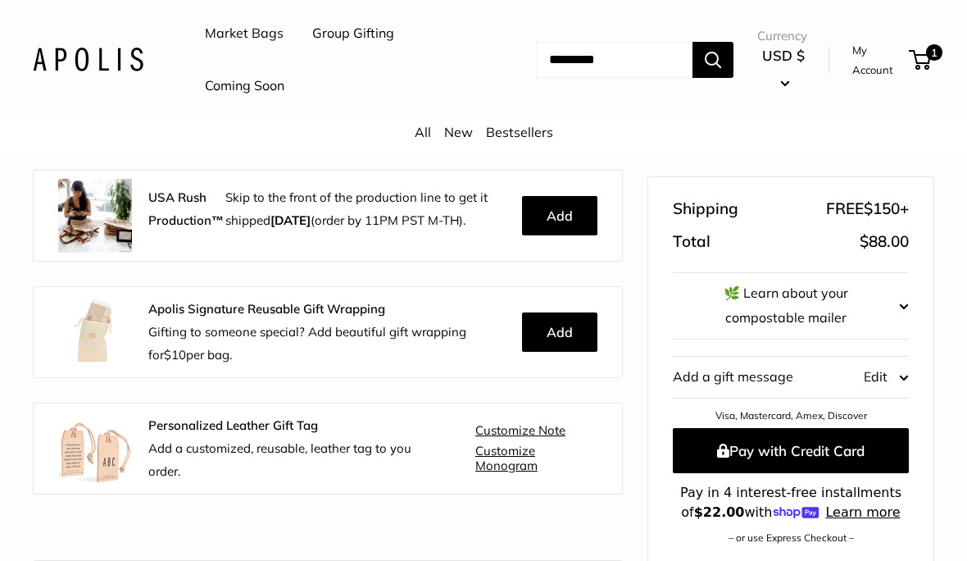
scroll to position [426, 0]
click at [676, 560] on shop-pay-wallet-button at bounding box center [674, 558] width 3 height 16
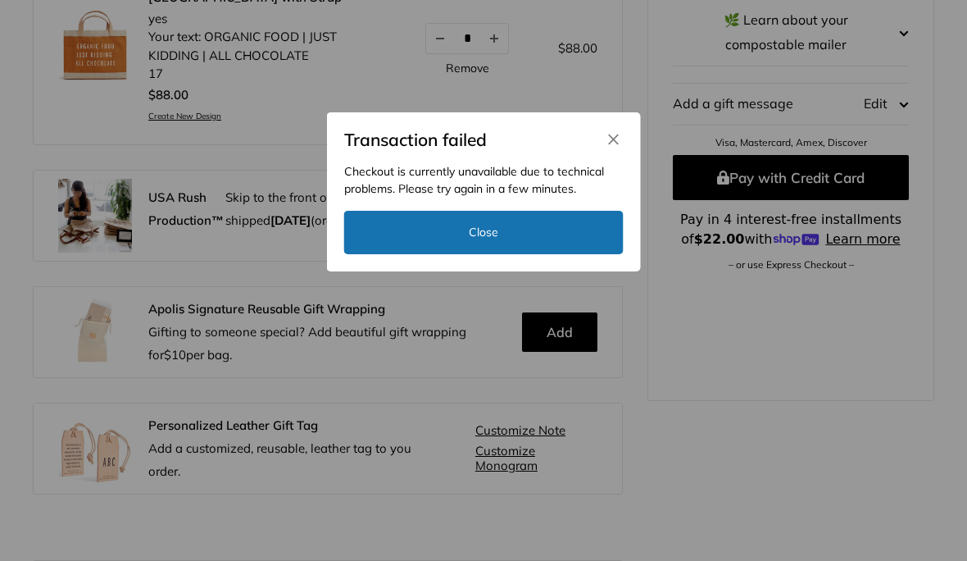
click at [569, 241] on button "Close" at bounding box center [483, 232] width 279 height 43
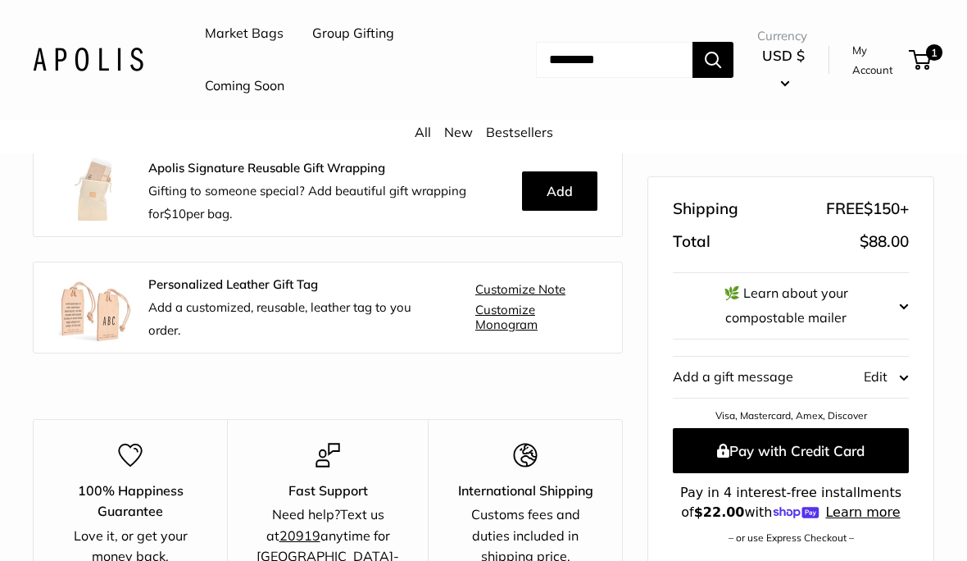
scroll to position [567, 0]
click at [852, 448] on button "Pay with Credit Card" at bounding box center [791, 450] width 236 height 45
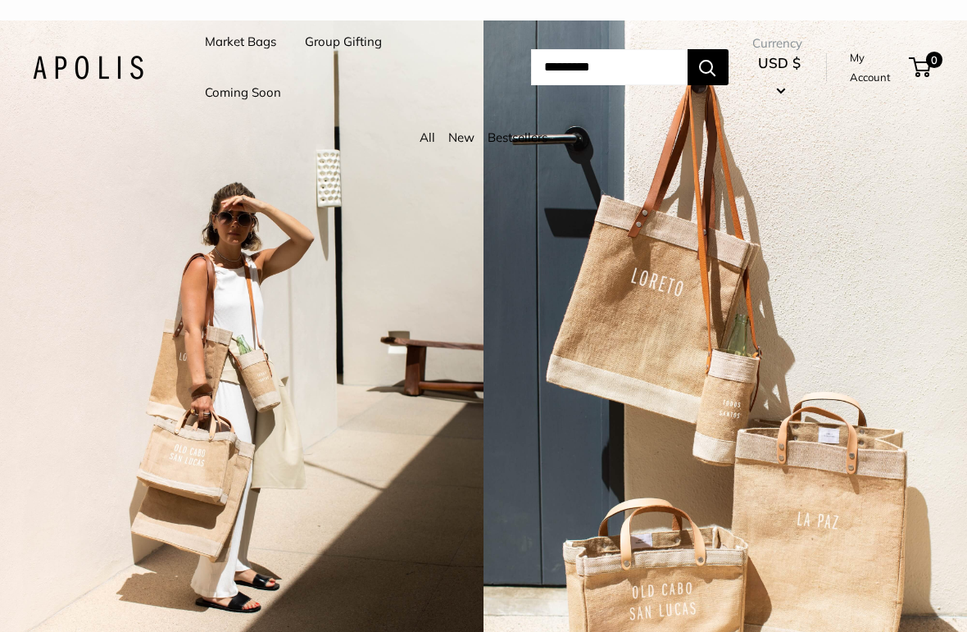
click at [252, 46] on link "Market Bags" at bounding box center [240, 41] width 71 height 23
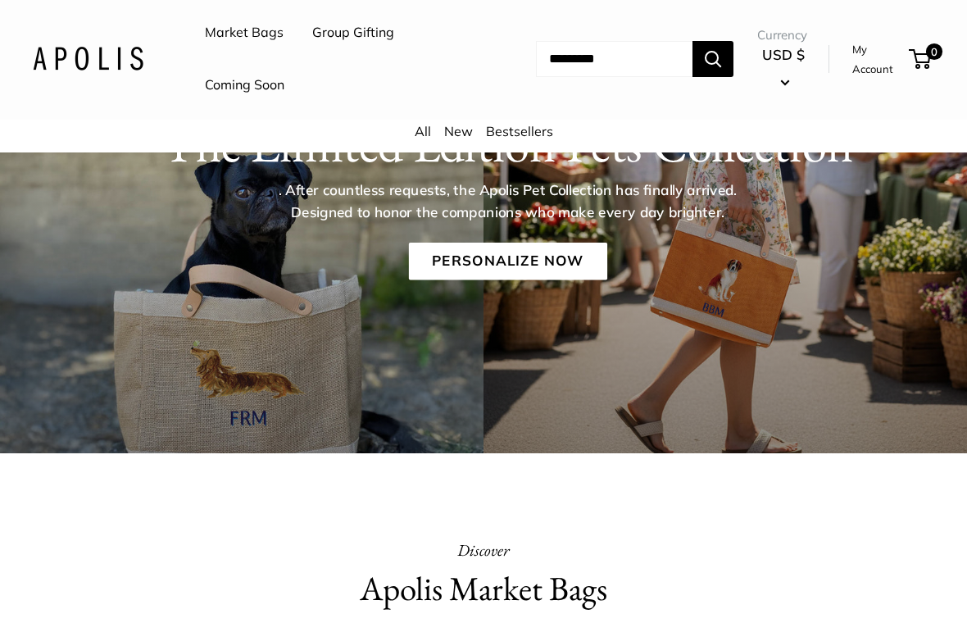
scroll to position [203, 0]
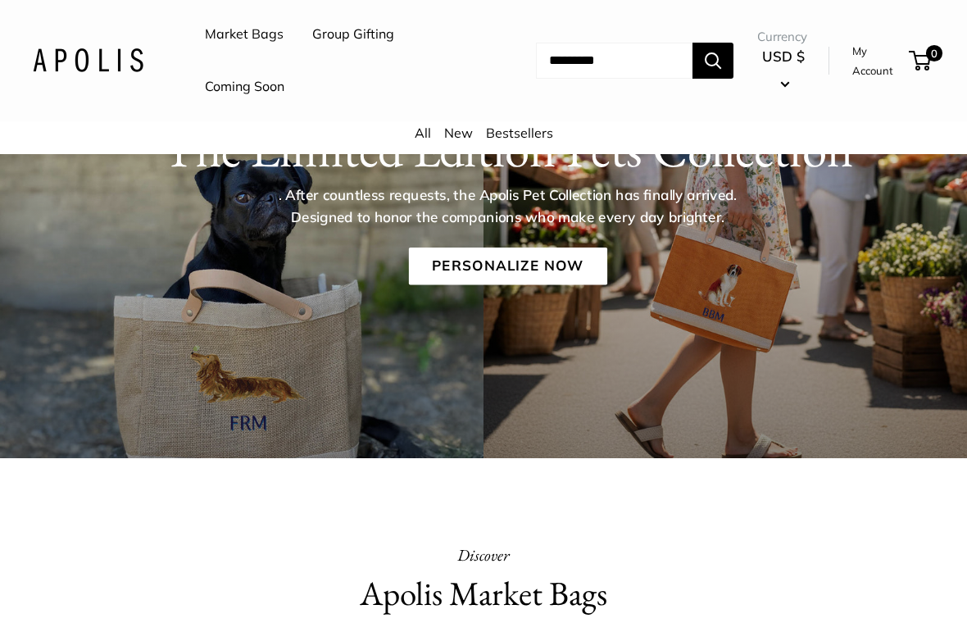
click at [558, 261] on link "Personalize Now" at bounding box center [507, 267] width 198 height 38
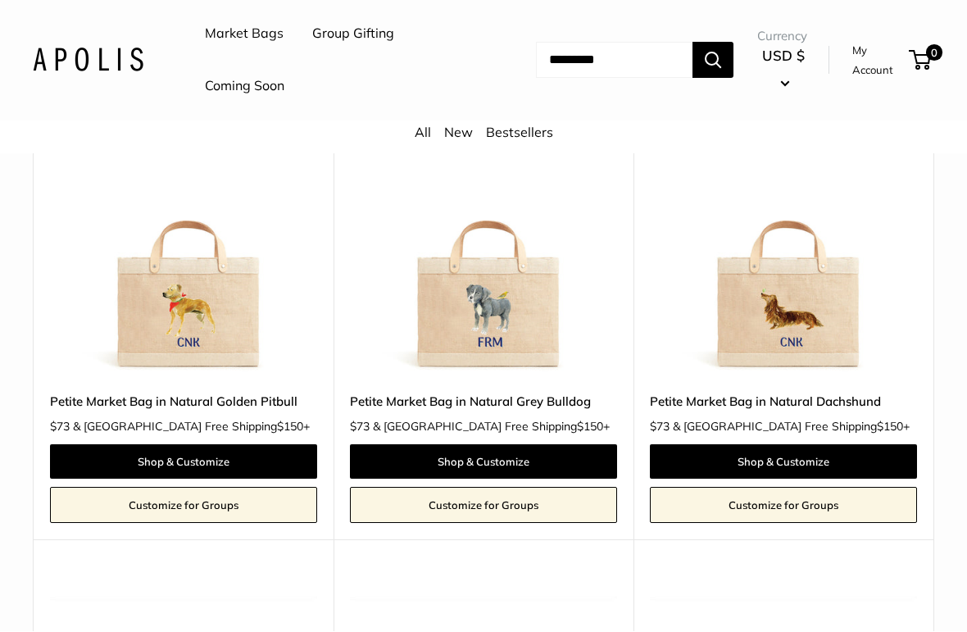
scroll to position [777, 0]
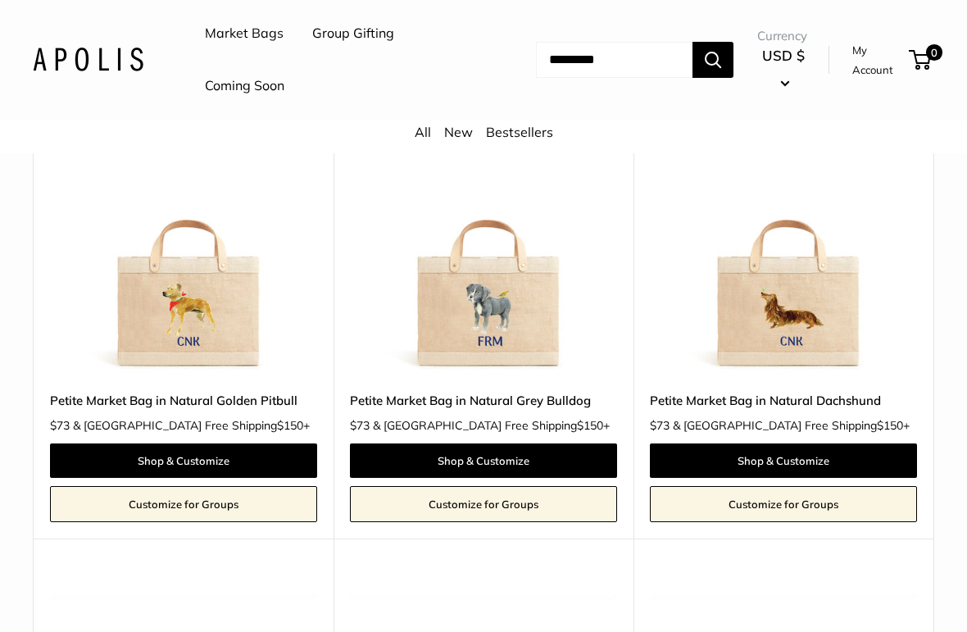
click at [252, 444] on link "Shop & Customize" at bounding box center [183, 461] width 267 height 34
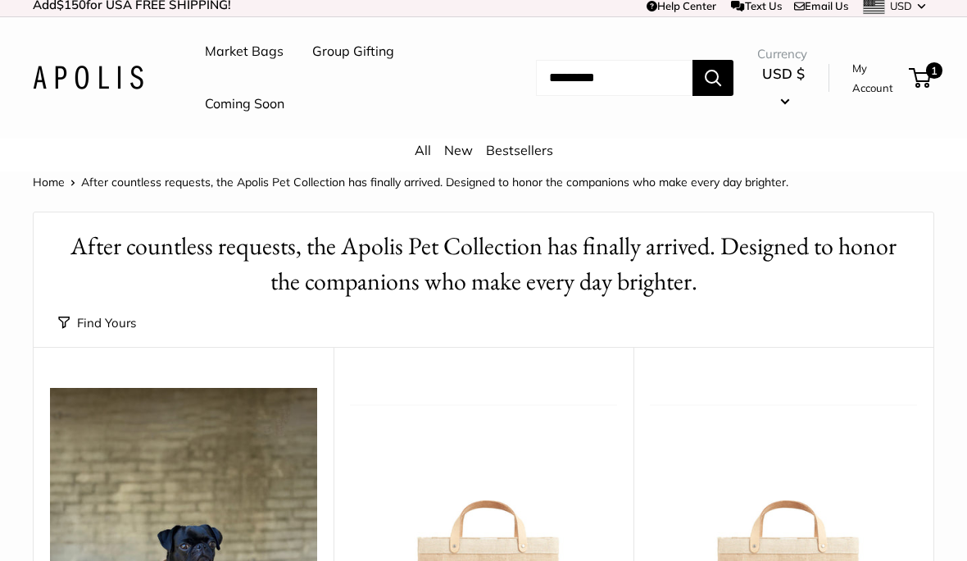
scroll to position [0, 0]
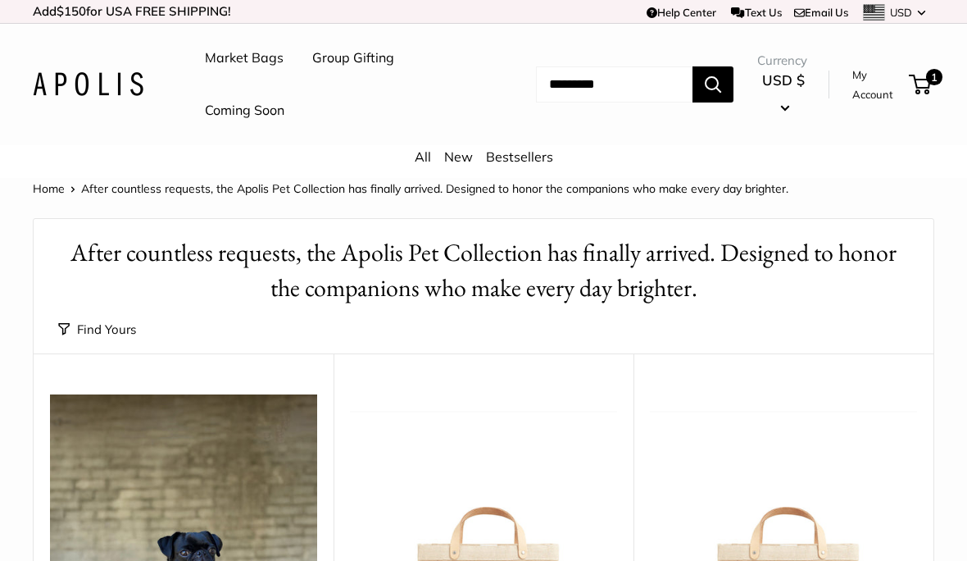
click at [548, 90] on input "Search..." at bounding box center [614, 84] width 157 height 36
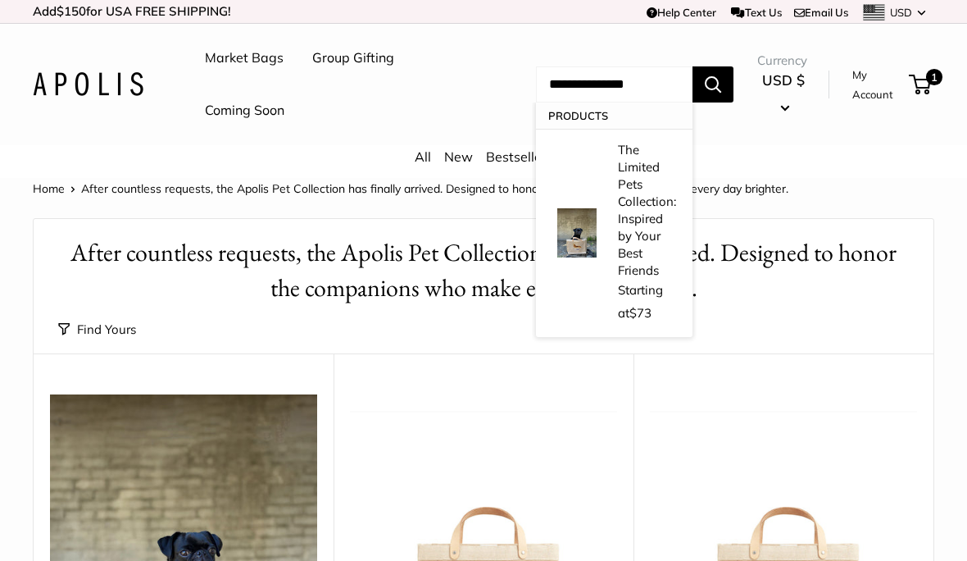
type input "**********"
click at [725, 84] on button "Search" at bounding box center [713, 84] width 41 height 36
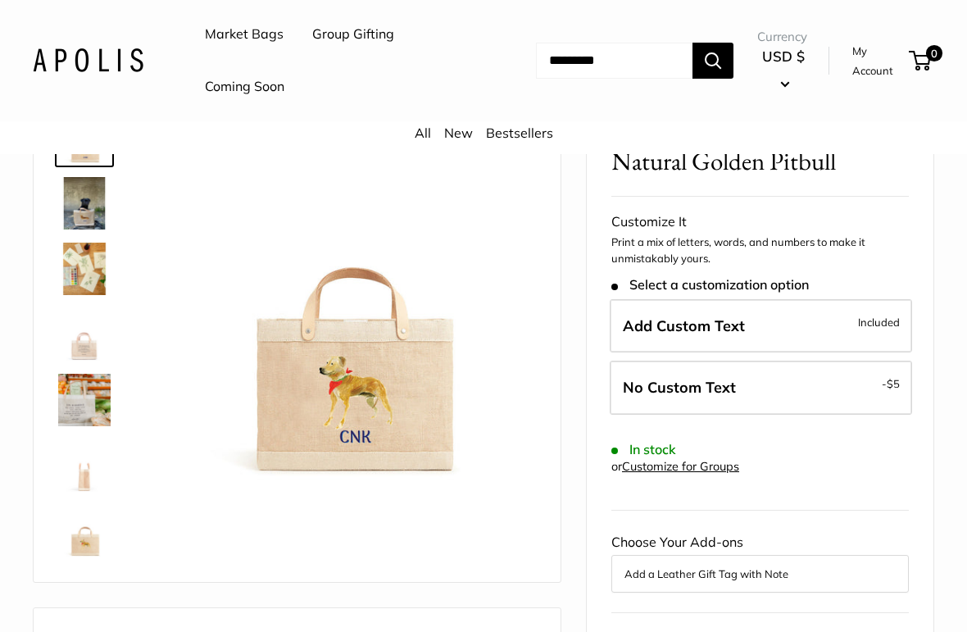
scroll to position [154, 0]
click at [847, 321] on label "Add Custom Text Included" at bounding box center [761, 325] width 302 height 54
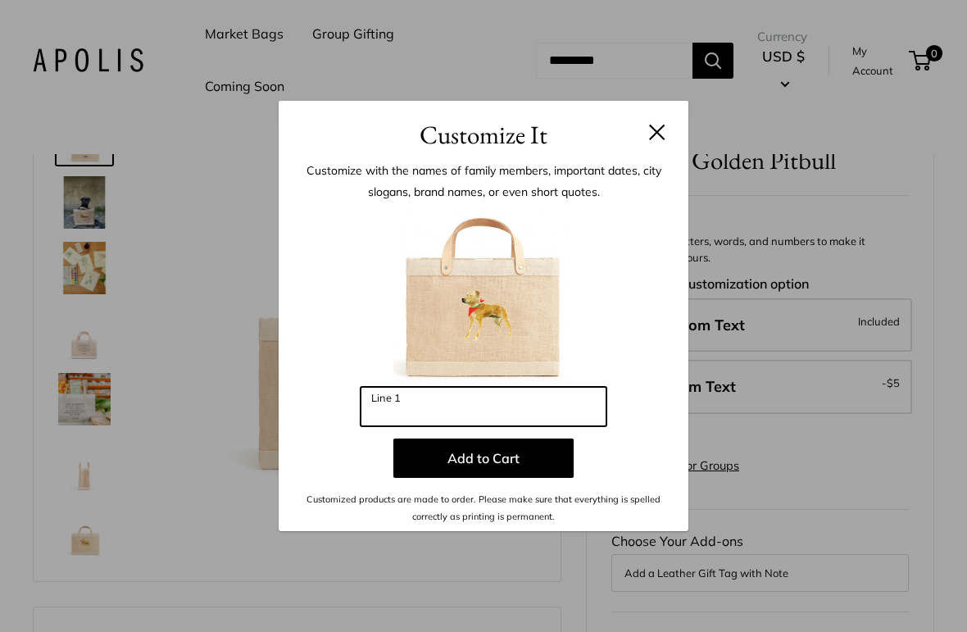
click at [441, 402] on input "Line 1" at bounding box center [484, 406] width 246 height 39
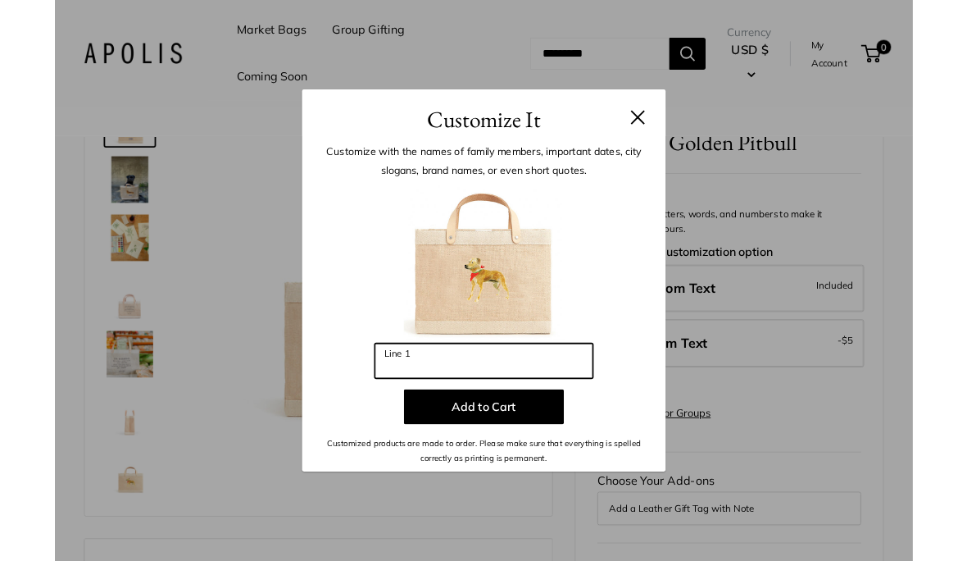
scroll to position [153, 0]
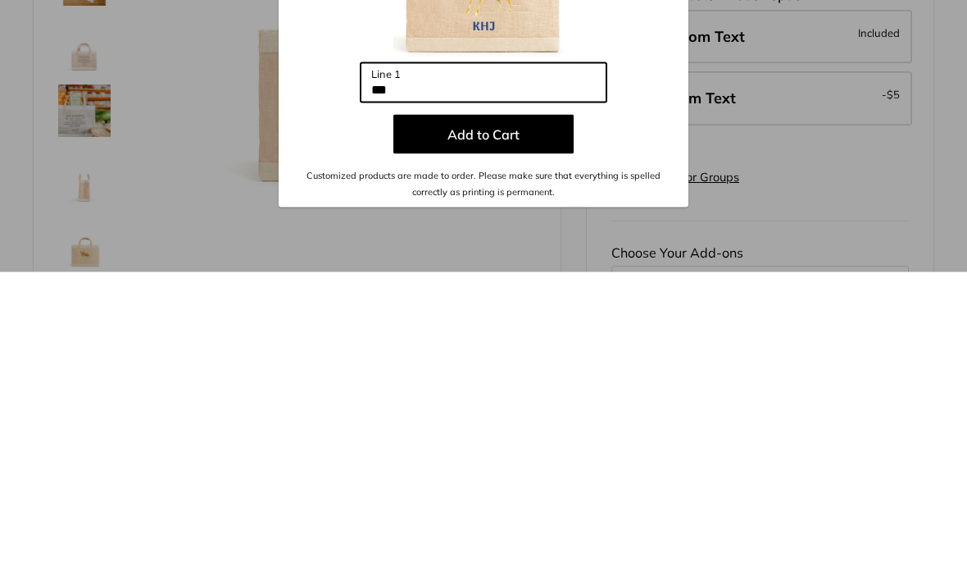
type input "***"
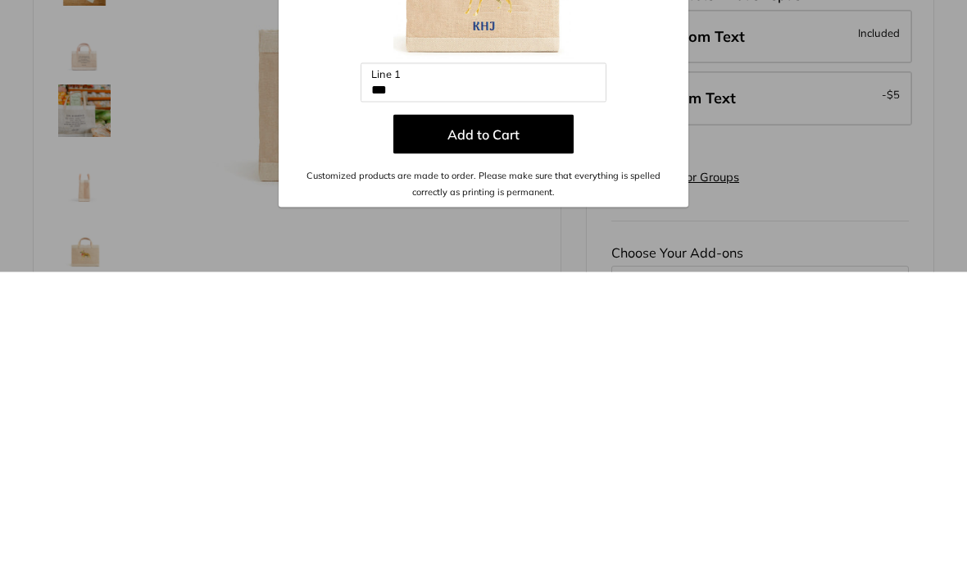
click at [523, 403] on button "Add to Cart" at bounding box center [483, 422] width 180 height 39
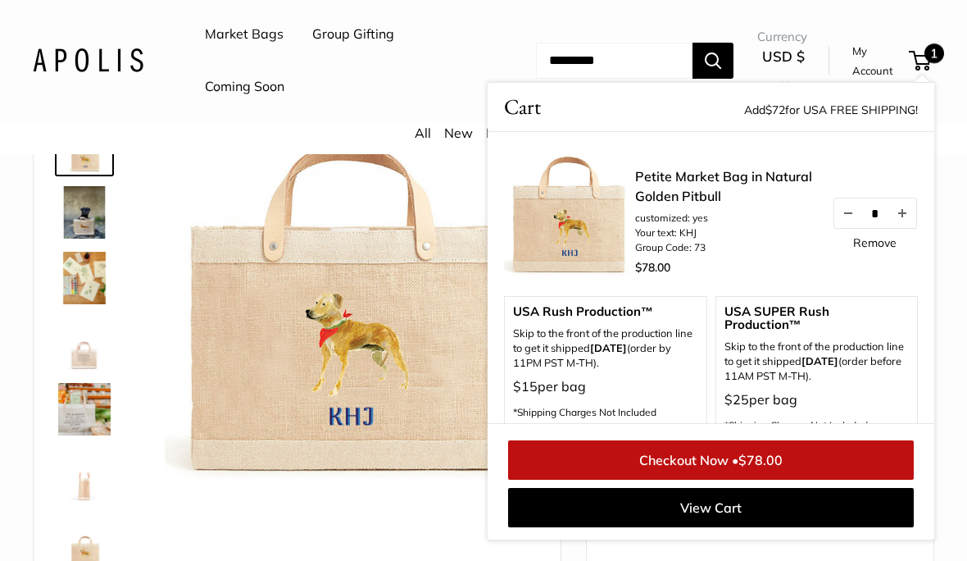
scroll to position [143, 0]
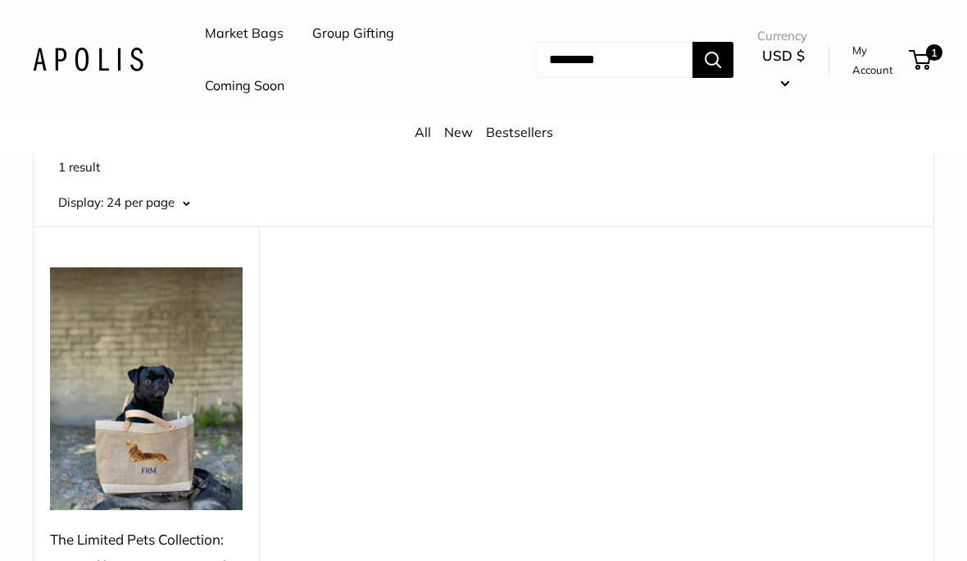
scroll to position [120, 0]
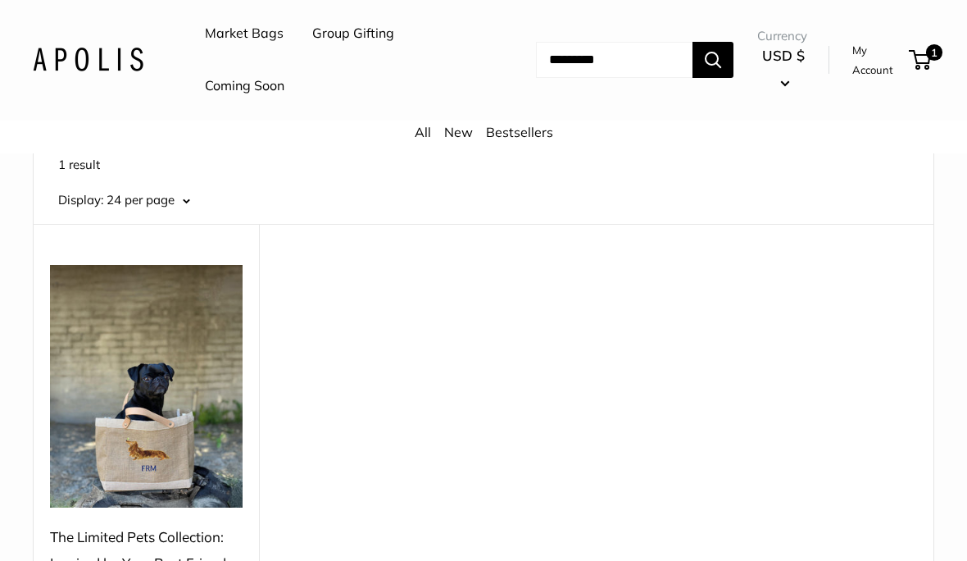
click at [159, 398] on img at bounding box center [146, 387] width 193 height 243
click at [129, 418] on img at bounding box center [146, 386] width 193 height 243
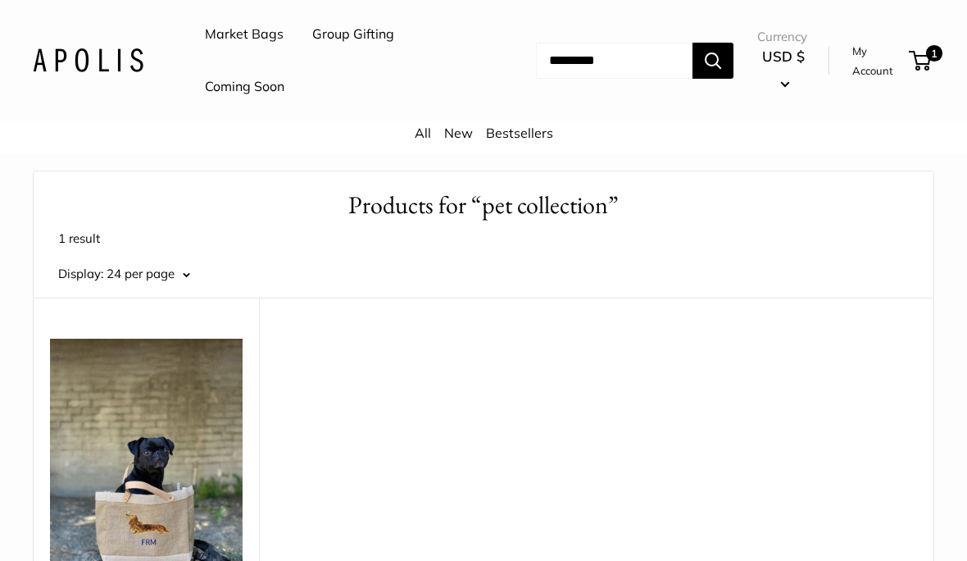
scroll to position [0, 0]
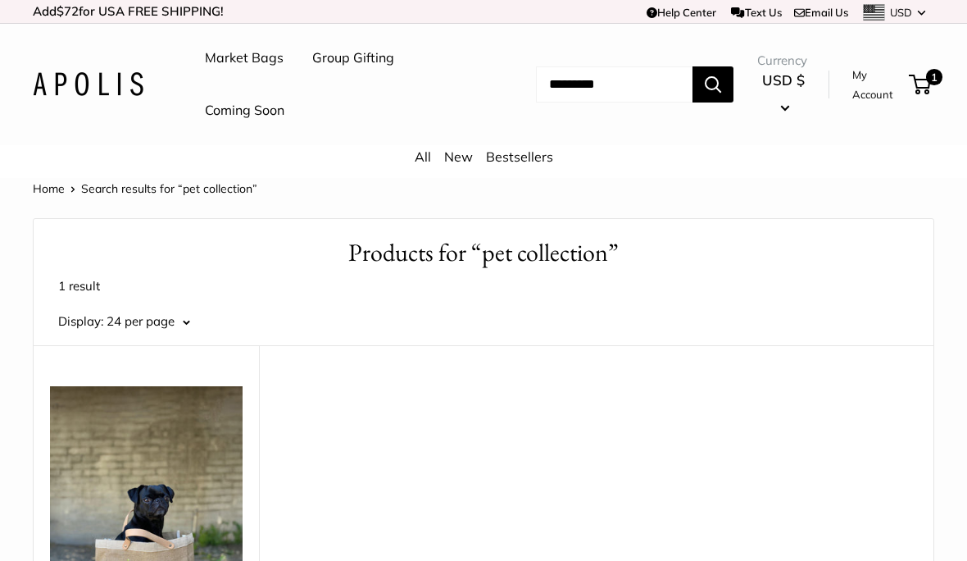
click at [467, 158] on link "New" at bounding box center [458, 156] width 29 height 16
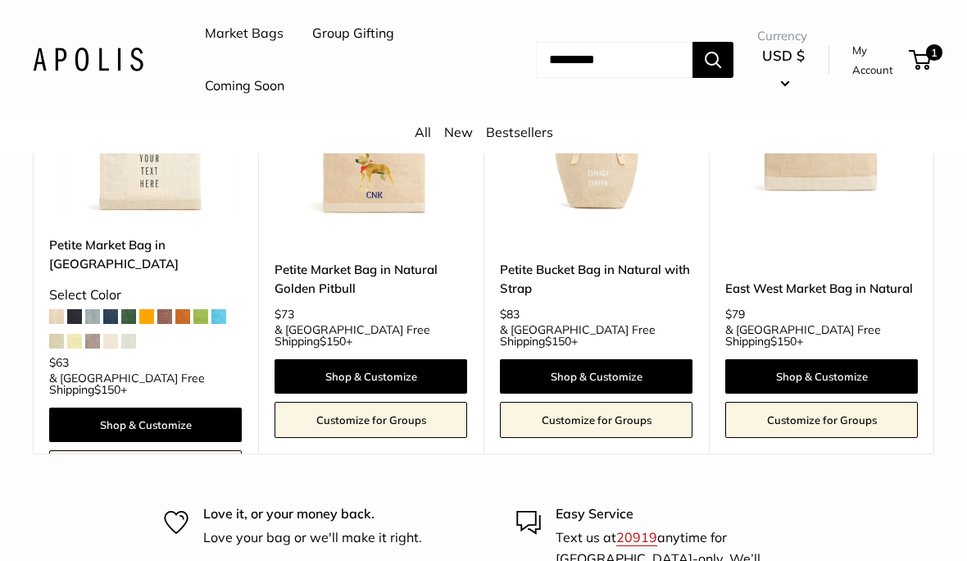
scroll to position [8950, 0]
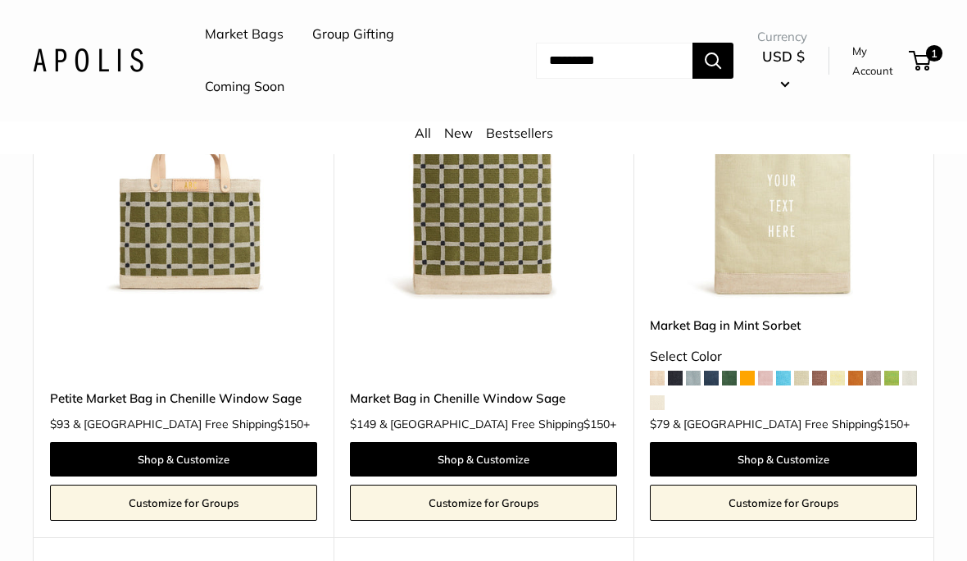
click at [565, 56] on input "Search..." at bounding box center [614, 61] width 157 height 36
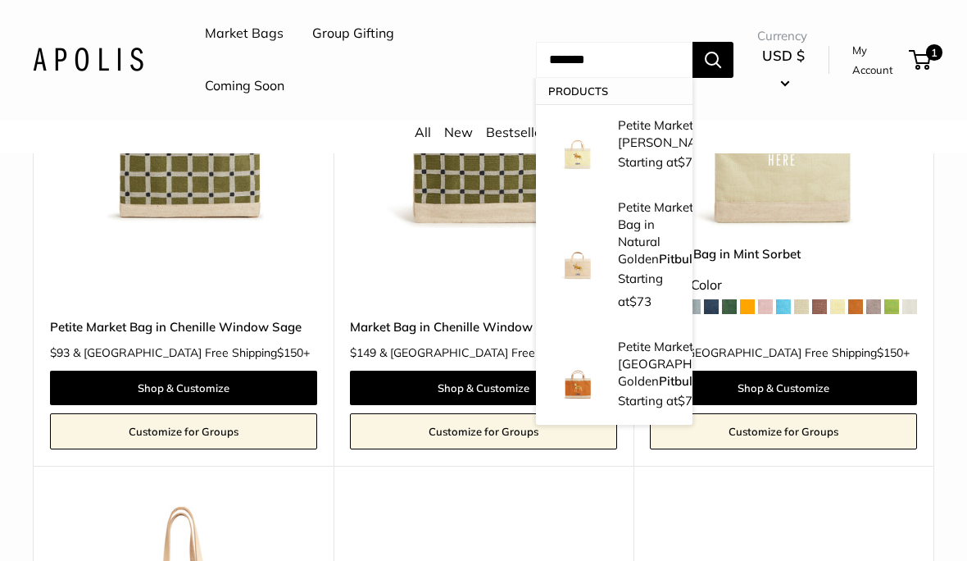
scroll to position [7745, 0]
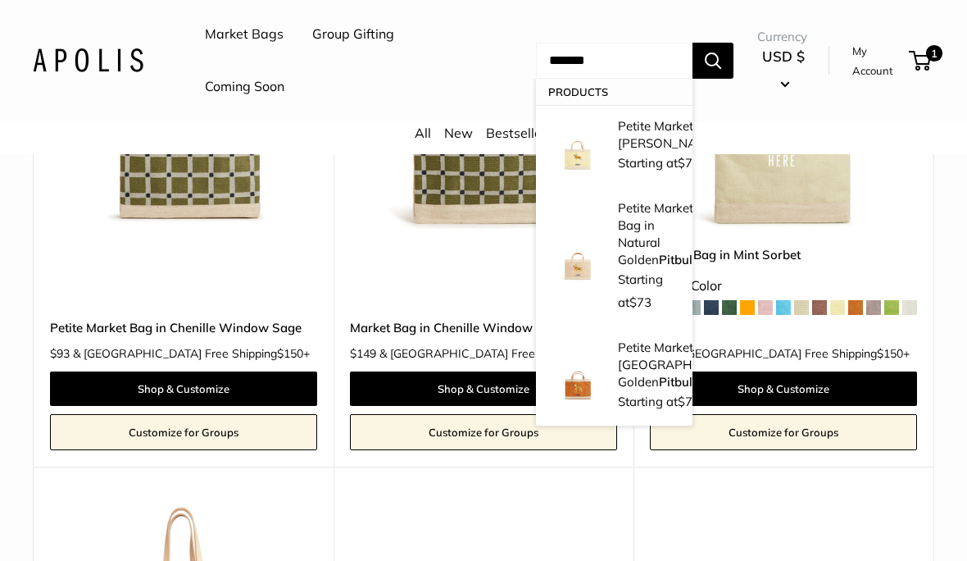
type input "*******"
click at [726, 66] on button "Search" at bounding box center [713, 61] width 41 height 36
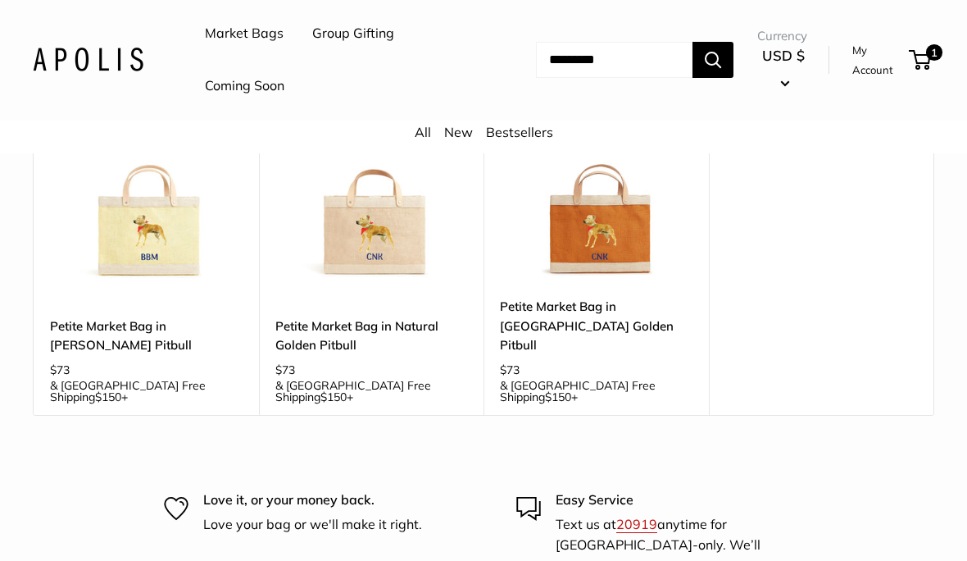
scroll to position [298, 0]
click at [580, 302] on link "Petite Market Bag in [GEOGRAPHIC_DATA] Golden Pitbull" at bounding box center [596, 325] width 193 height 57
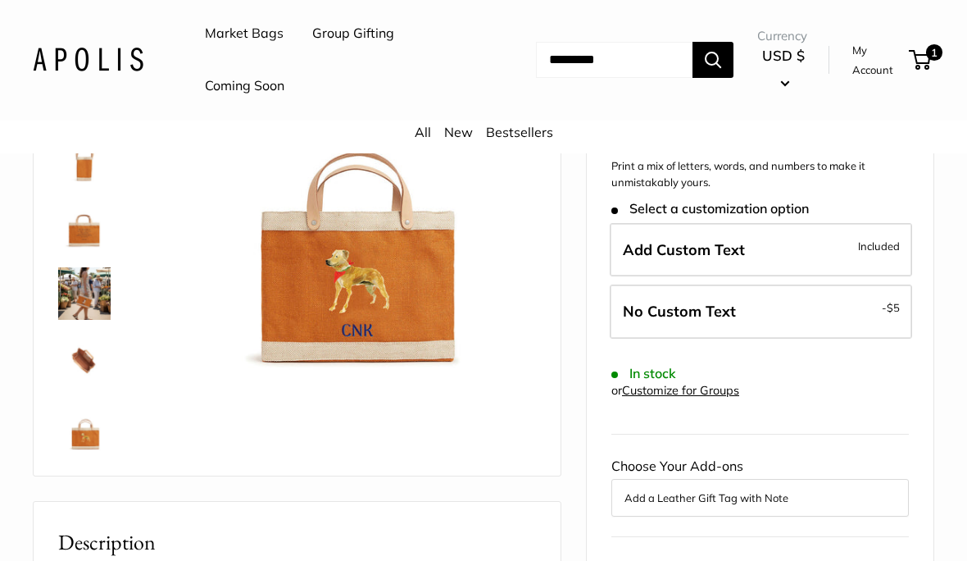
scroll to position [239, 0]
click at [760, 223] on label "Add Custom Text Included" at bounding box center [761, 250] width 302 height 54
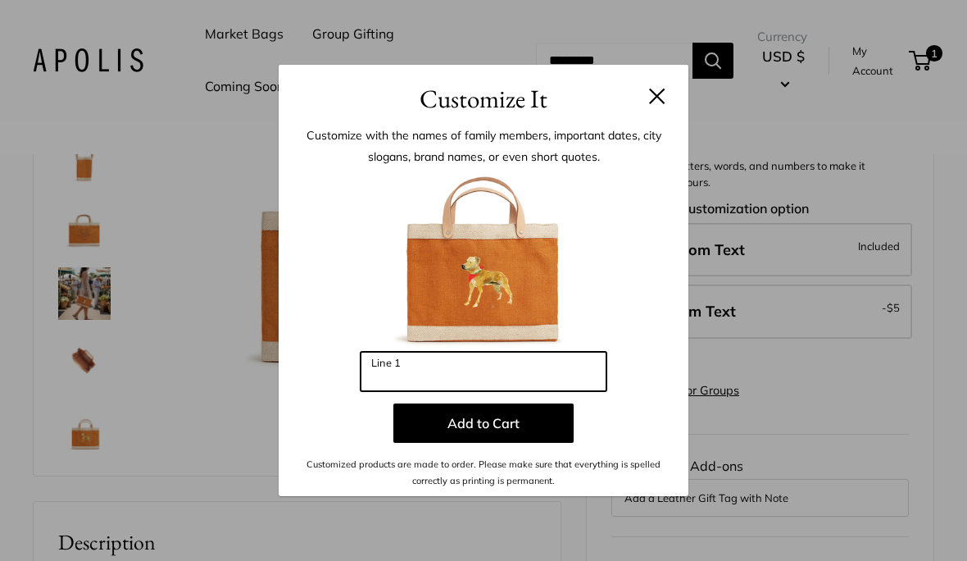
click at [446, 391] on input "Line 1" at bounding box center [484, 371] width 246 height 39
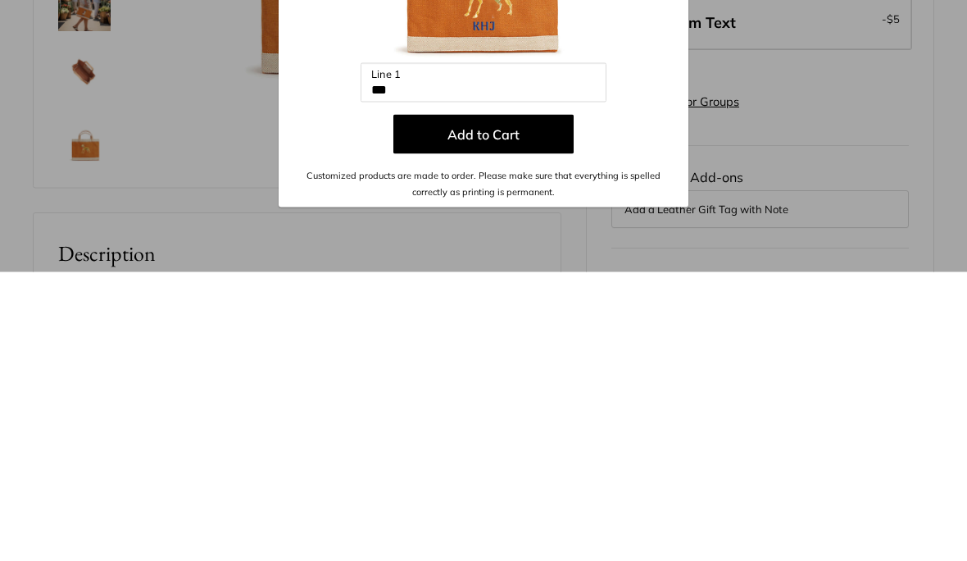
scroll to position [527, 0]
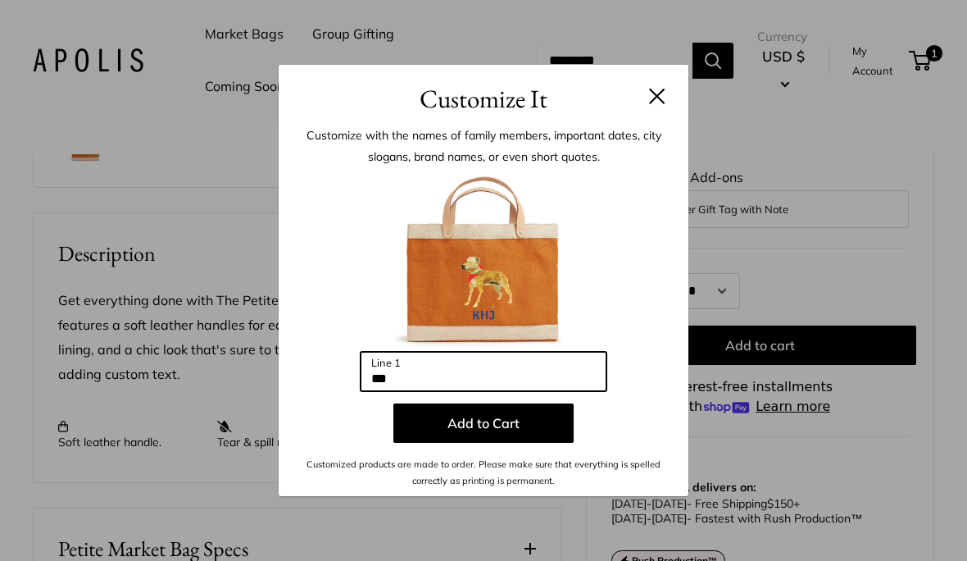
type input "***"
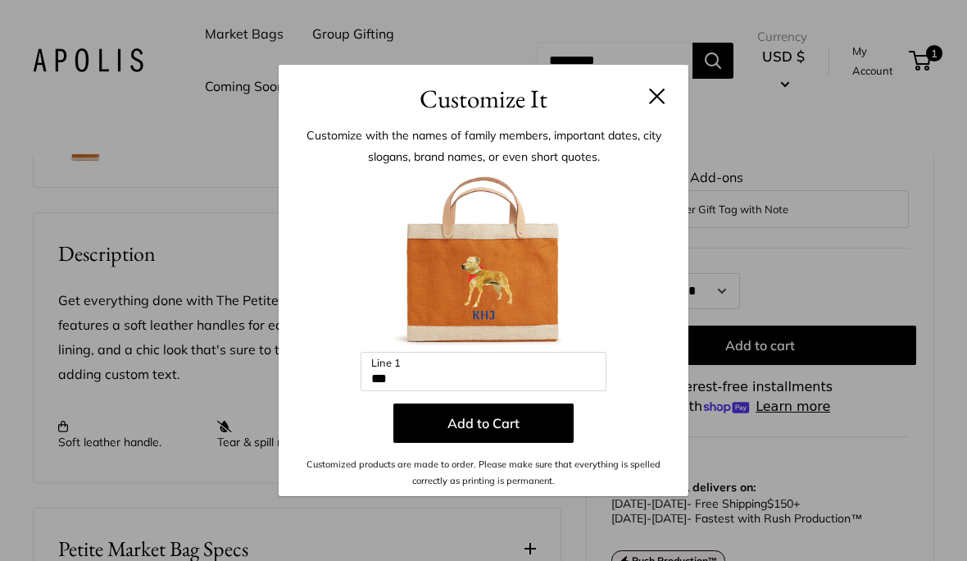
click at [664, 104] on button at bounding box center [657, 96] width 16 height 16
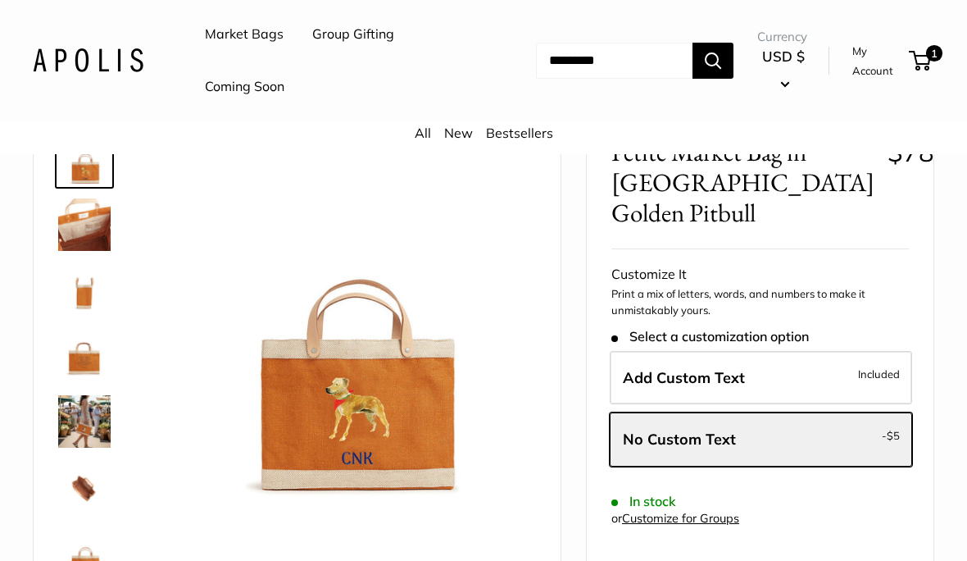
scroll to position [116, 0]
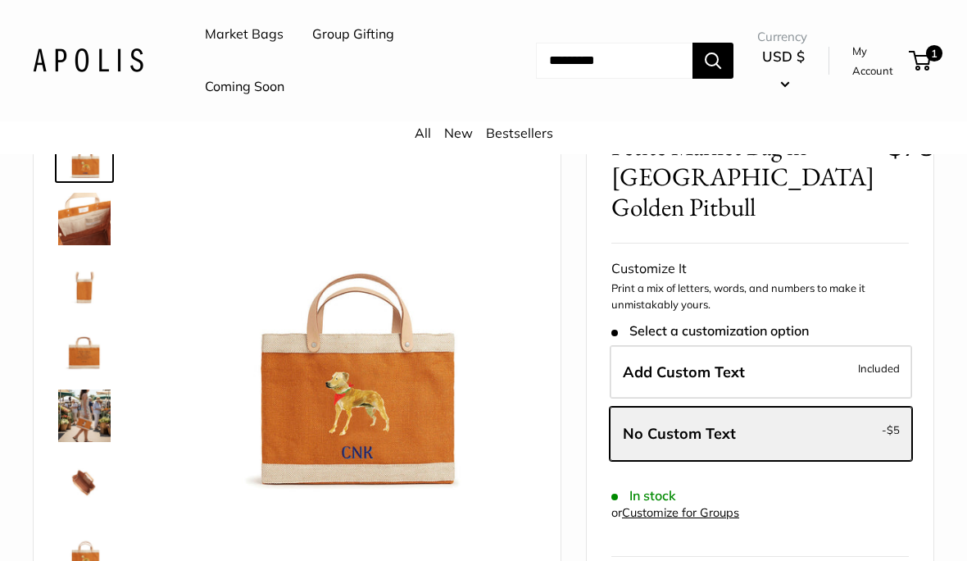
click at [784, 345] on label "Add Custom Text Included" at bounding box center [761, 372] width 302 height 54
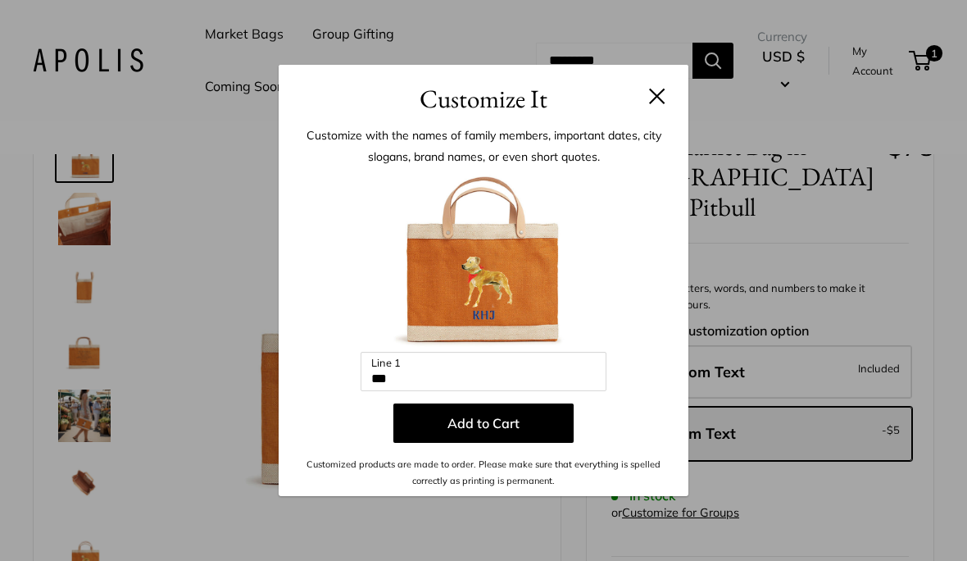
click at [538, 443] on button "Add to Cart" at bounding box center [483, 422] width 180 height 39
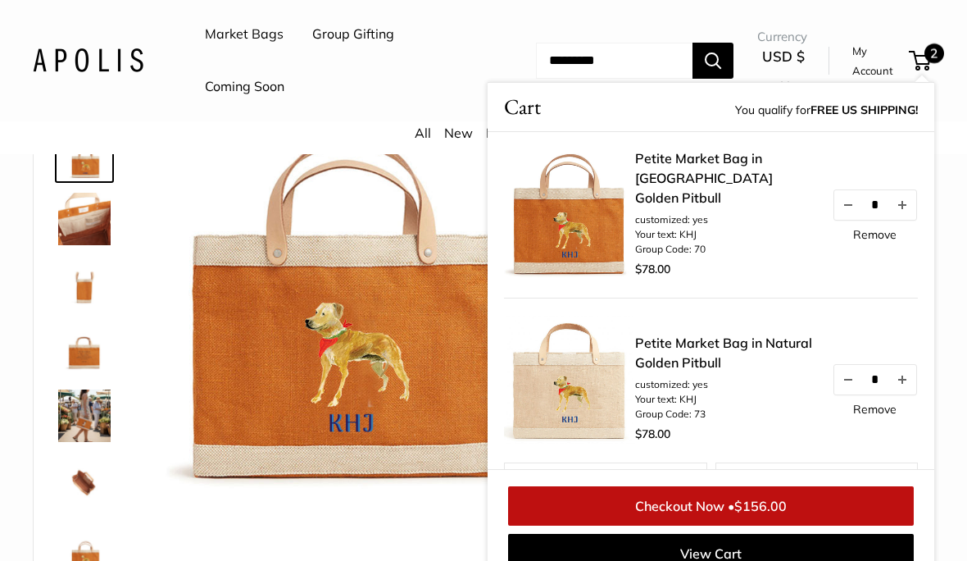
click at [75, 407] on img at bounding box center [84, 415] width 52 height 52
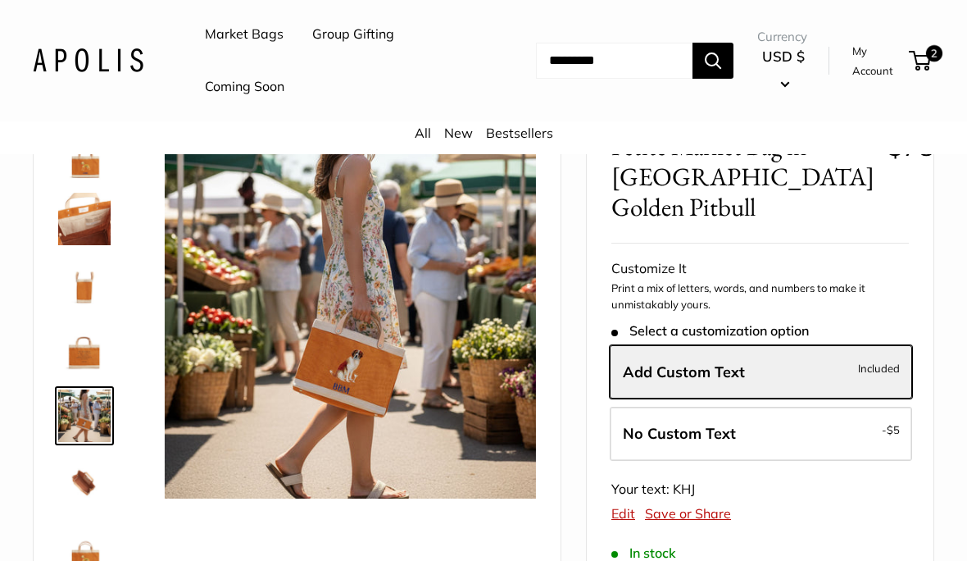
click at [79, 480] on img at bounding box center [84, 481] width 52 height 52
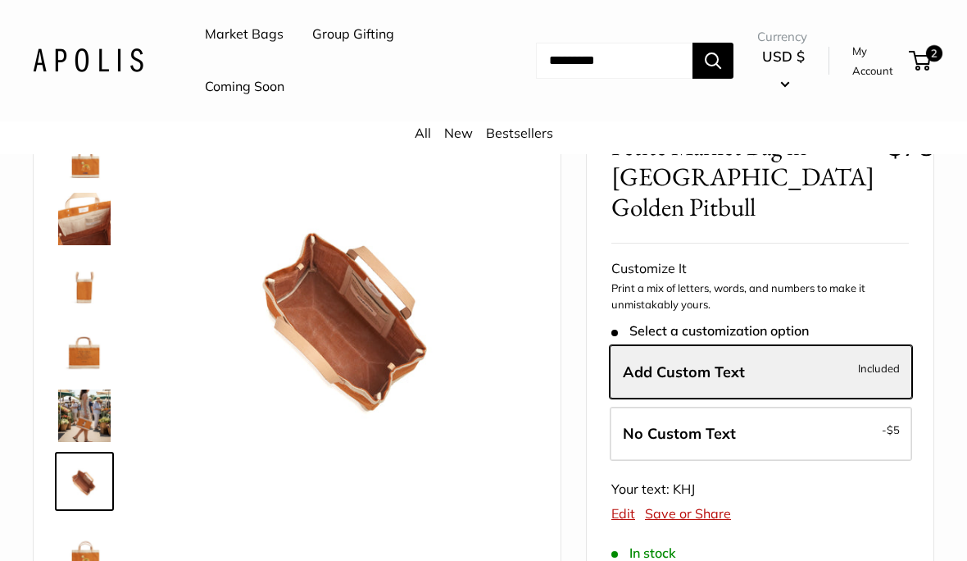
click at [85, 293] on img at bounding box center [84, 284] width 52 height 52
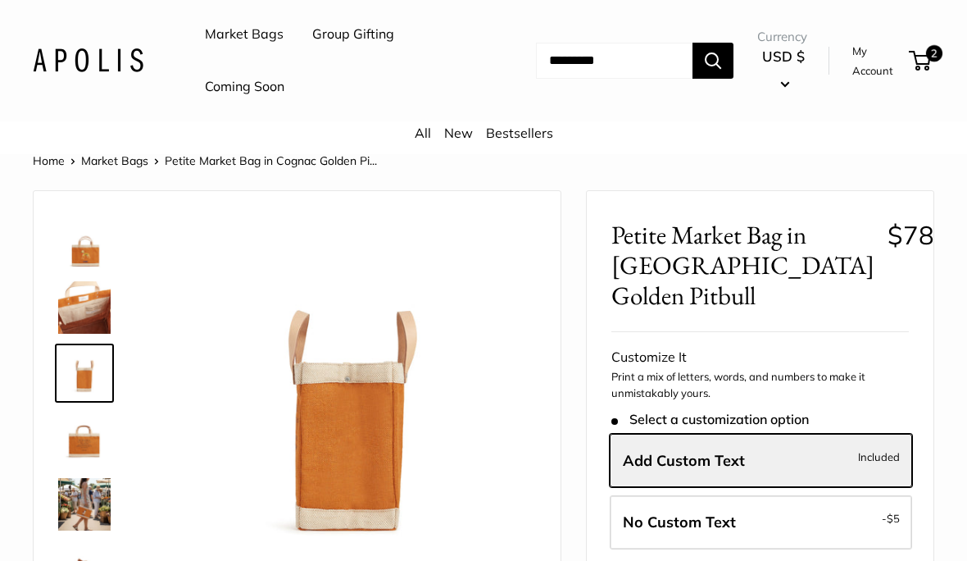
scroll to position [0, 0]
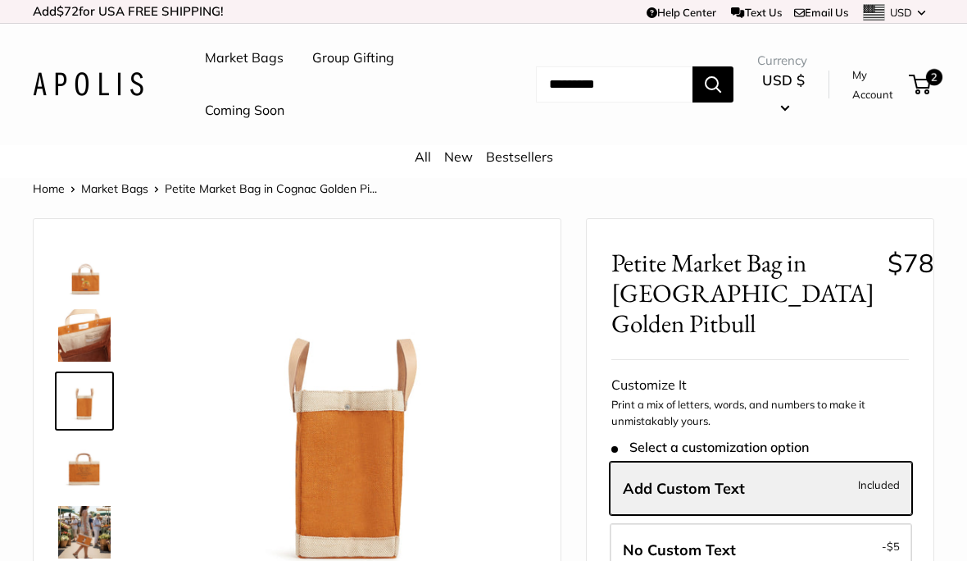
click at [95, 266] on img at bounding box center [84, 269] width 52 height 52
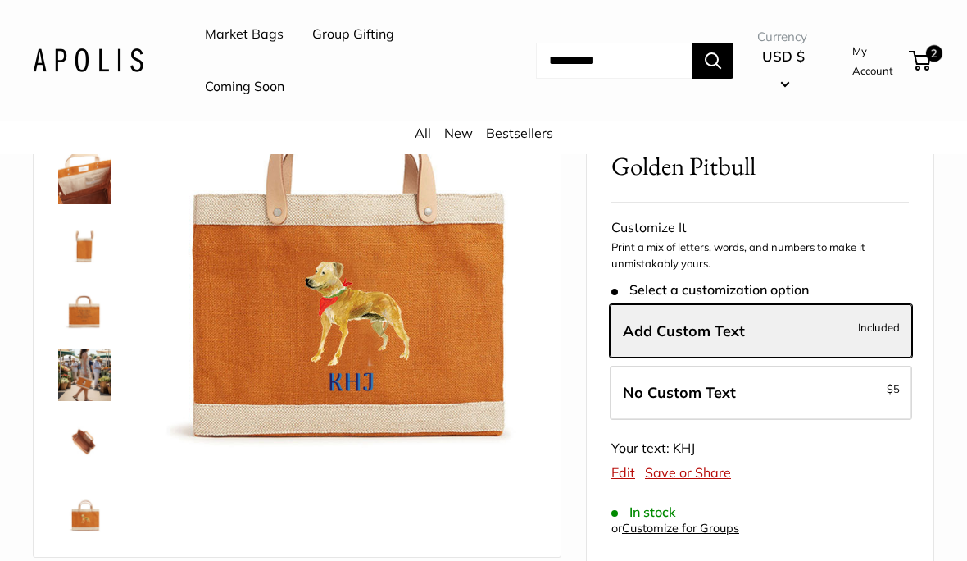
scroll to position [163, 0]
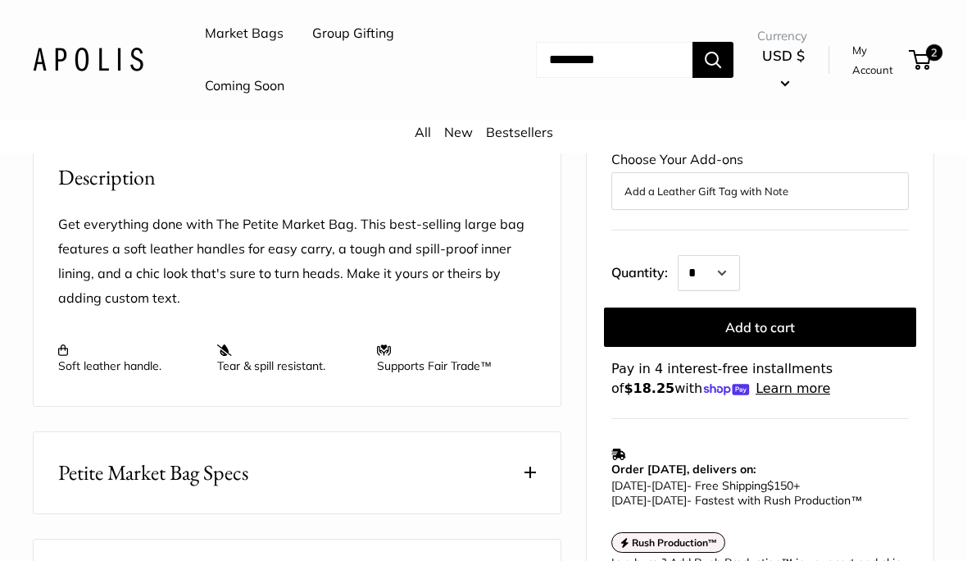
click at [838, 307] on button "Add to cart" at bounding box center [760, 326] width 312 height 39
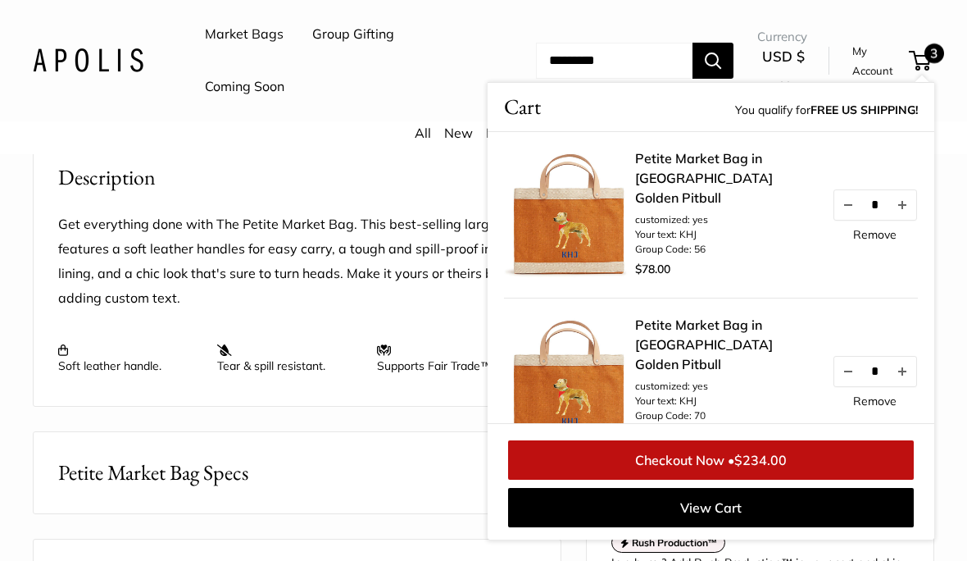
click at [893, 239] on link "Remove" at bounding box center [874, 234] width 43 height 11
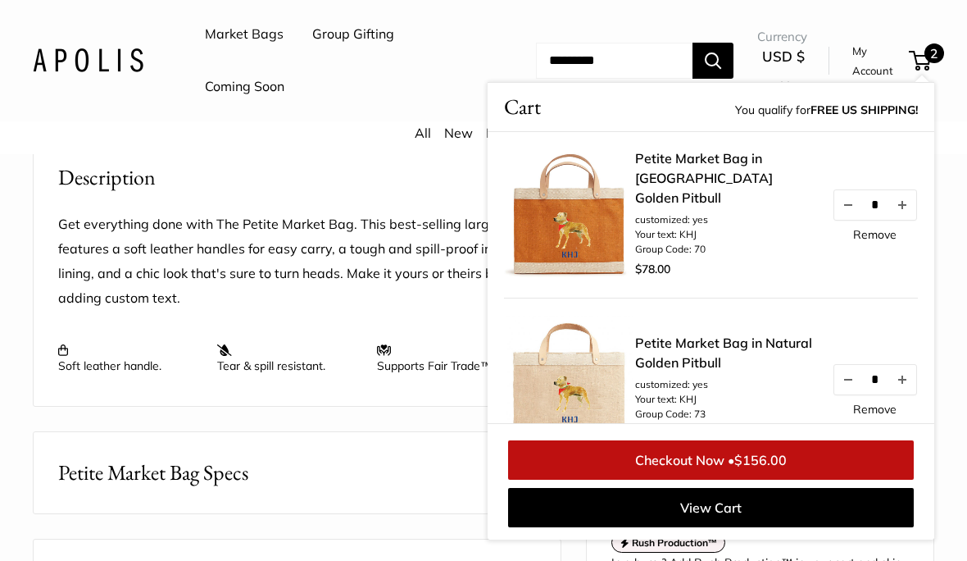
click at [888, 407] on link "Remove" at bounding box center [874, 408] width 43 height 11
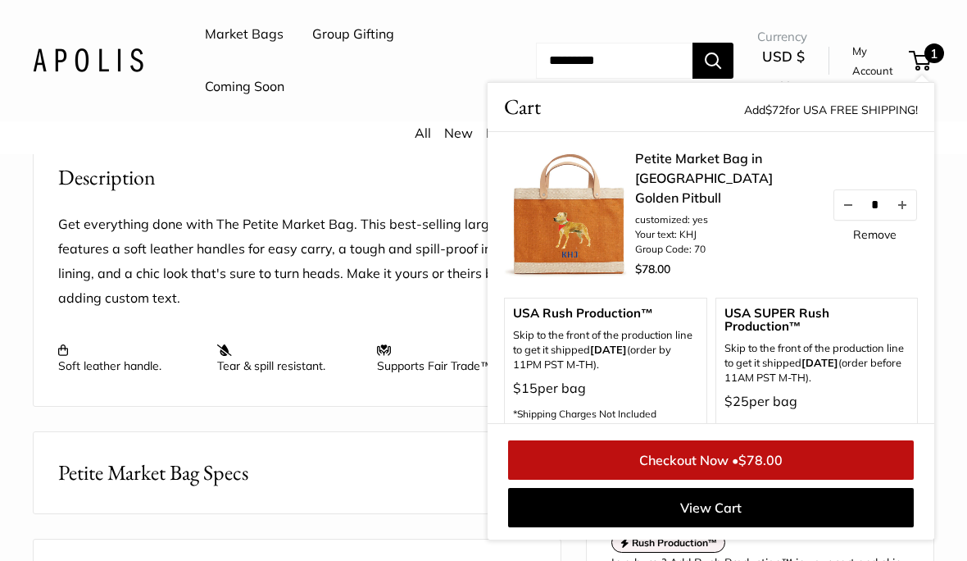
click at [793, 457] on link "Checkout Now • $78.00" at bounding box center [711, 459] width 406 height 39
